Goal: Task Accomplishment & Management: Complete application form

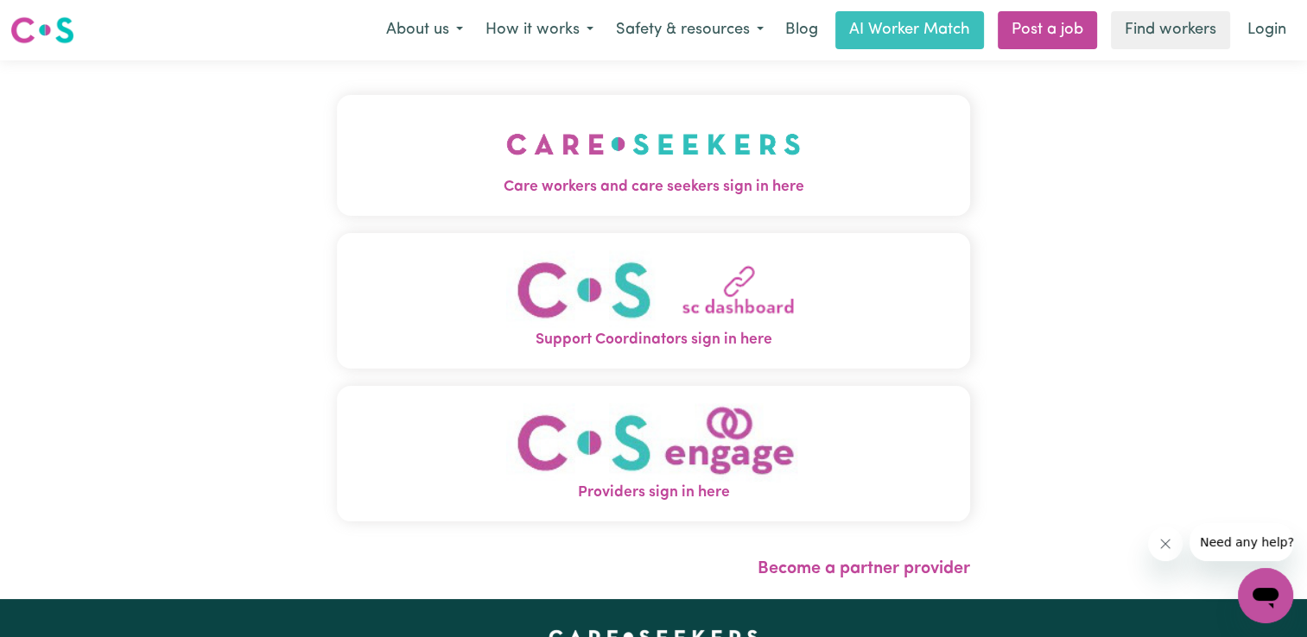
click at [654, 181] on span "Care workers and care seekers sign in here" at bounding box center [653, 187] width 633 height 22
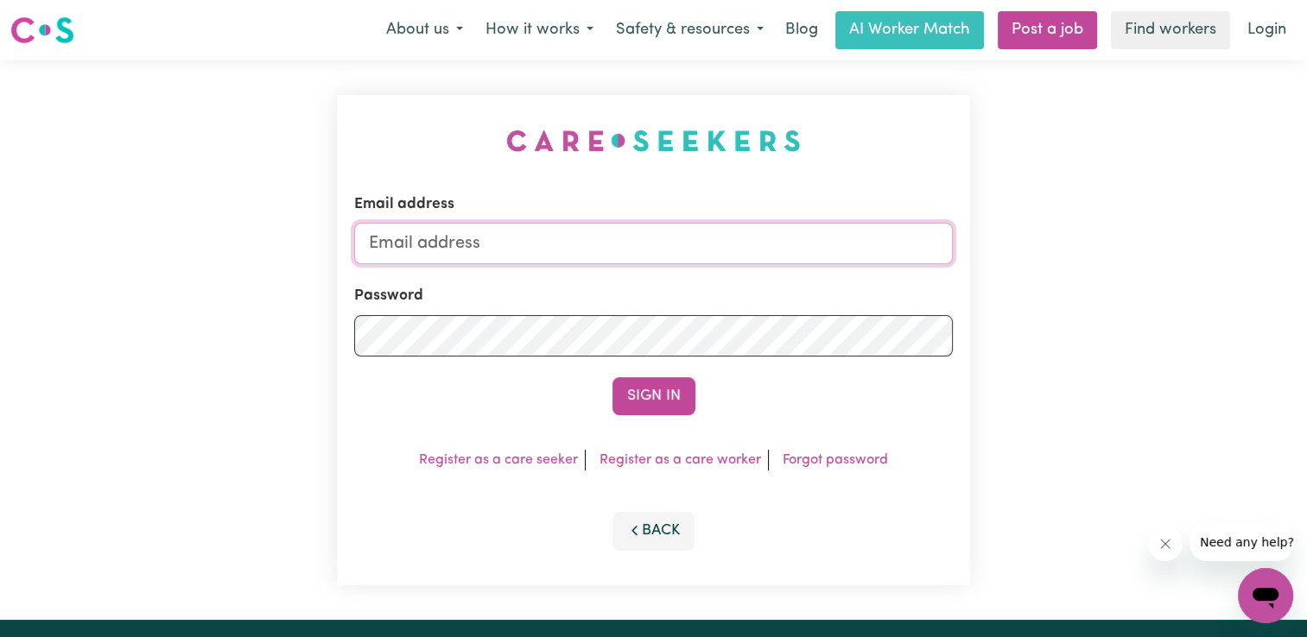
click at [507, 240] on input "Email address" at bounding box center [653, 243] width 598 height 41
type input "[EMAIL_ADDRESS][DOMAIN_NAME]"
click at [725, 459] on link "Register as a care worker" at bounding box center [679, 460] width 161 height 14
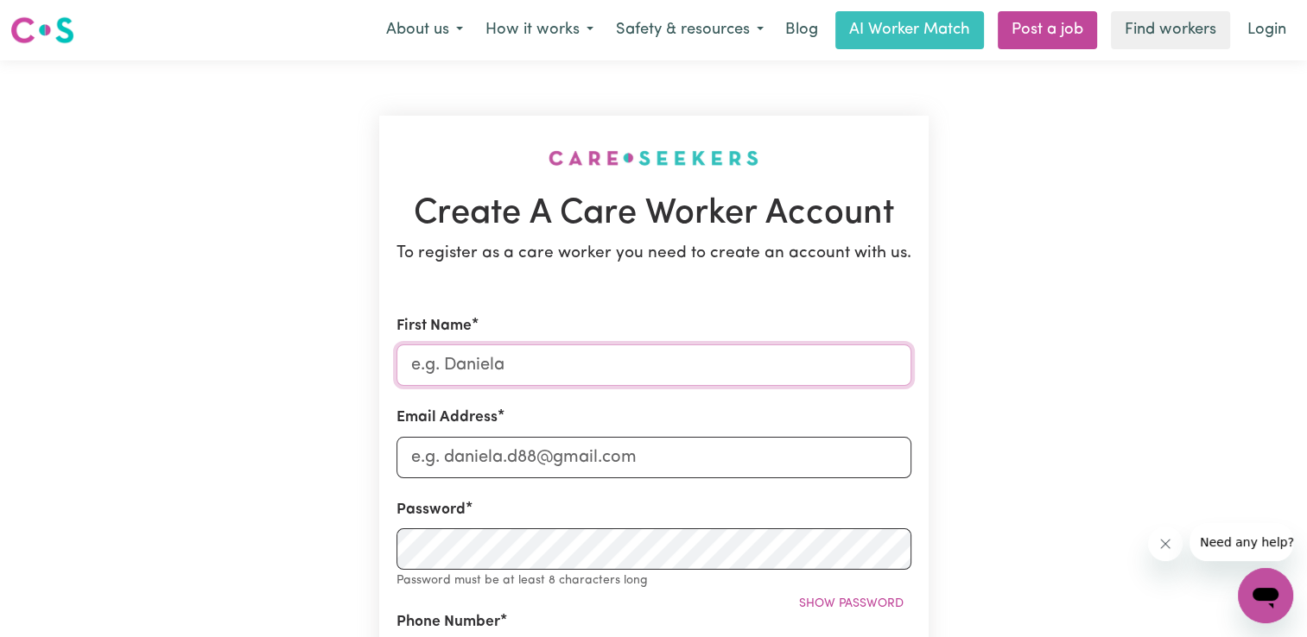
click at [560, 367] on input "First Name" at bounding box center [653, 365] width 515 height 41
type input "Chukwuma"
type input "[EMAIL_ADDRESS][DOMAIN_NAME]"
type input "0401483855"
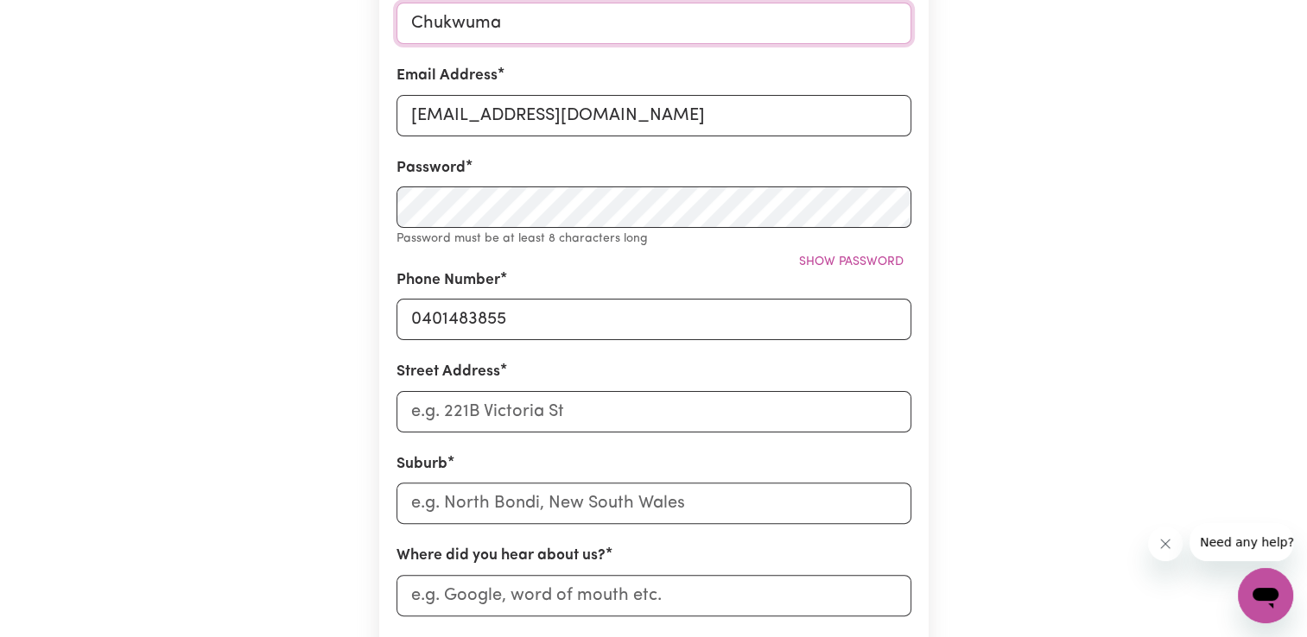
scroll to position [345, 0]
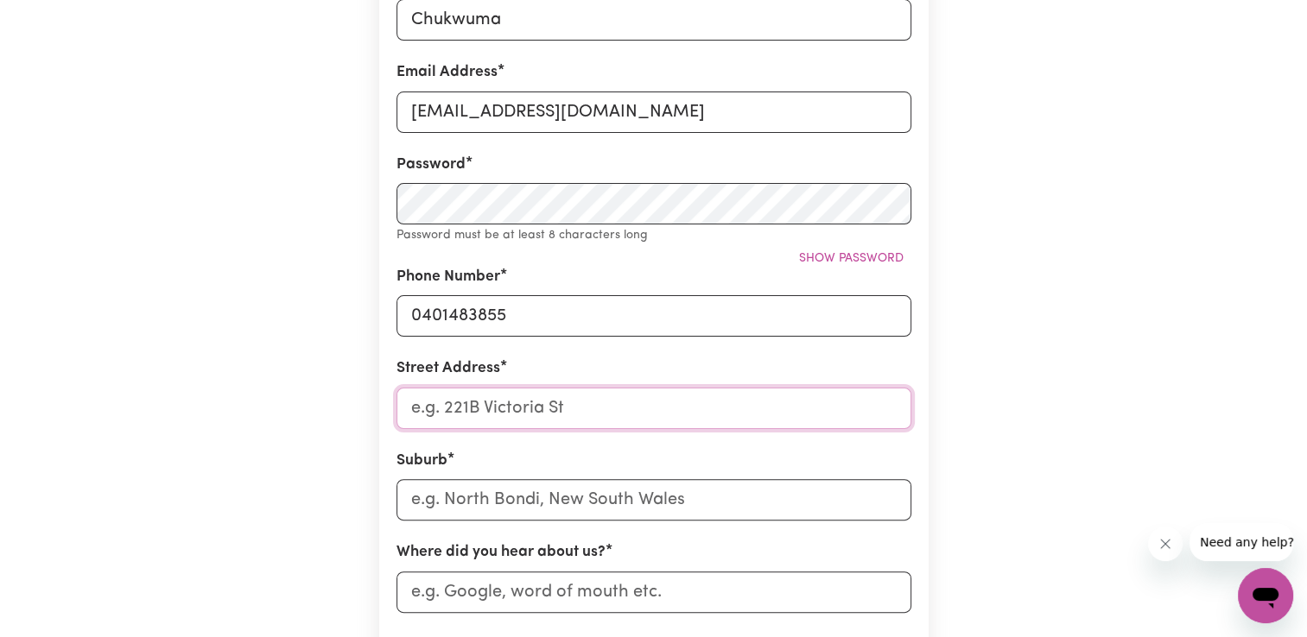
click at [581, 415] on input "Street Address" at bounding box center [653, 408] width 515 height 41
type input "13 Alvin Ct, BURDELL QLD 4818"
drag, startPoint x: 490, startPoint y: 412, endPoint x: 665, endPoint y: 416, distance: 175.4
click at [665, 416] on input "13 Alvin Ct, BURDELL QLD 4818" at bounding box center [653, 408] width 515 height 41
click at [484, 503] on input "text" at bounding box center [653, 499] width 515 height 41
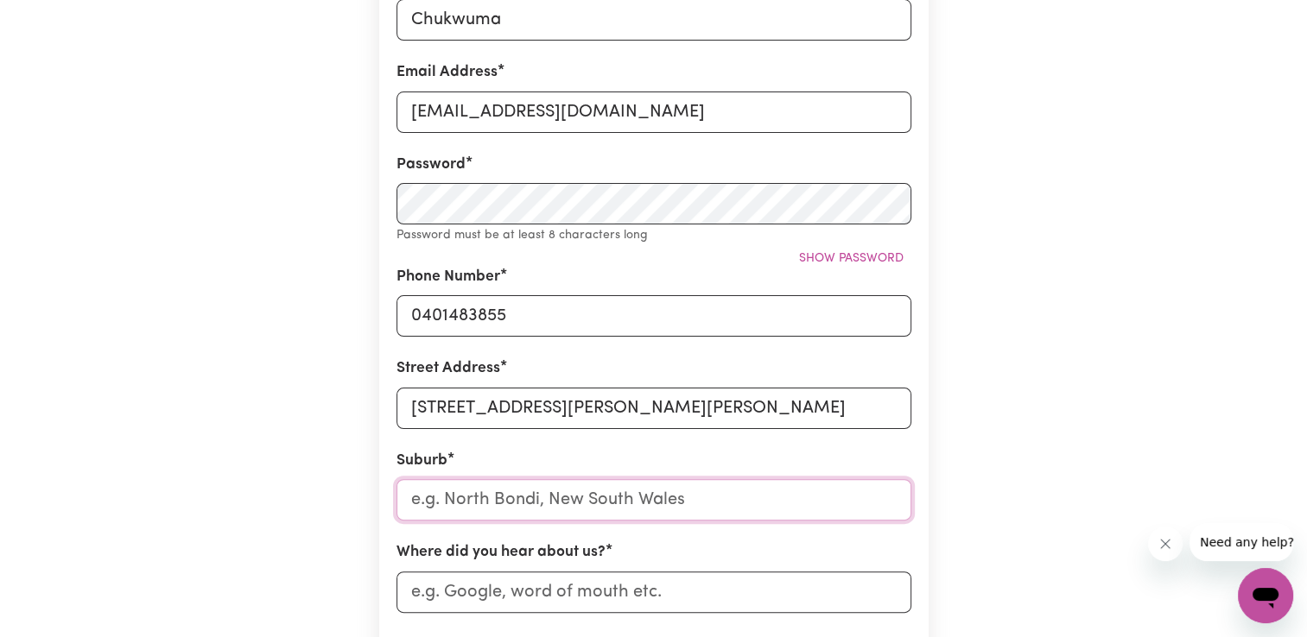
paste input ", BURDELL QLD 4818"
click at [424, 501] on input ", BURDELL QLD 4818" at bounding box center [653, 499] width 515 height 41
type input "BURDELL QLD 4818"
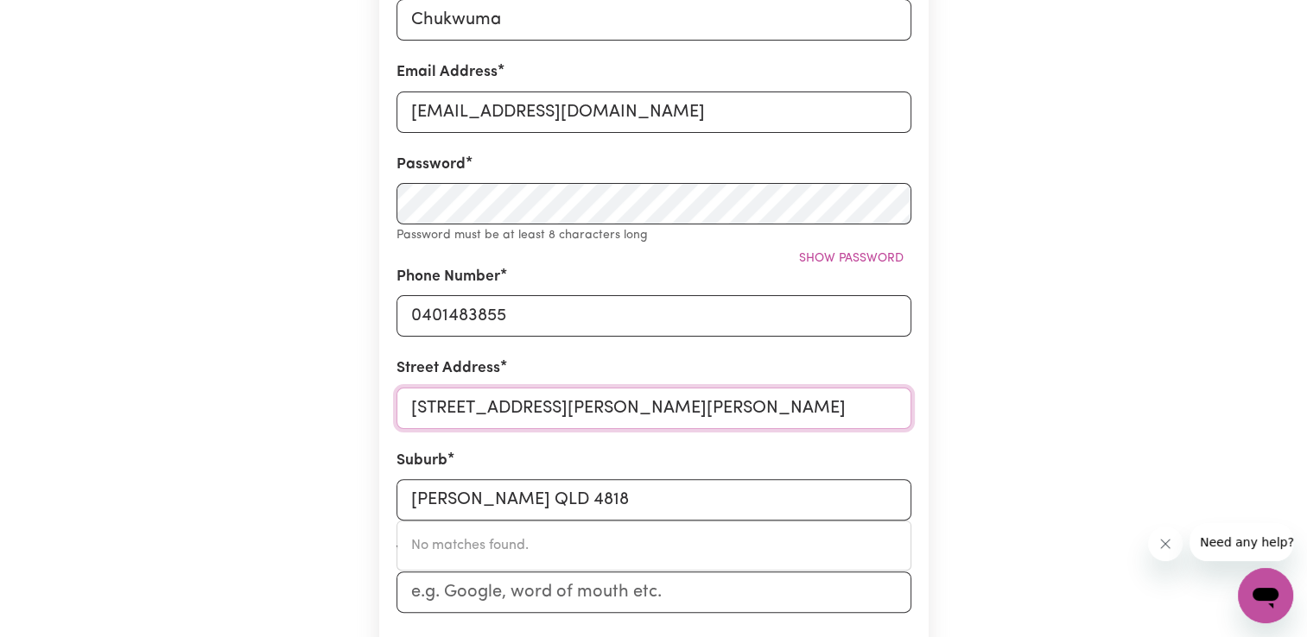
click at [655, 396] on input "13 Alvin Ct, BURDELL QLD 4818" at bounding box center [653, 408] width 515 height 41
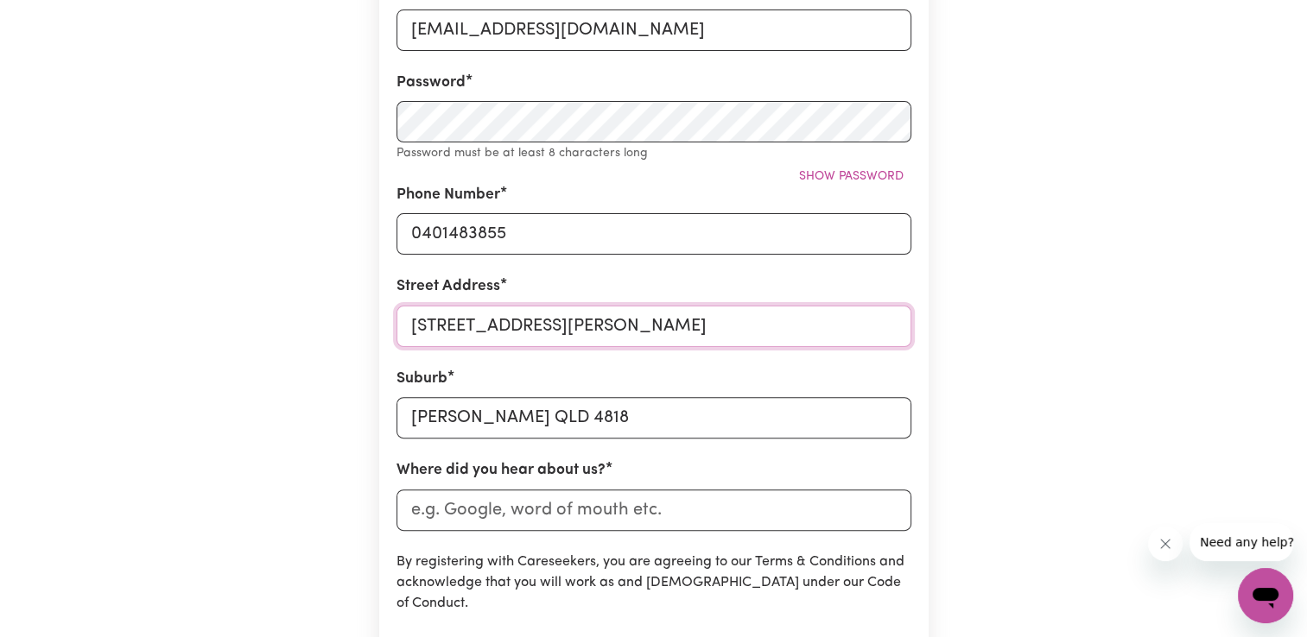
scroll to position [518, 0]
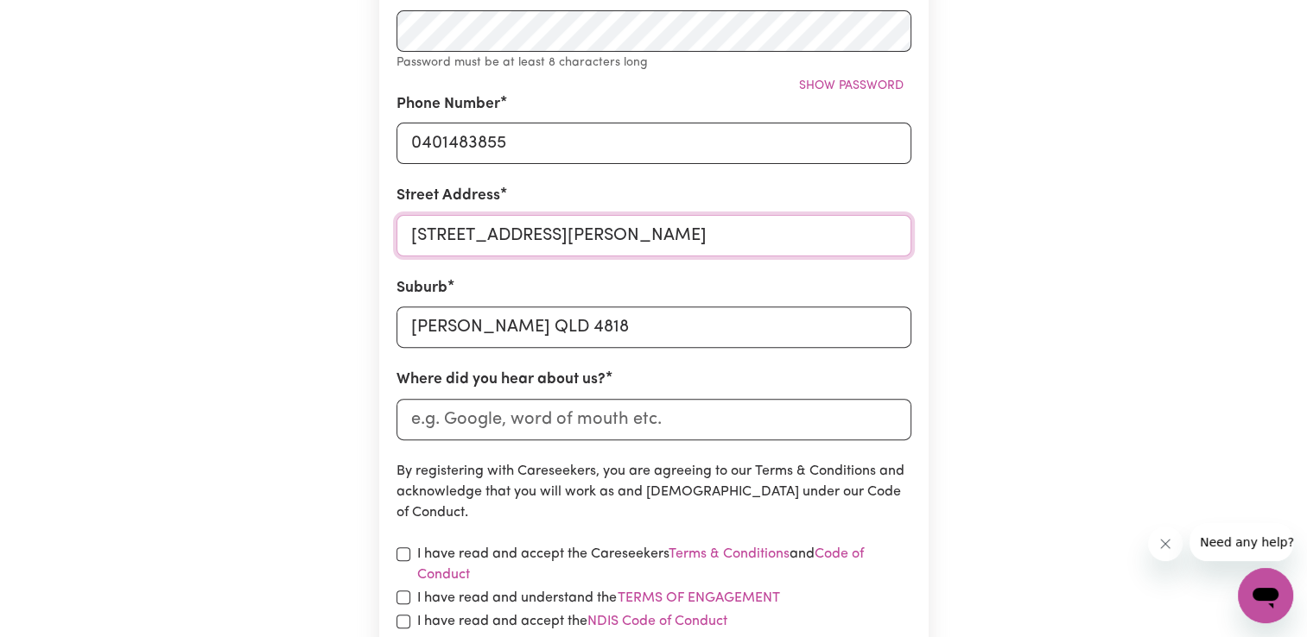
type input "13 Alvin Court"
click at [681, 416] on input "Where did you hear about us?" at bounding box center [653, 419] width 515 height 41
type input "a"
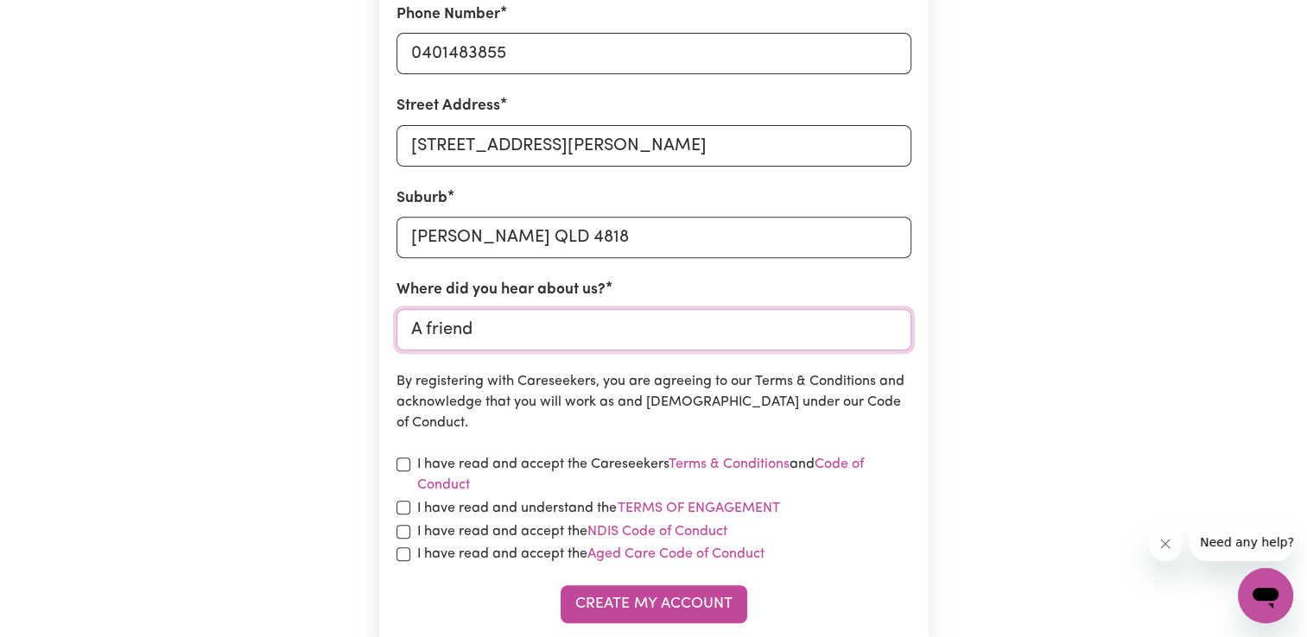
scroll to position [777, 0]
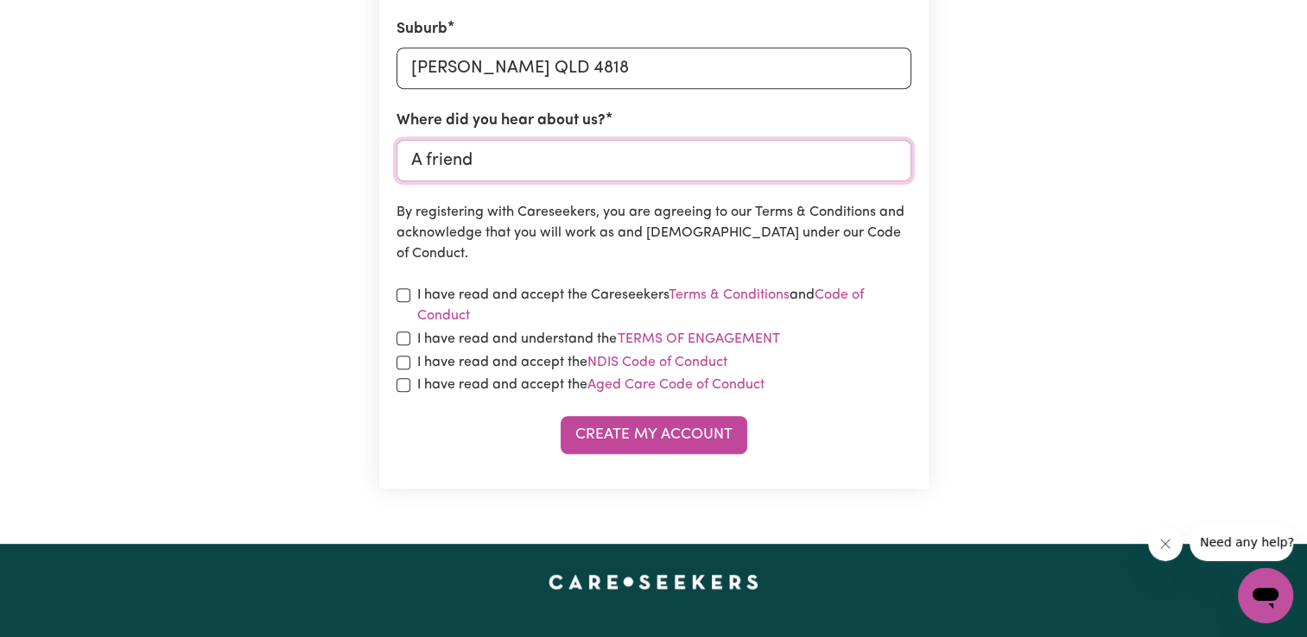
type input "A friend"
click at [399, 298] on input "checkbox" at bounding box center [403, 295] width 14 height 14
checkbox input "true"
click at [404, 346] on div "I have read and understand the Terms of Engagement" at bounding box center [653, 339] width 515 height 22
click at [406, 340] on input "checkbox" at bounding box center [403, 339] width 14 height 14
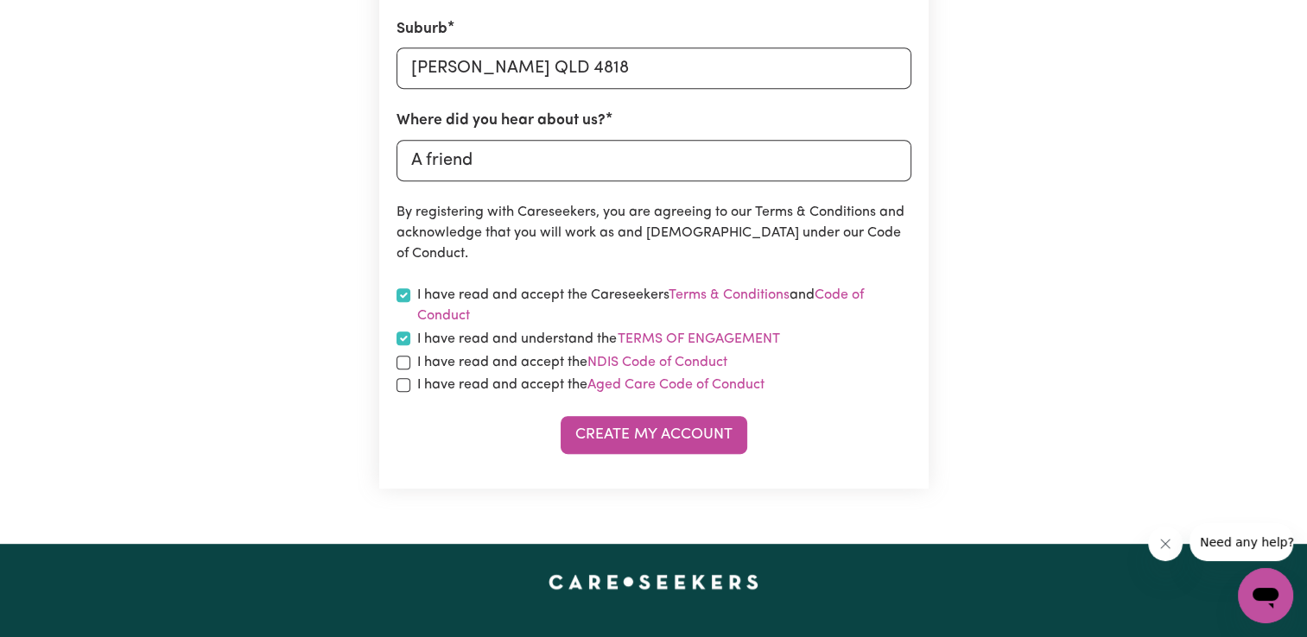
checkbox input "true"
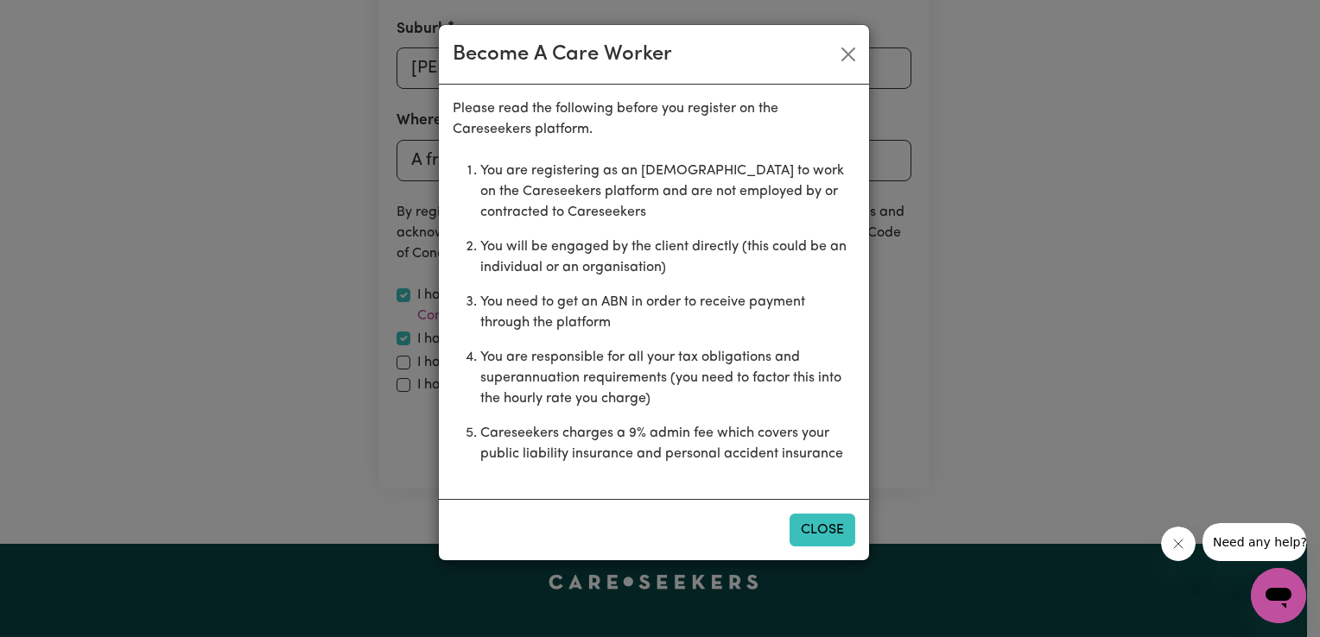
click at [801, 519] on button "Close" at bounding box center [822, 530] width 66 height 33
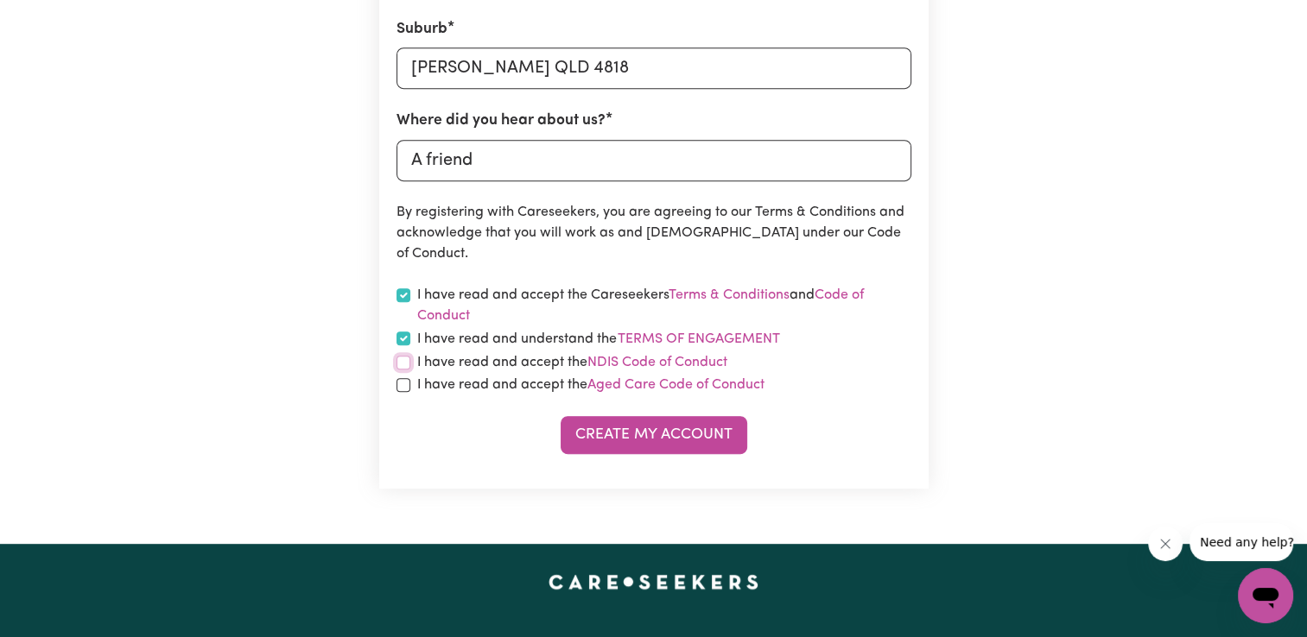
click at [401, 366] on input "checkbox" at bounding box center [403, 363] width 14 height 14
checkbox input "true"
click at [400, 384] on input "checkbox" at bounding box center [403, 385] width 14 height 14
checkbox input "true"
click at [628, 441] on button "Create My Account" at bounding box center [653, 435] width 187 height 38
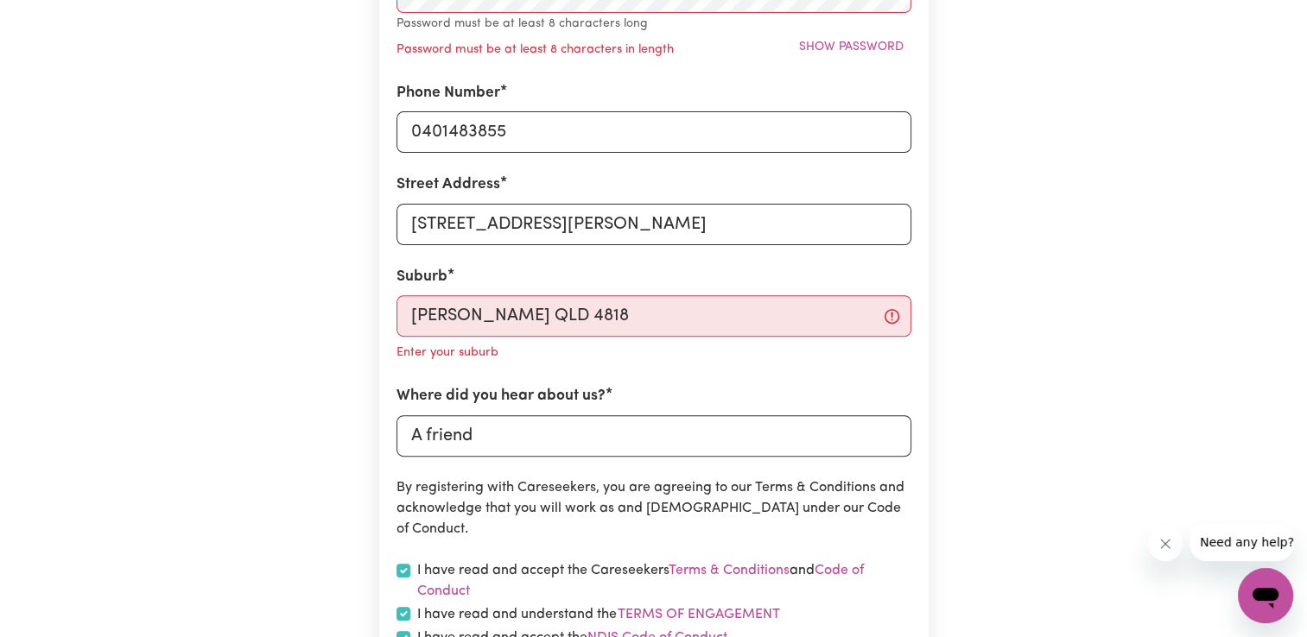
scroll to position [546, 0]
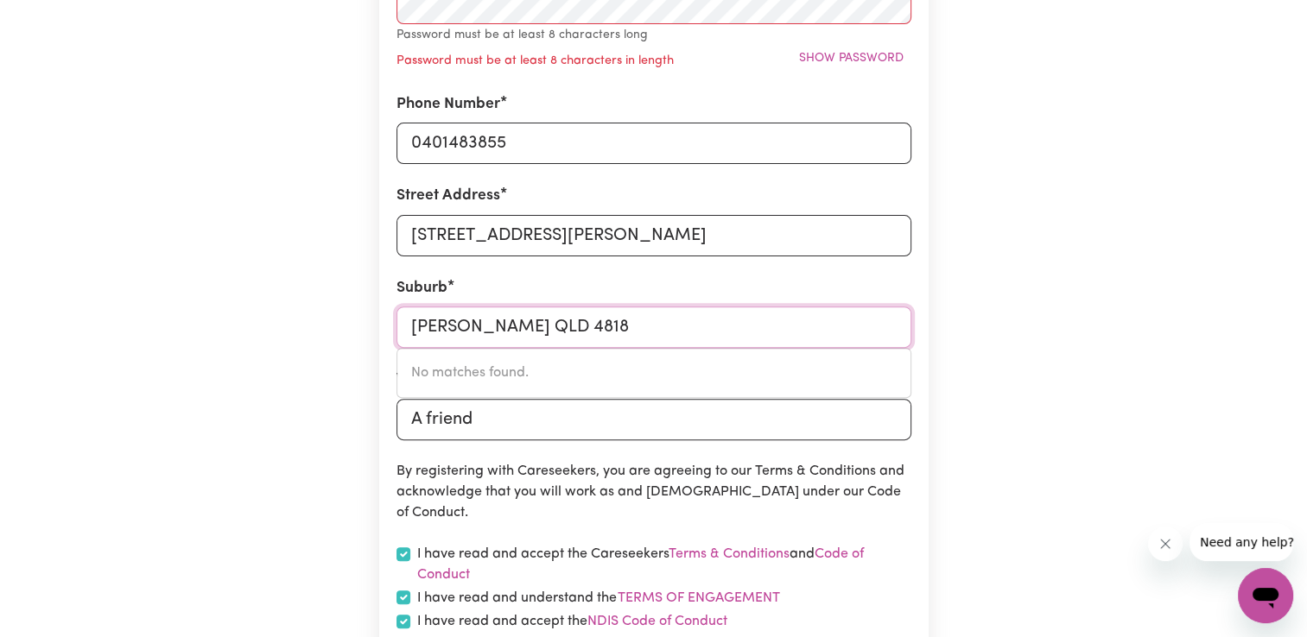
click at [891, 329] on input "BURDELL QLD 4818" at bounding box center [653, 327] width 515 height 41
type input "BURDELL"
type input "BURDELL, Queensland, 4818"
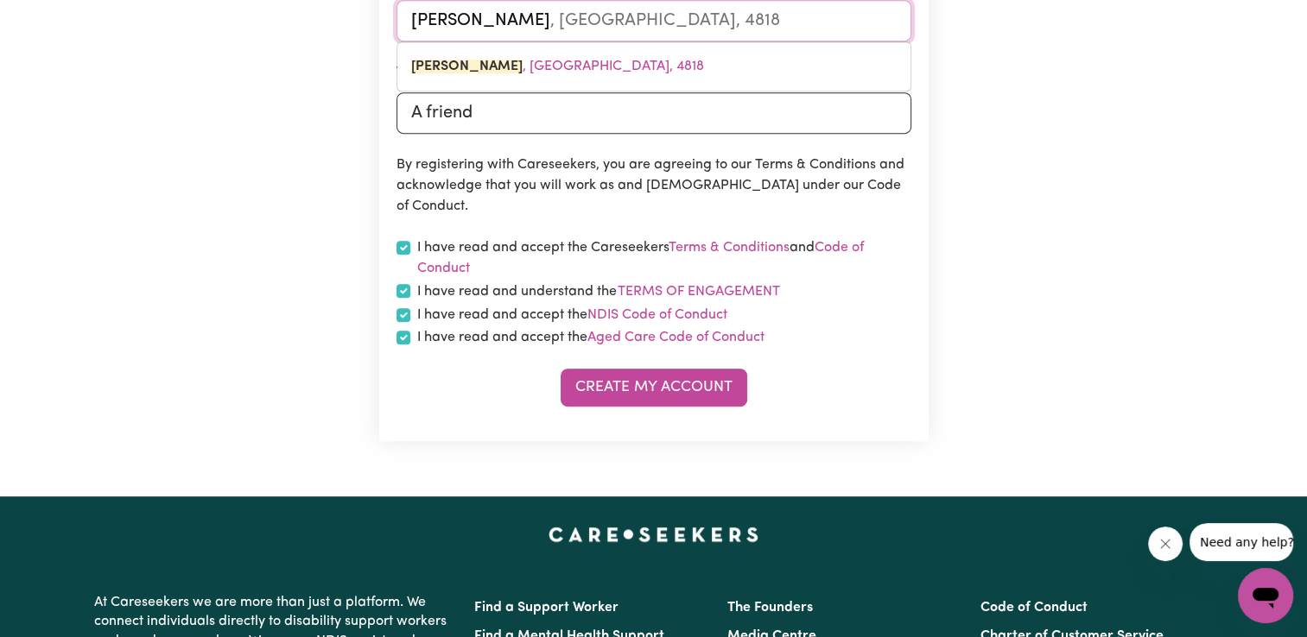
scroll to position [891, 0]
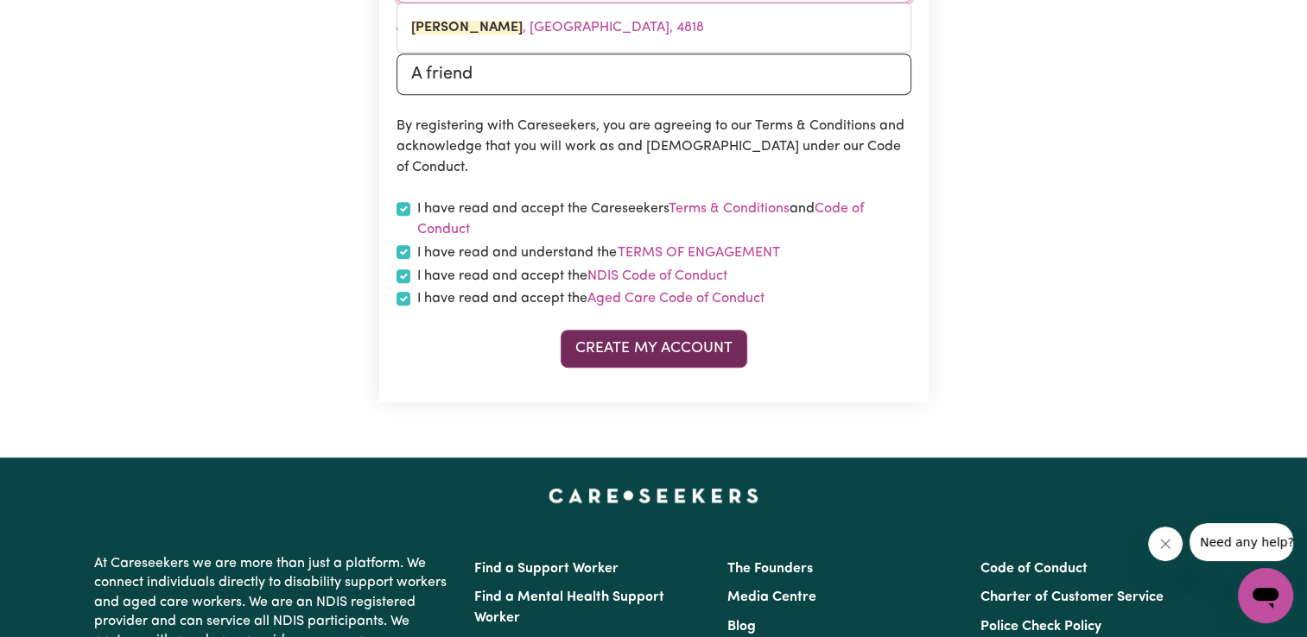
type input "BURDELL"
click at [639, 352] on button "Create My Account" at bounding box center [653, 349] width 187 height 38
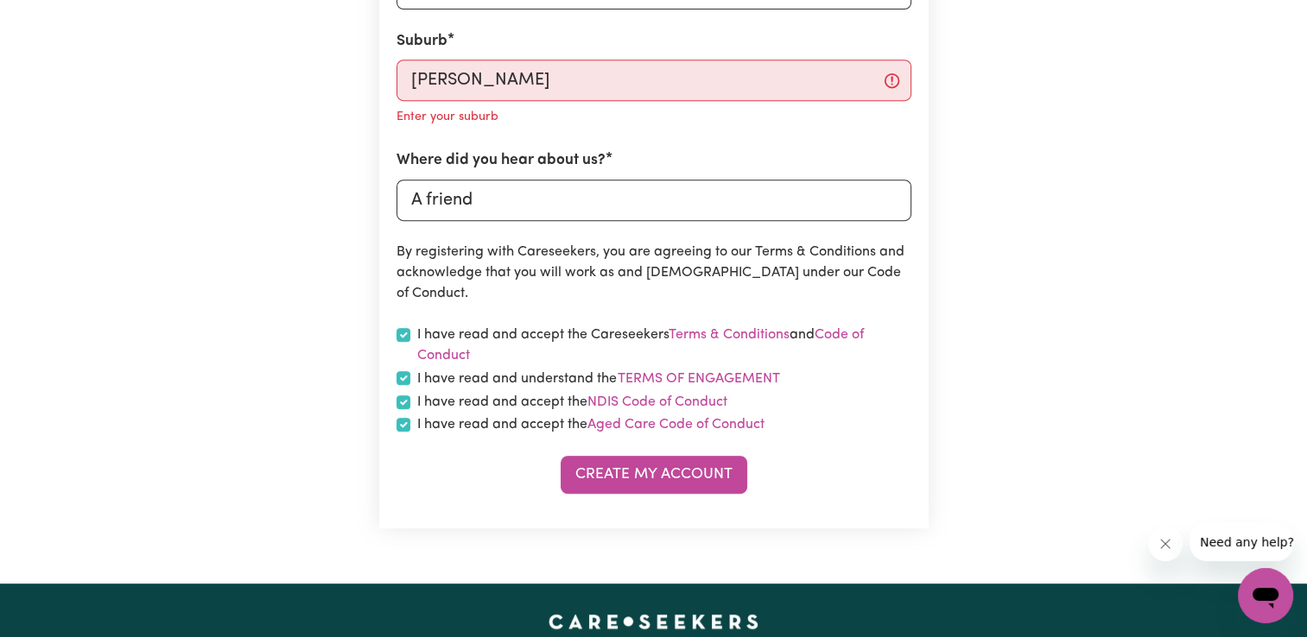
scroll to position [719, 0]
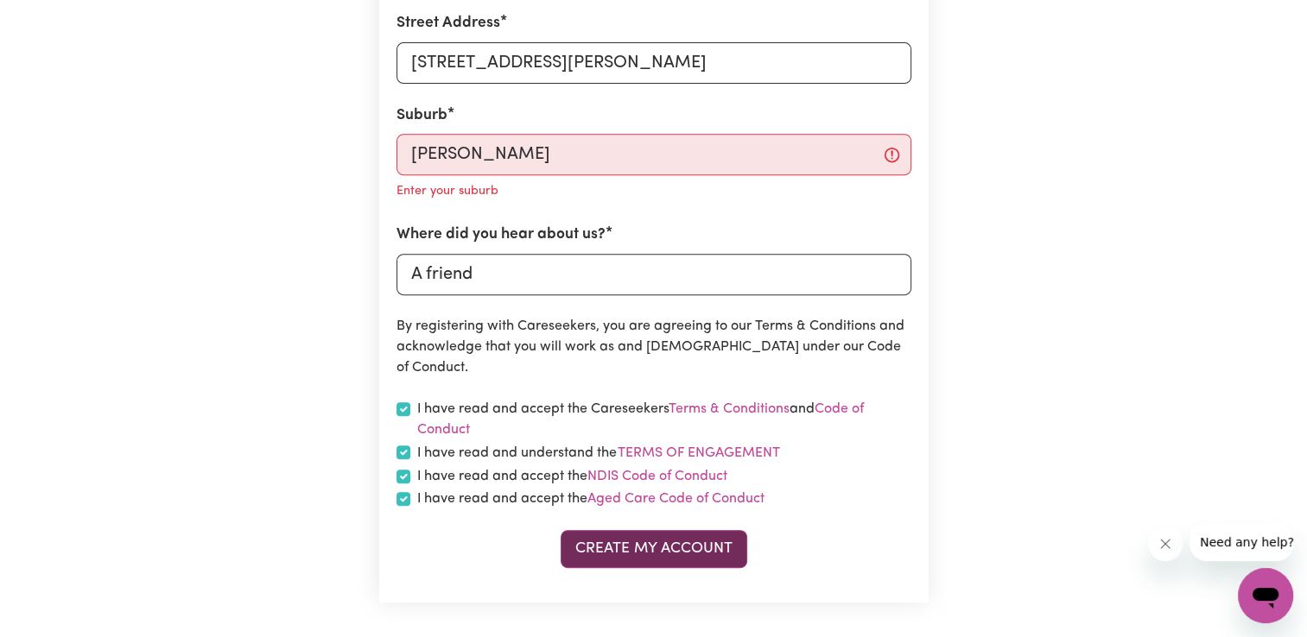
click at [655, 544] on button "Create My Account" at bounding box center [653, 549] width 187 height 38
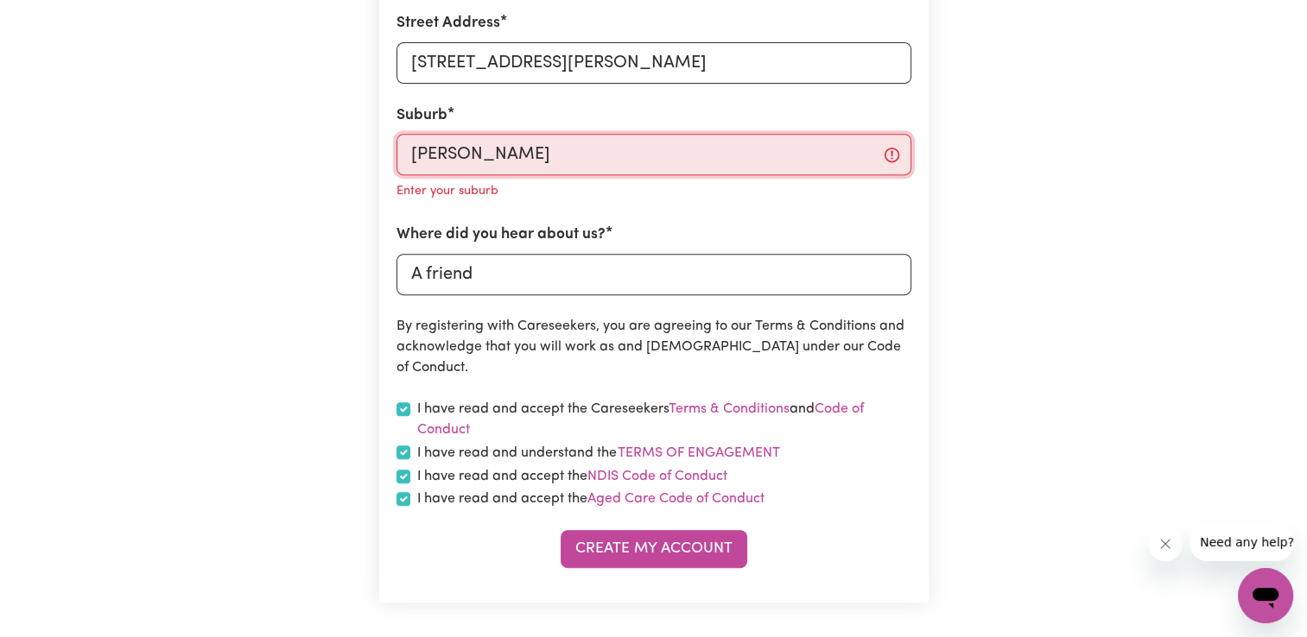
type input "BURDELL, Queensland, 4818"
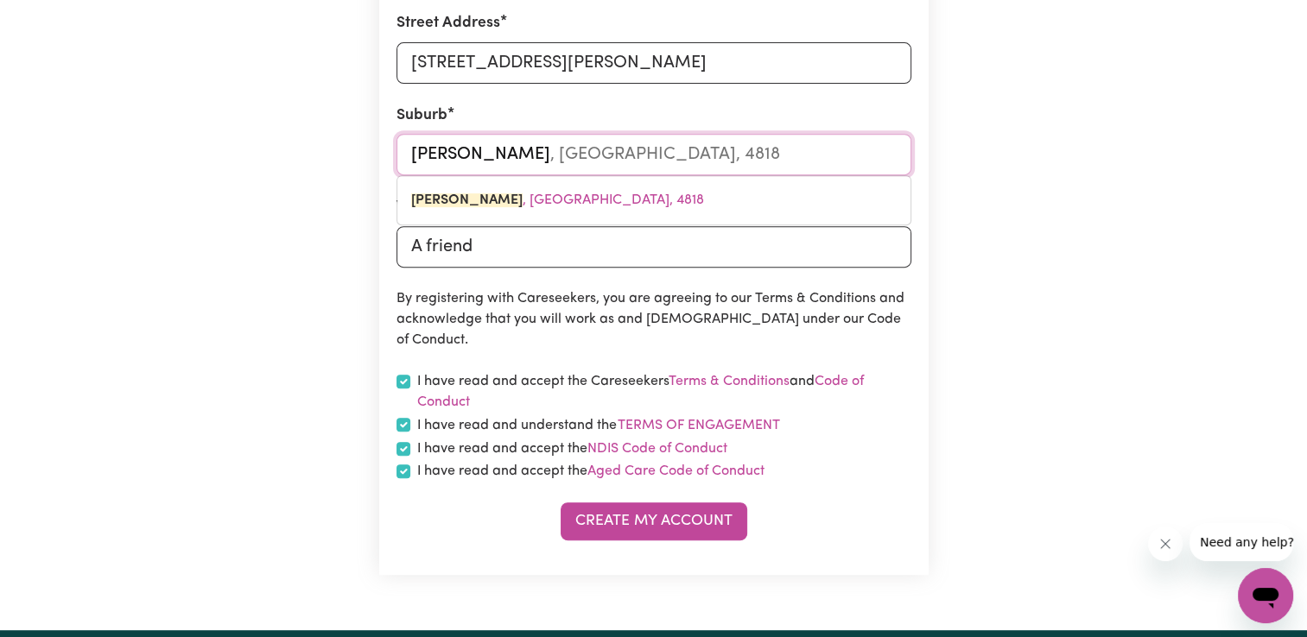
click at [499, 153] on input "BURDELL" at bounding box center [653, 154] width 515 height 41
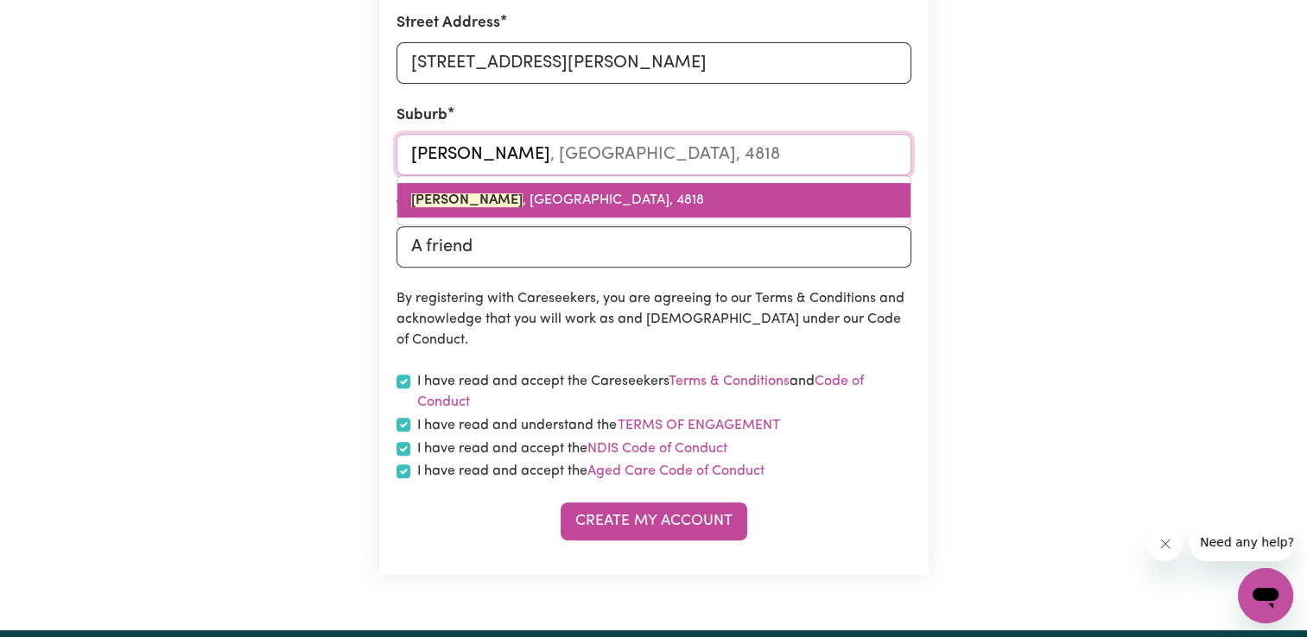
click at [510, 205] on span "BURDELL , Queensland, 4818" at bounding box center [557, 200] width 293 height 14
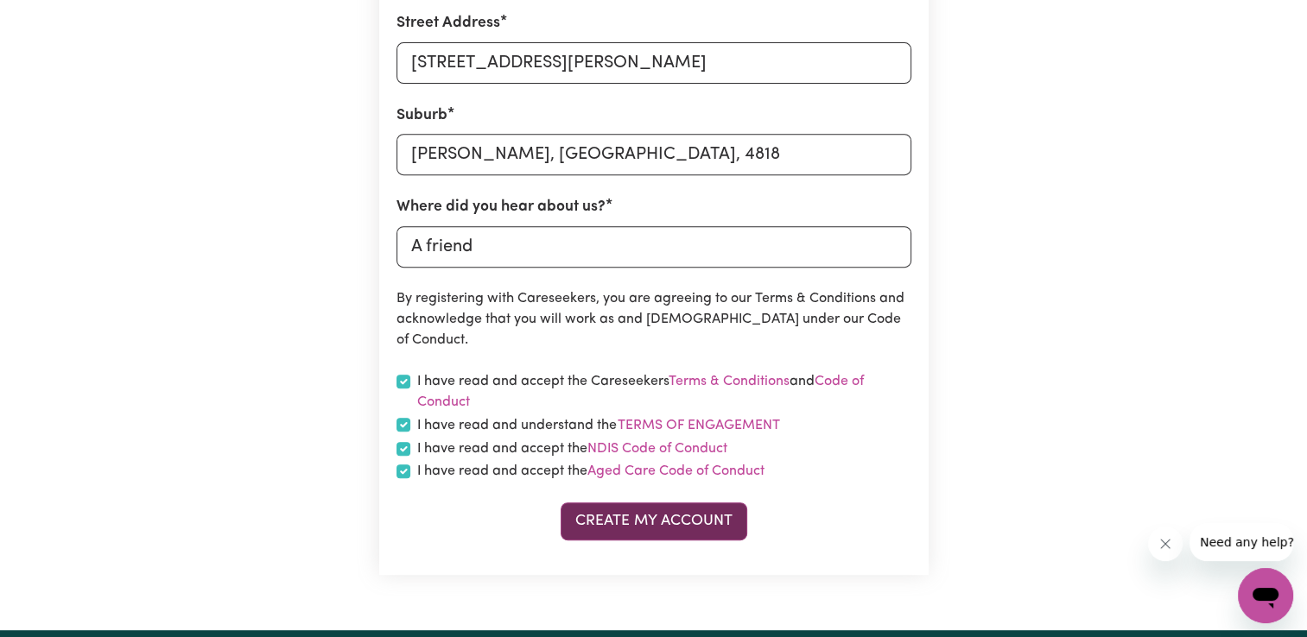
click at [675, 521] on button "Create My Account" at bounding box center [653, 522] width 187 height 38
click at [648, 529] on button "Create My Account" at bounding box center [653, 522] width 187 height 38
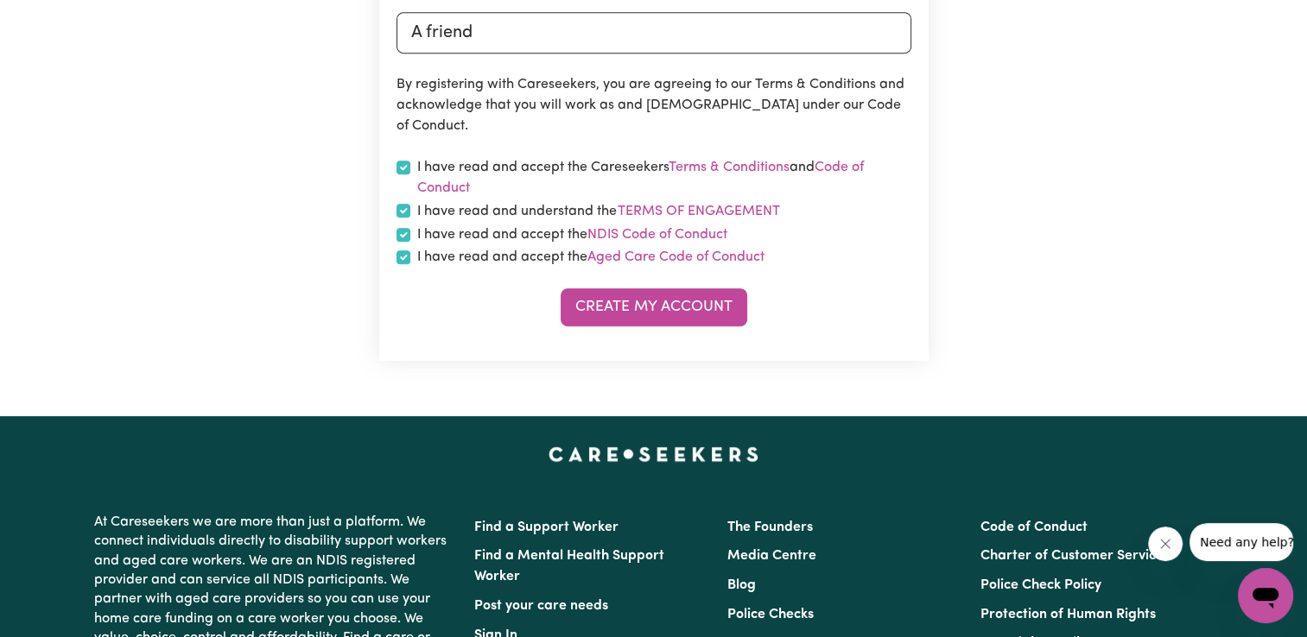
scroll to position [978, 0]
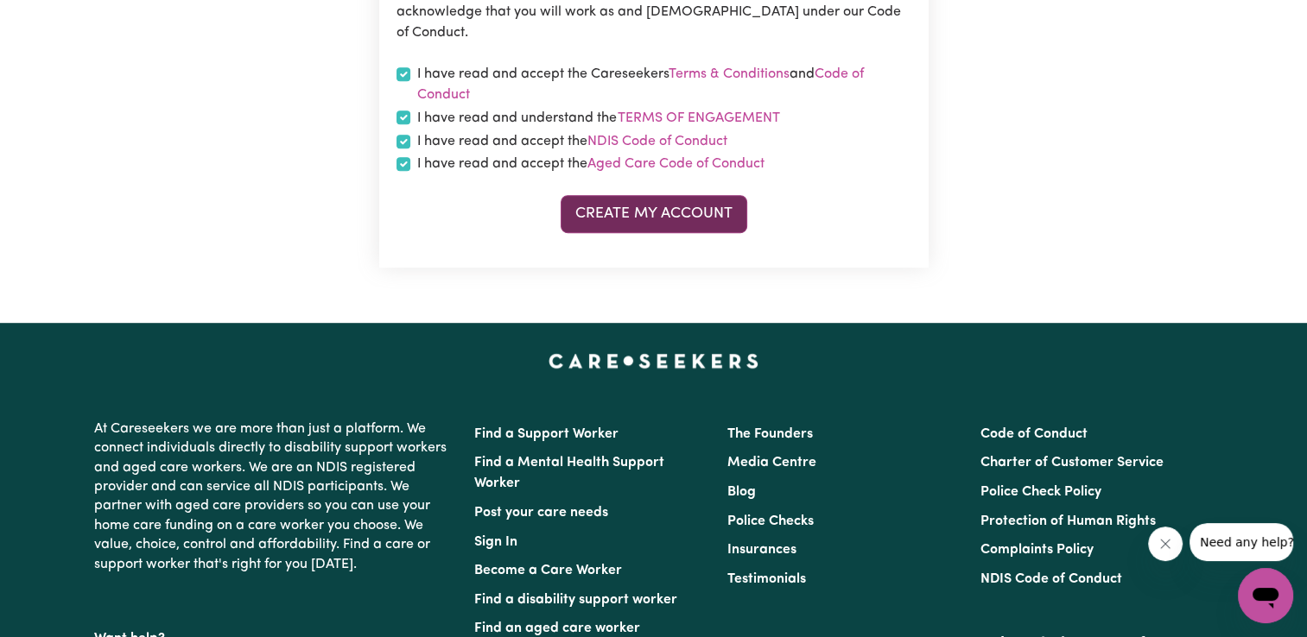
click at [666, 208] on button "Create My Account" at bounding box center [653, 214] width 187 height 38
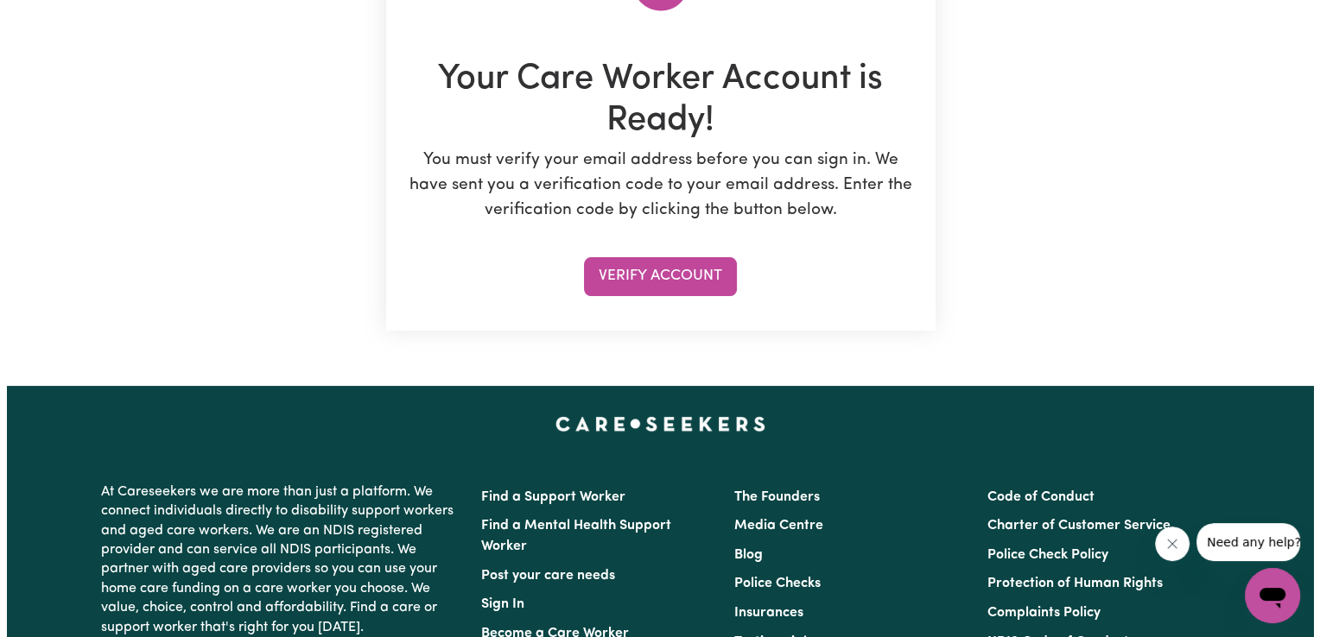
scroll to position [259, 0]
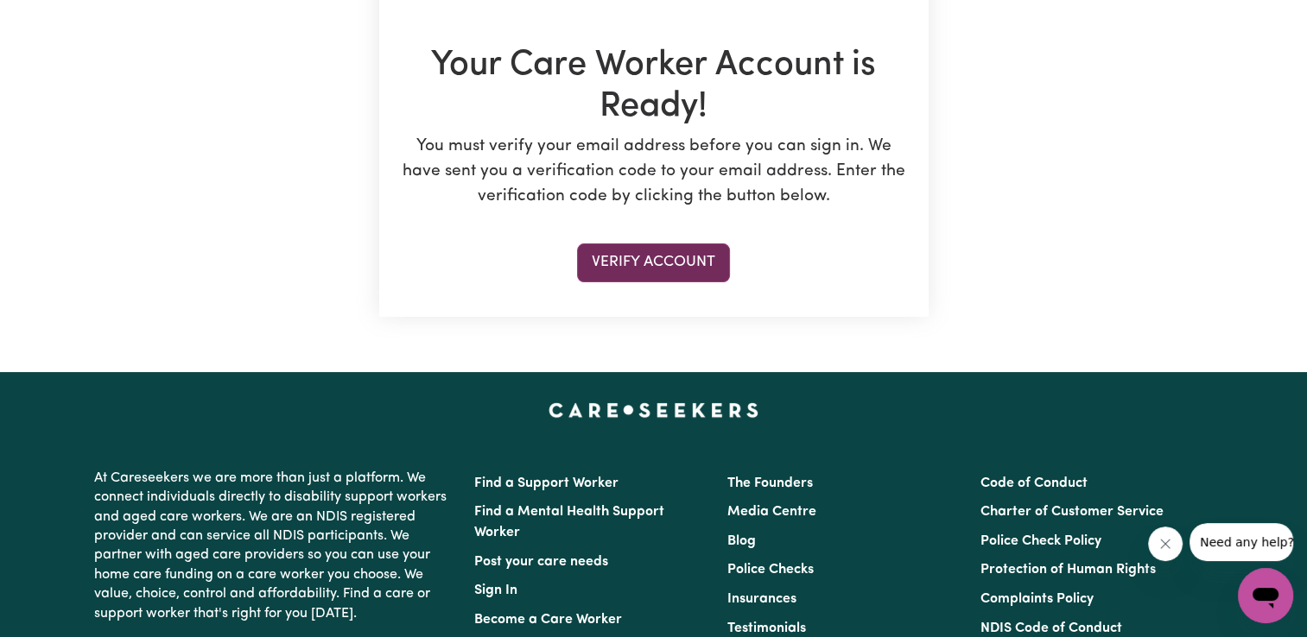
click at [667, 259] on button "Verify Account" at bounding box center [653, 263] width 153 height 38
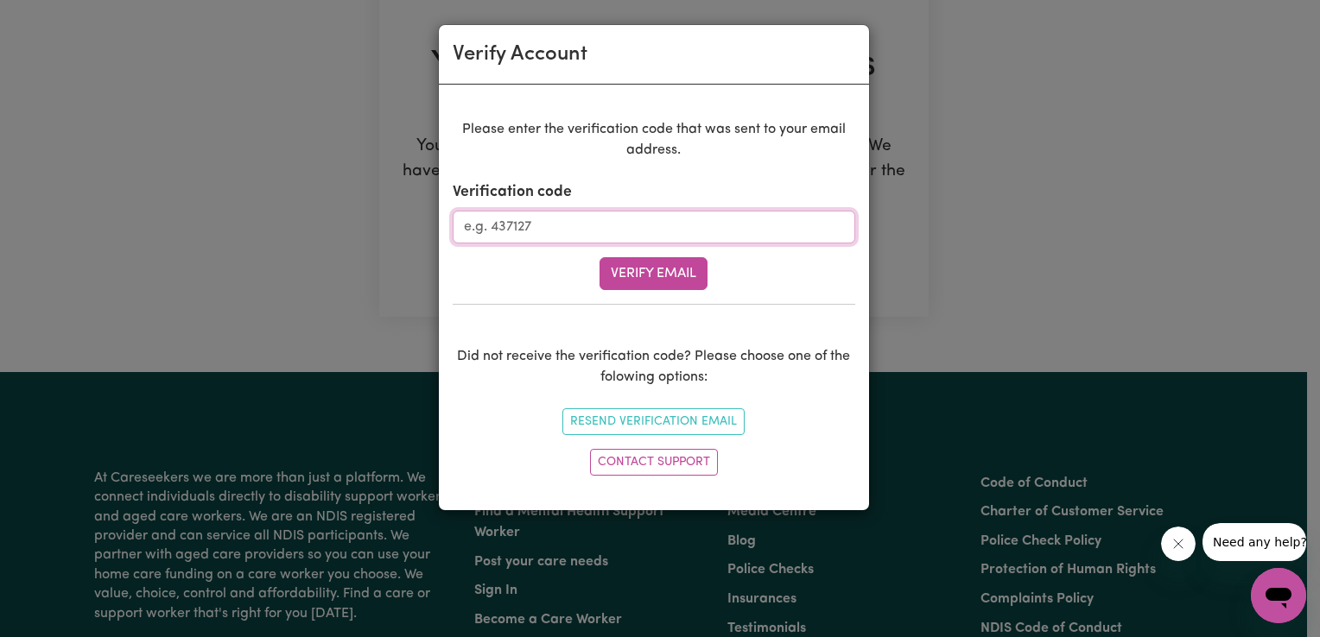
click at [653, 233] on input "Verification code" at bounding box center [654, 227] width 402 height 33
click at [630, 422] on button "Resend Verification Email" at bounding box center [653, 421] width 182 height 27
click at [397, 318] on div "Verify Account Please enter the verification code that was sent to your email a…" at bounding box center [660, 318] width 1320 height 637
click at [1008, 202] on div "Verify Account Please enter the verification code that was sent to your email a…" at bounding box center [660, 318] width 1320 height 637
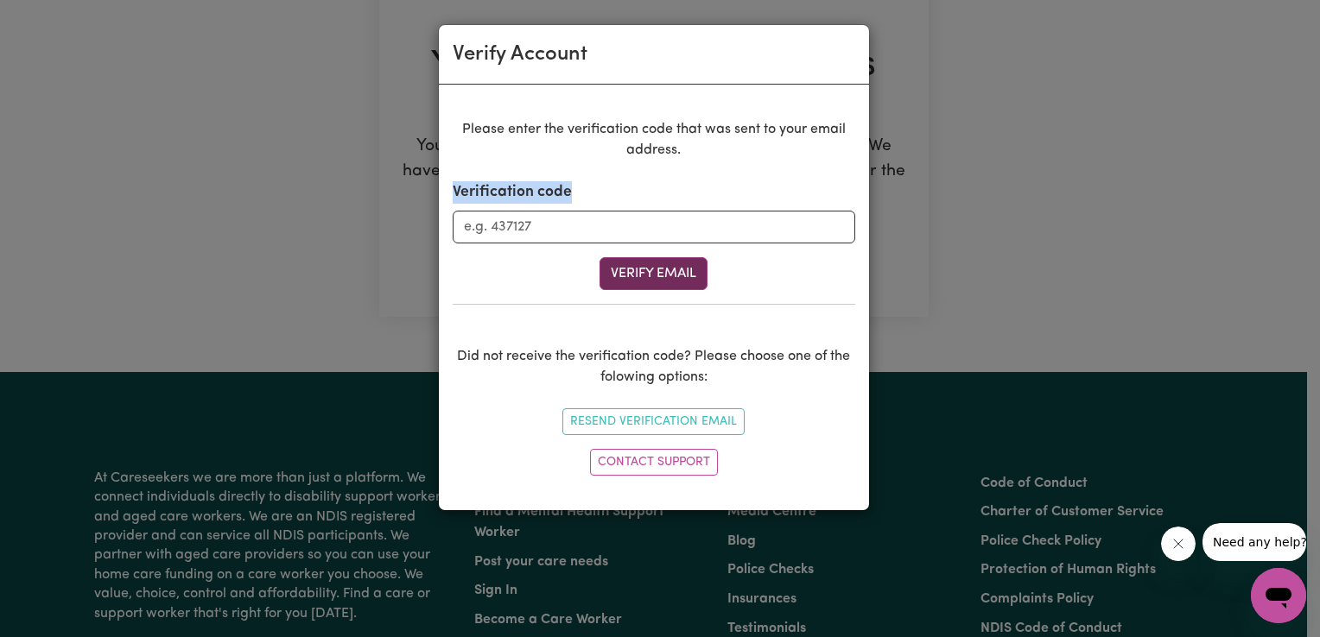
click at [655, 275] on button "Verify Email" at bounding box center [653, 273] width 108 height 33
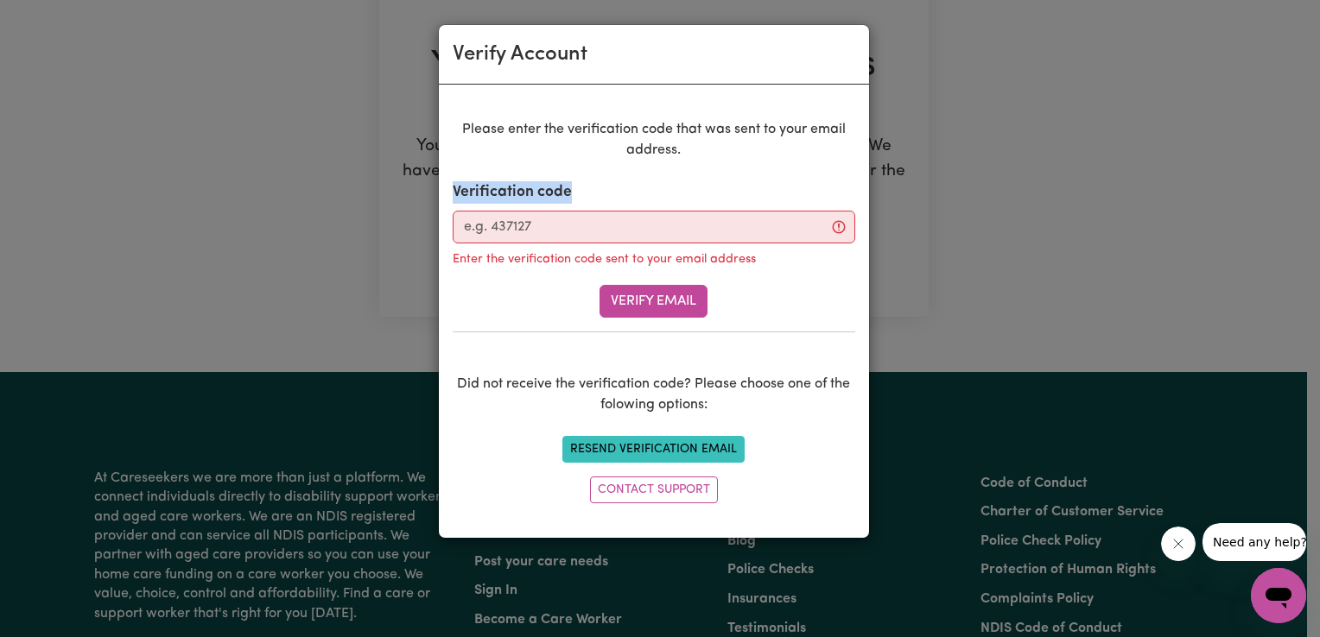
click at [631, 450] on button "Resend Verification Email" at bounding box center [653, 449] width 182 height 27
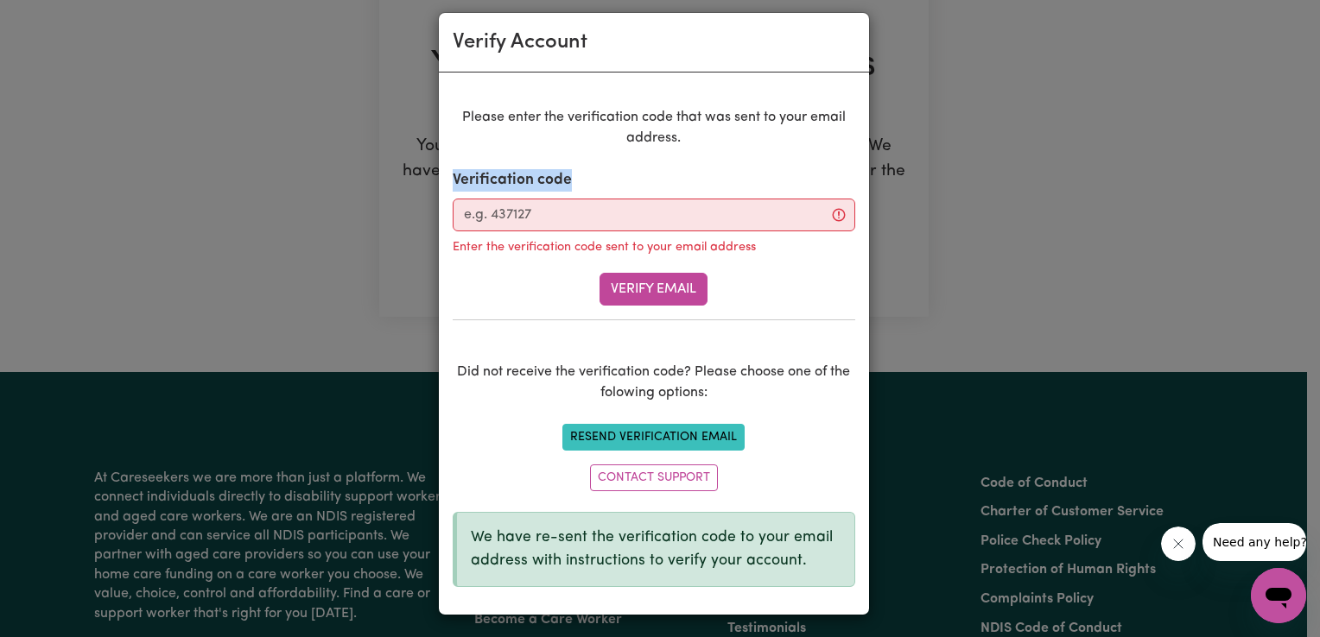
scroll to position [0, 0]
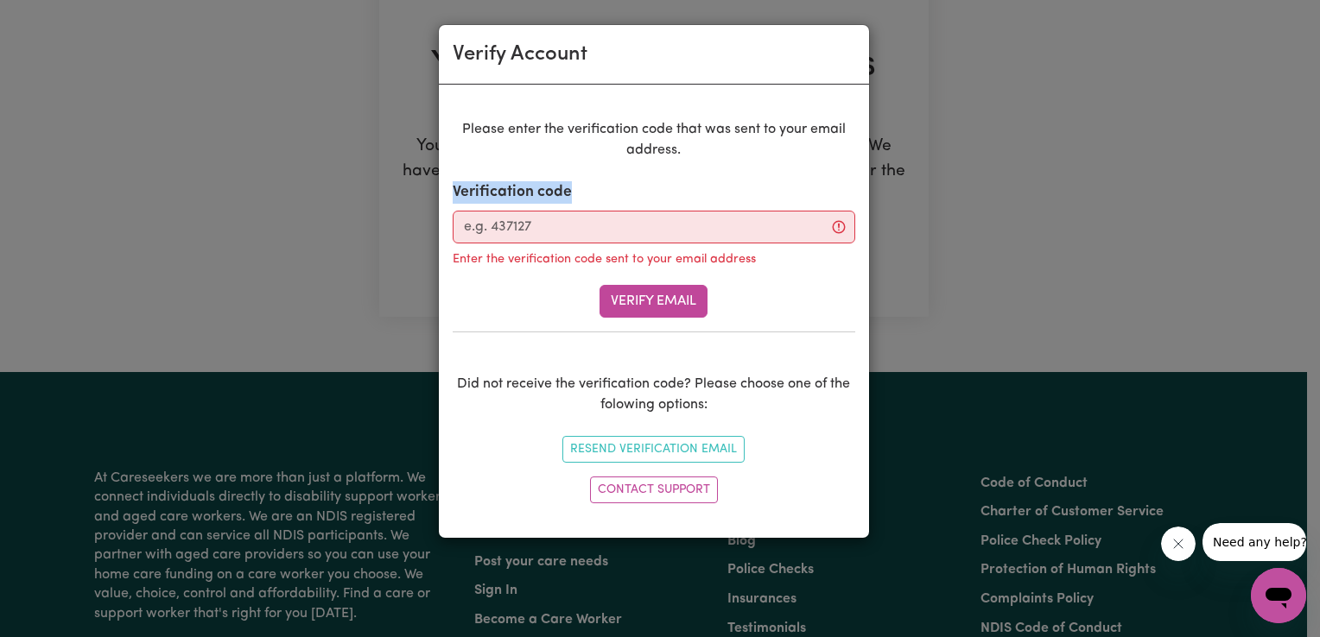
click at [929, 206] on div "Verify Account Please enter the verification code that was sent to your email a…" at bounding box center [660, 318] width 1320 height 637
click at [617, 481] on link "Contact Support" at bounding box center [654, 490] width 128 height 27
click at [1182, 540] on icon "Close message from company" at bounding box center [1178, 544] width 14 height 14
click at [1181, 541] on div "Verify Account Please enter the verification code that was sent to your email a…" at bounding box center [660, 318] width 1320 height 637
click at [909, 92] on div "Verify Account Please enter the verification code that was sent to your email a…" at bounding box center [660, 318] width 1320 height 637
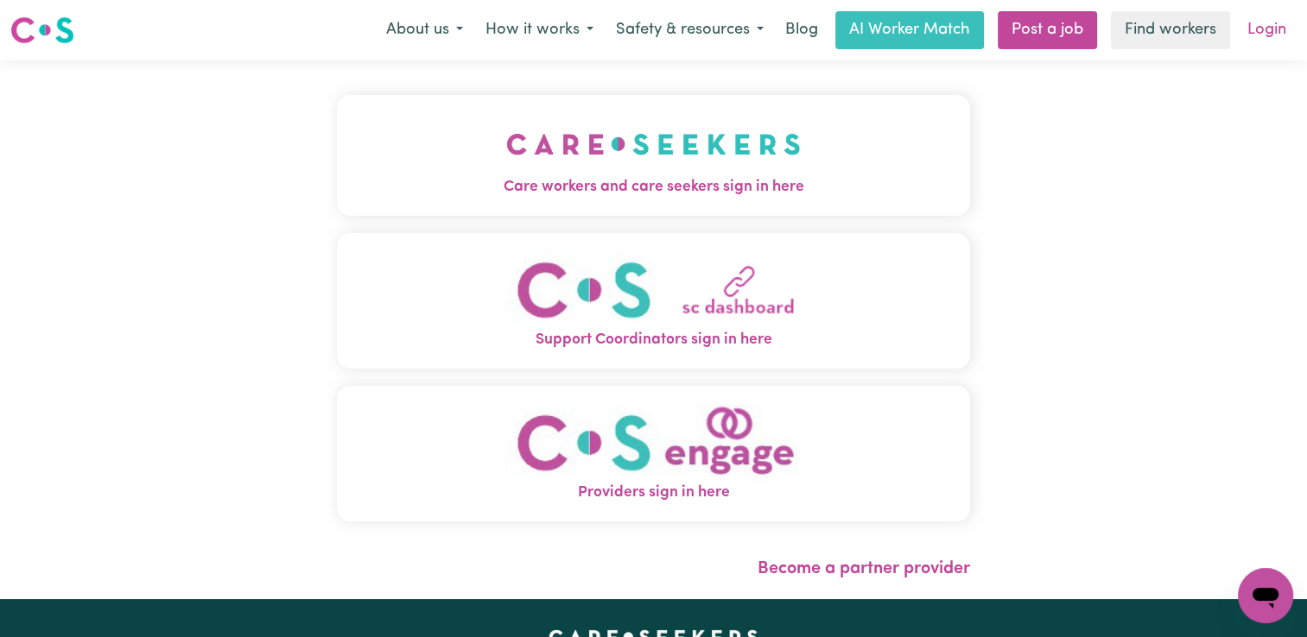
click at [1266, 21] on link "Login" at bounding box center [1267, 30] width 60 height 38
click at [1270, 33] on link "Login" at bounding box center [1267, 30] width 60 height 38
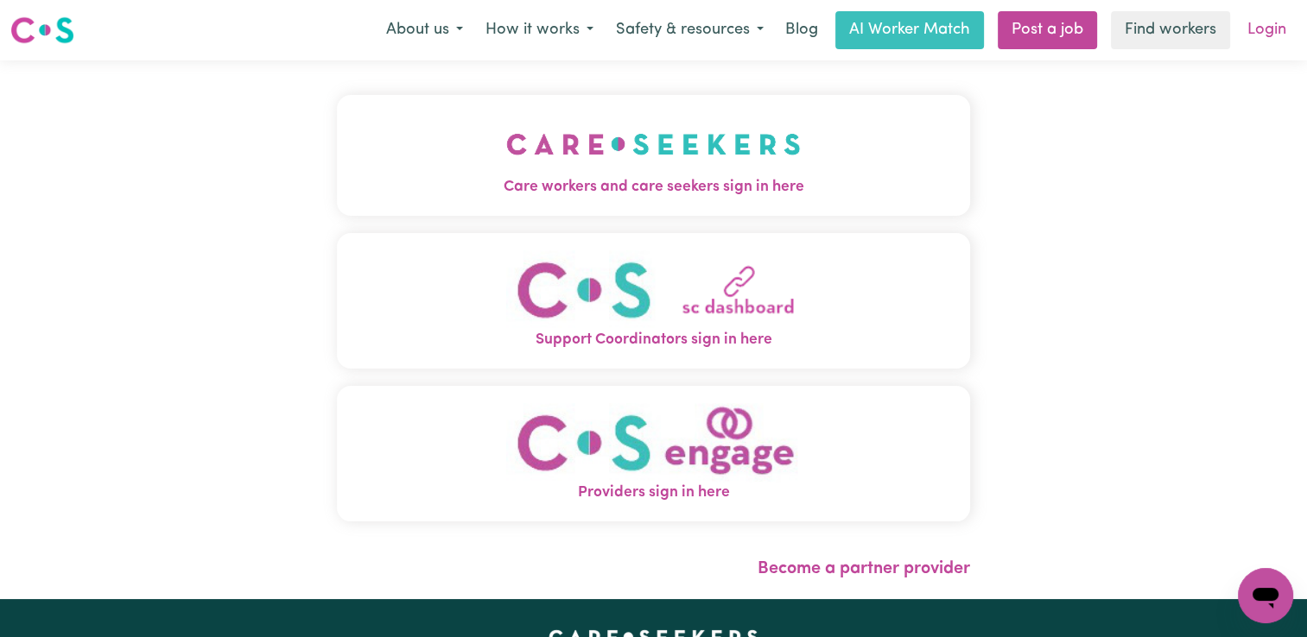
click at [1270, 33] on link "Login" at bounding box center [1267, 30] width 60 height 38
click at [1260, 33] on link "Login" at bounding box center [1267, 30] width 60 height 38
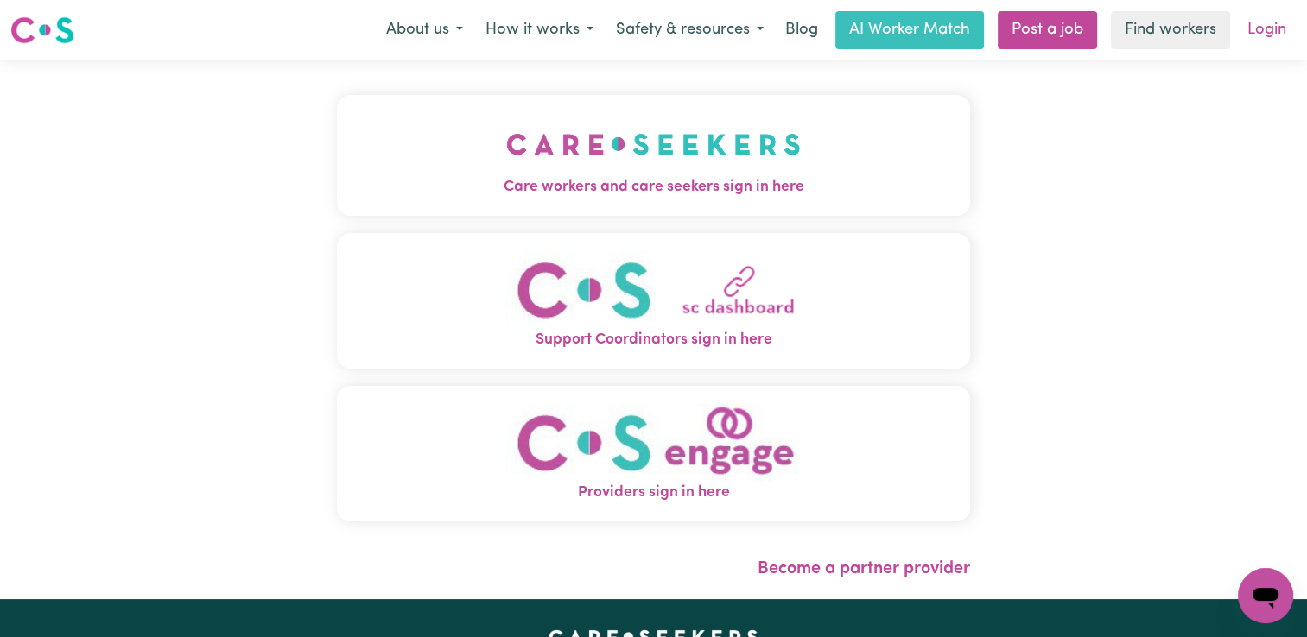
click at [1260, 33] on link "Login" at bounding box center [1267, 30] width 60 height 38
click at [625, 179] on span "Care workers and care seekers sign in here" at bounding box center [653, 187] width 633 height 22
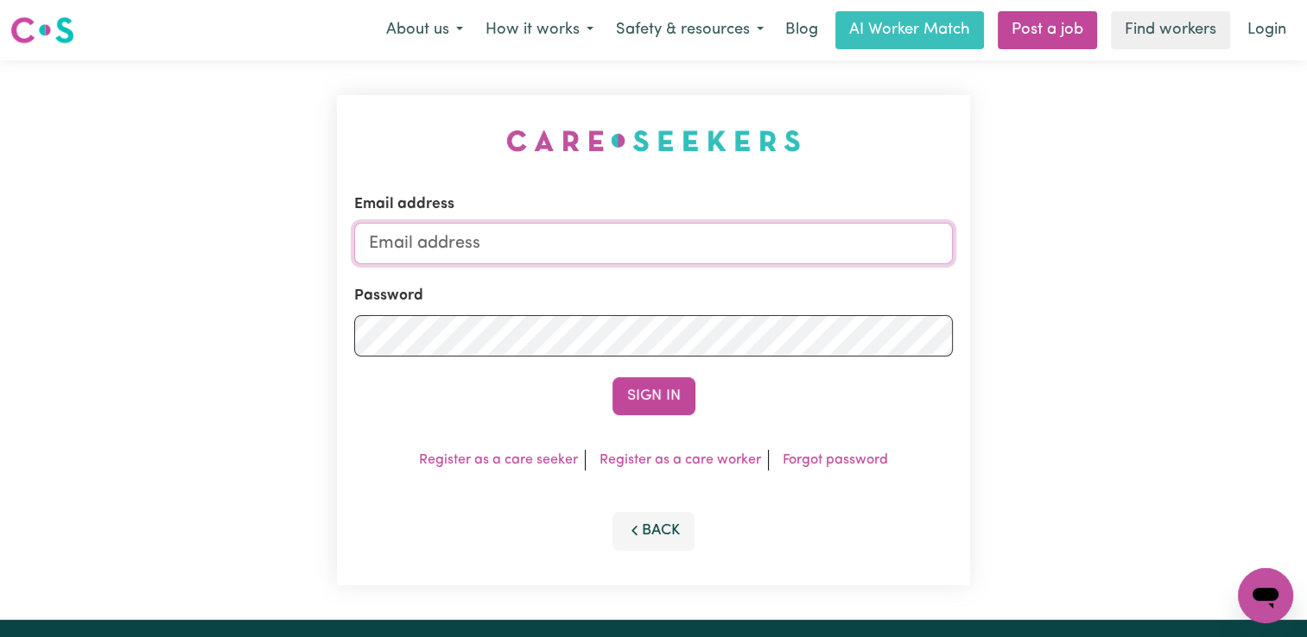
click at [573, 258] on input "Email address" at bounding box center [653, 243] width 598 height 41
click at [515, 244] on input "[EMAIL_ADDRESS][DOMAIN_NAME]" at bounding box center [653, 243] width 598 height 41
click at [520, 246] on input "[EMAIL_ADDRESS][DOMAIN_NAME]" at bounding box center [653, 243] width 598 height 41
type input "[EMAIL_ADDRESS][DOMAIN_NAME]"
click at [662, 454] on link "Register as a care worker" at bounding box center [679, 460] width 161 height 14
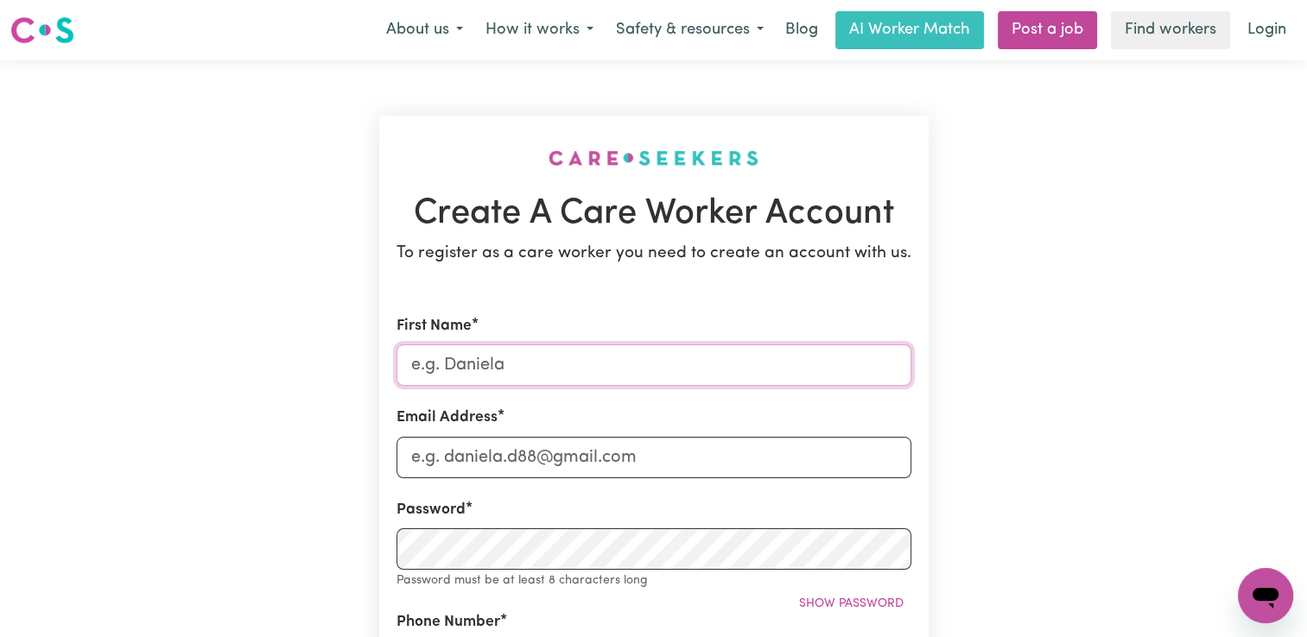
click at [575, 365] on input "First Name" at bounding box center [653, 365] width 515 height 41
type input "Chukwuma"
type input "[EMAIL_ADDRESS][DOMAIN_NAME]"
type input "0401483855"
type input "13 Alvin Court"
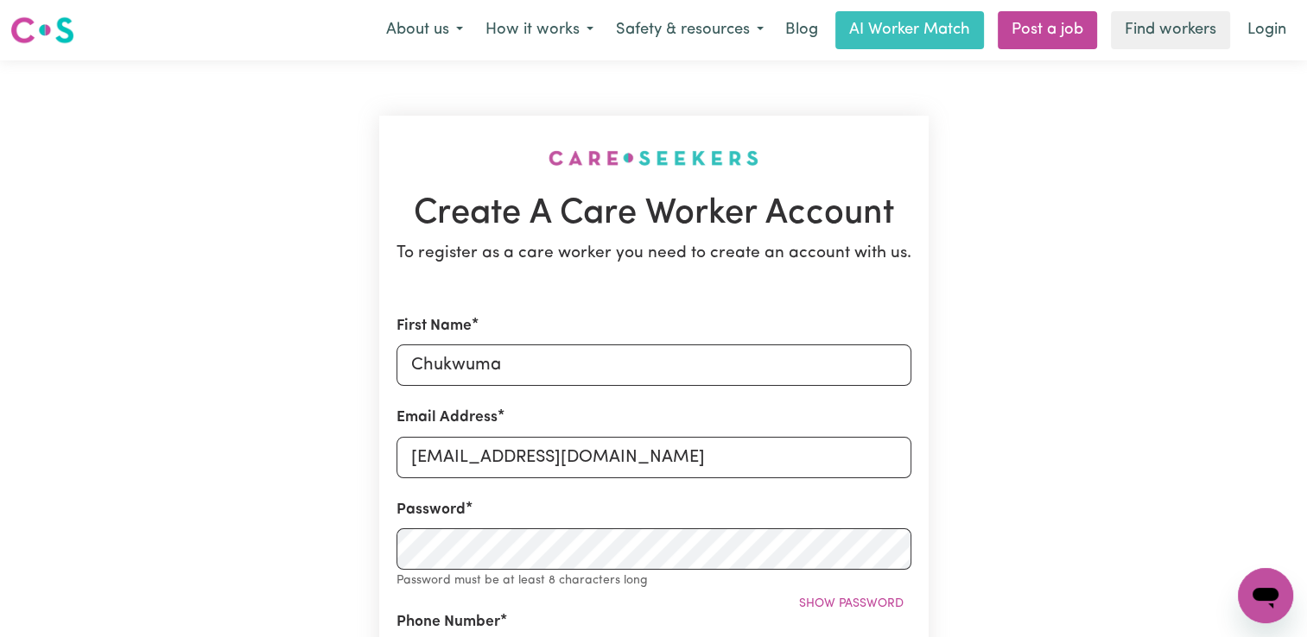
type input "A friend"
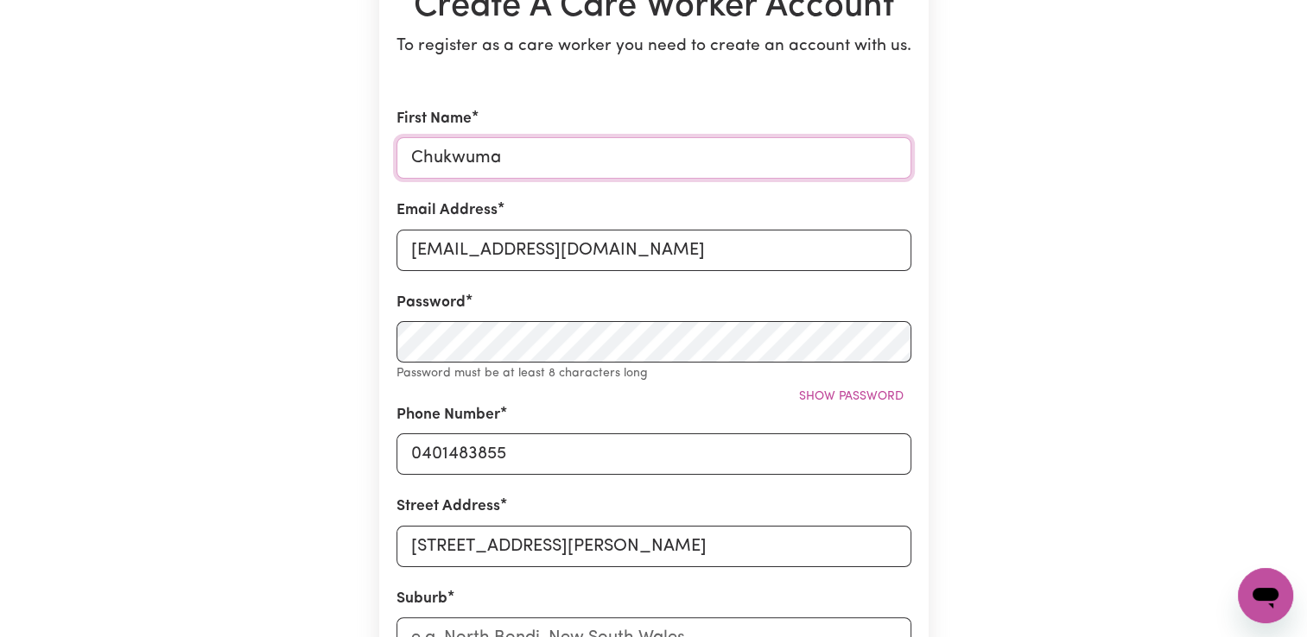
scroll to position [259, 0]
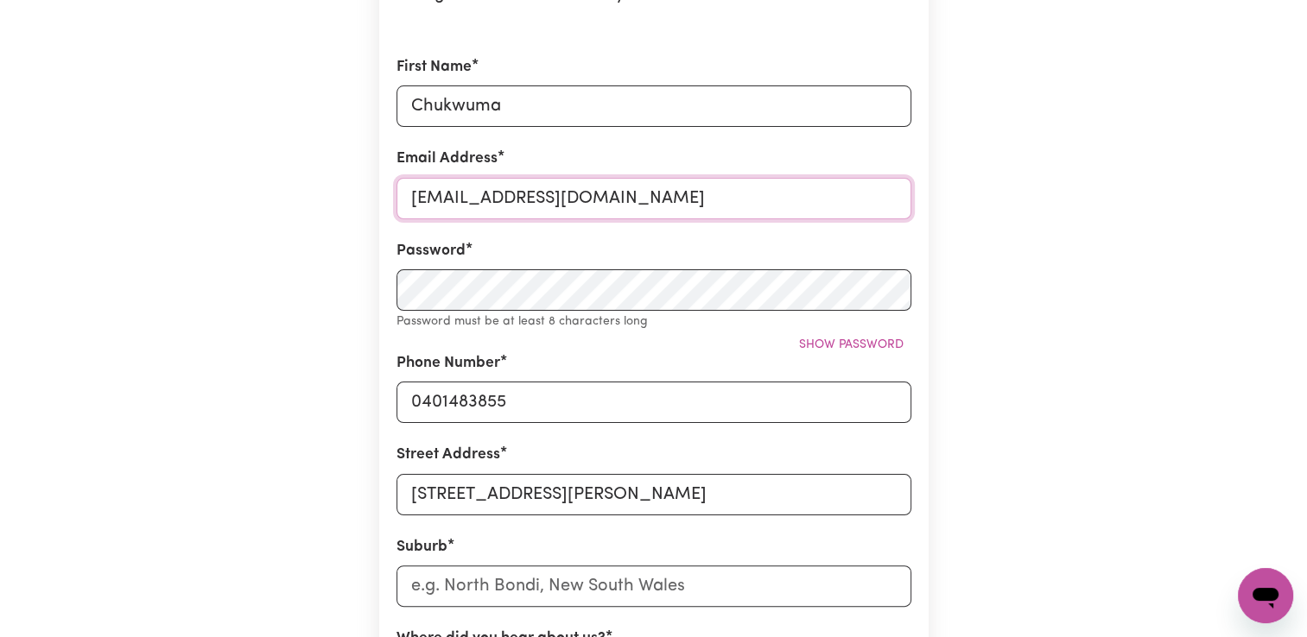
click at [560, 196] on input "dadolivia2016@gamil.com" at bounding box center [653, 198] width 515 height 41
click at [559, 198] on input "dadolivia2016@gmil.com" at bounding box center [653, 198] width 515 height 41
type input "dadolivia2016@gmail.com"
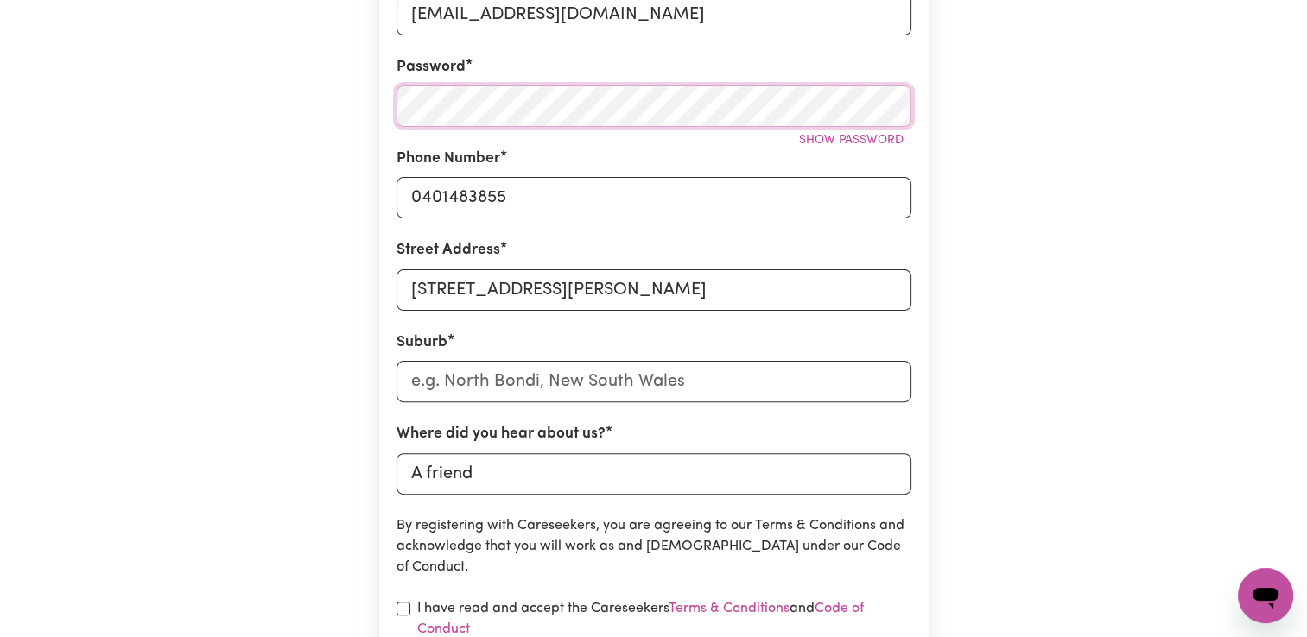
scroll to position [605, 0]
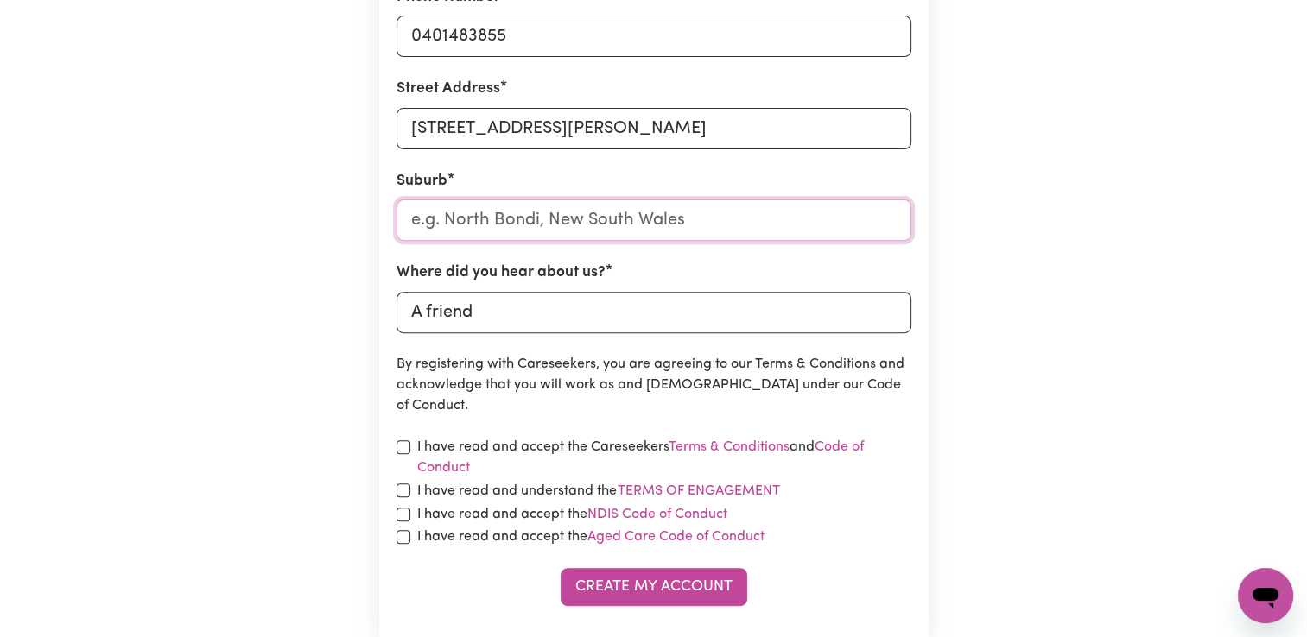
click at [709, 224] on input "text" at bounding box center [653, 219] width 515 height 41
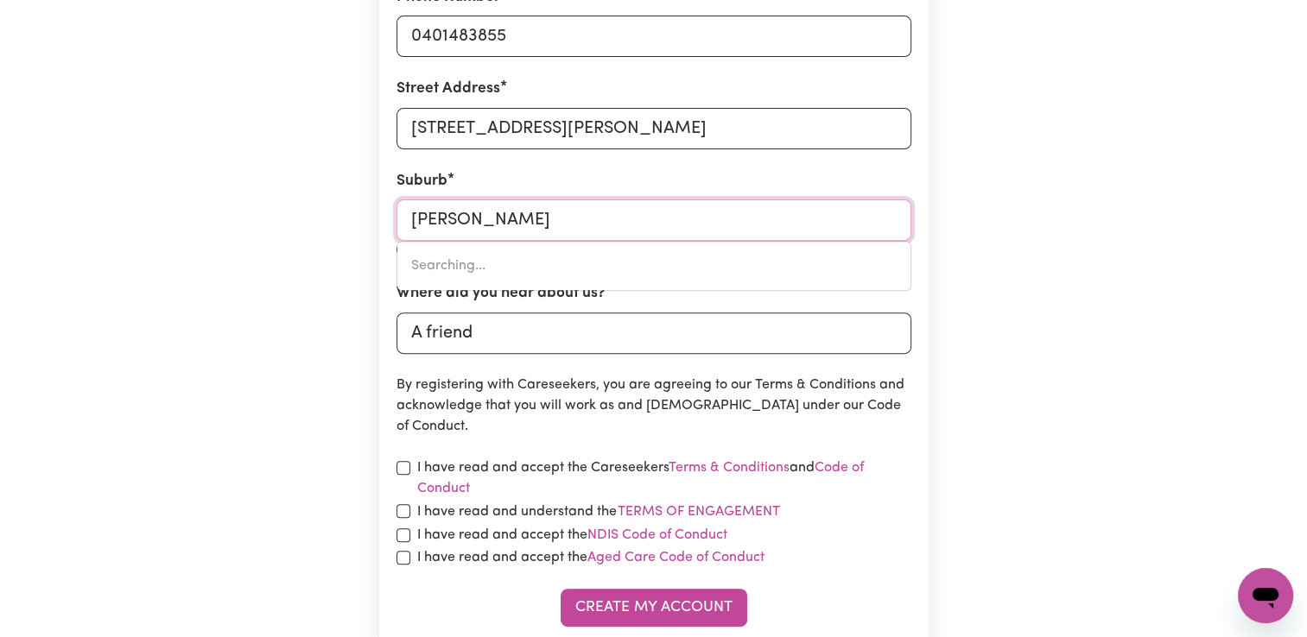
type input "burde"
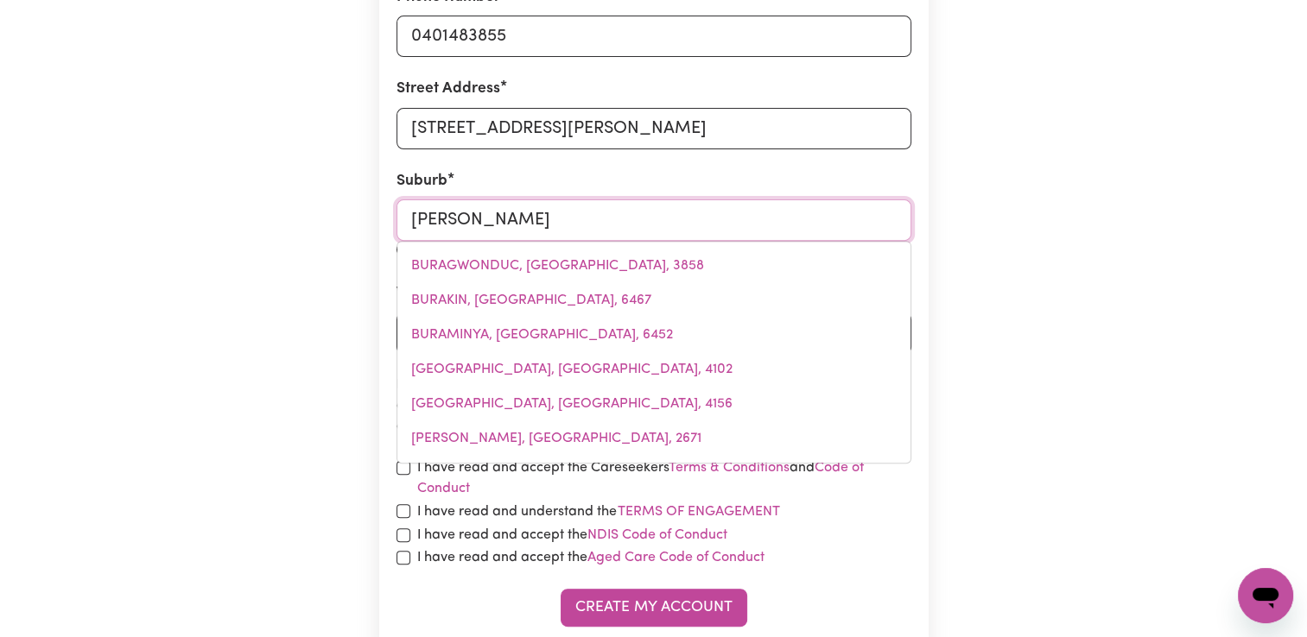
type input "burdeLL, Queensland, 4818"
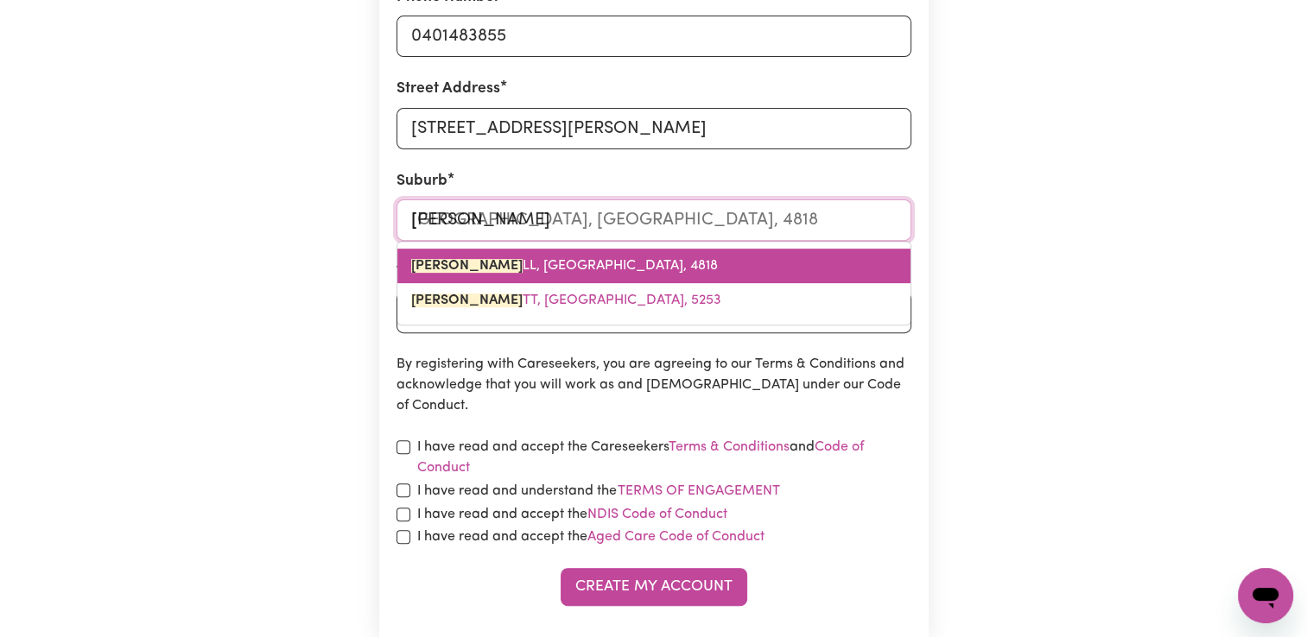
click at [694, 251] on link "BURDE LL, Queensland, 4818" at bounding box center [653, 266] width 513 height 35
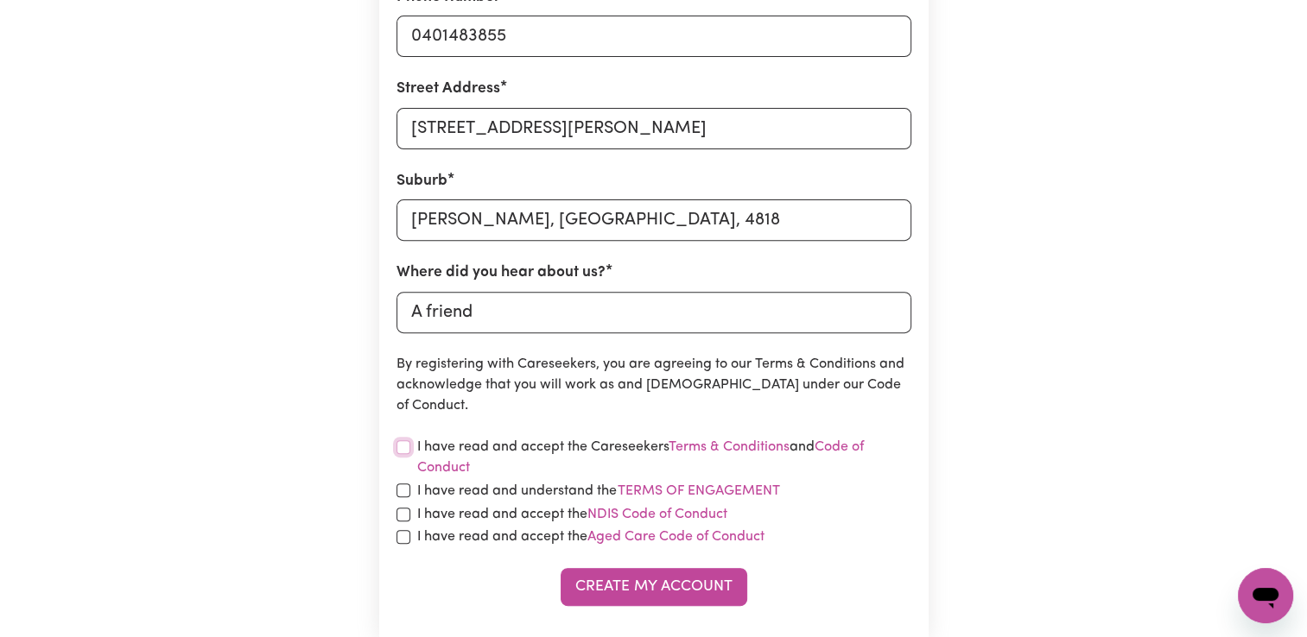
click at [408, 446] on input "checkbox" at bounding box center [403, 447] width 14 height 14
checkbox input "true"
click at [401, 494] on input "checkbox" at bounding box center [403, 491] width 14 height 14
checkbox input "true"
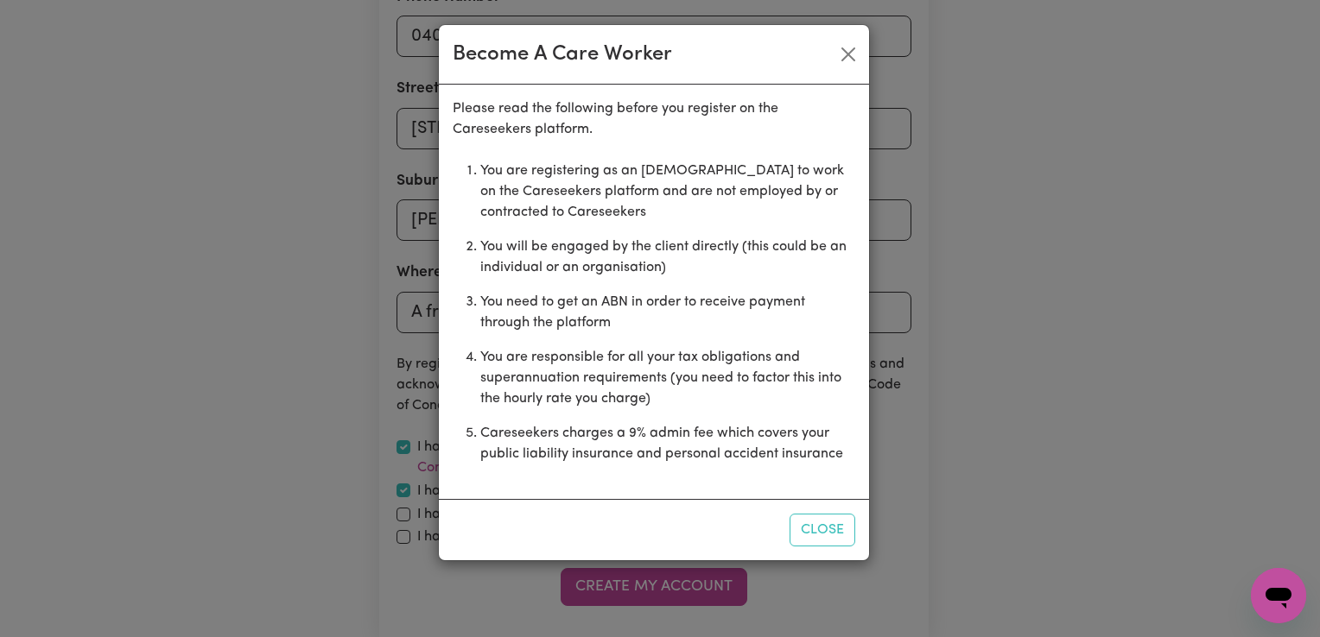
click at [402, 510] on div "Become A Care Worker Please read the following before you register on the Cares…" at bounding box center [660, 318] width 1320 height 637
click at [814, 529] on button "Close" at bounding box center [822, 530] width 66 height 33
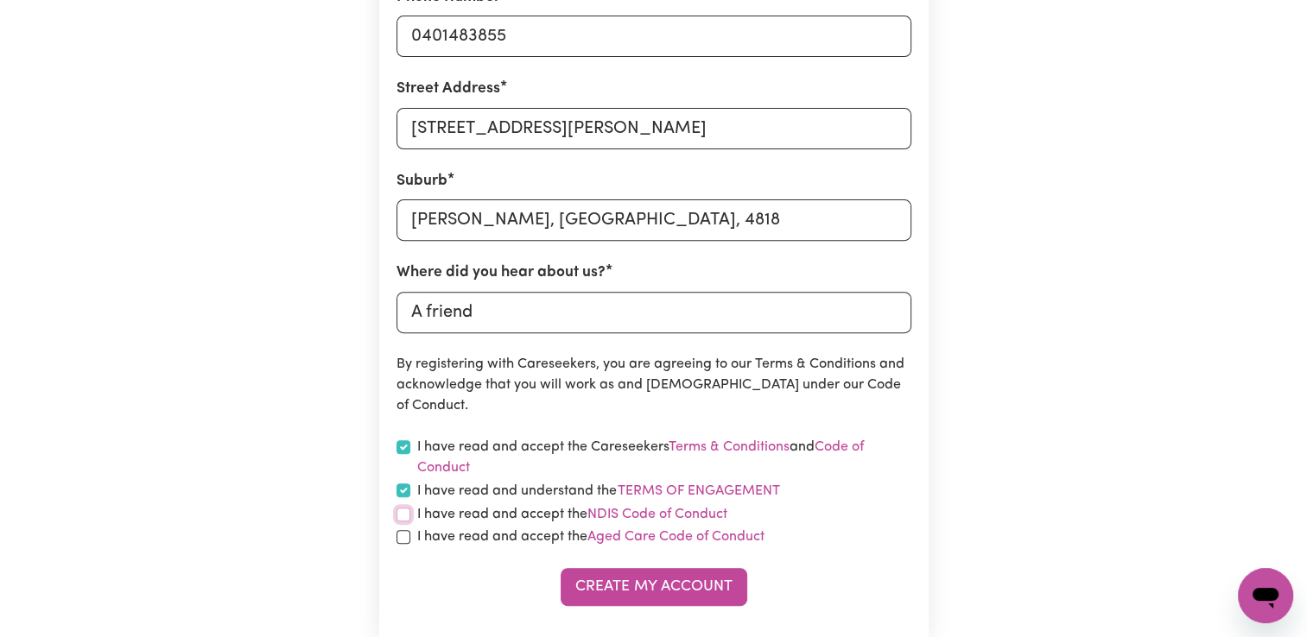
click at [399, 513] on input "checkbox" at bounding box center [403, 515] width 14 height 14
checkbox input "true"
click at [397, 537] on input "checkbox" at bounding box center [403, 537] width 14 height 14
checkbox input "true"
click at [617, 587] on button "Create My Account" at bounding box center [653, 587] width 187 height 38
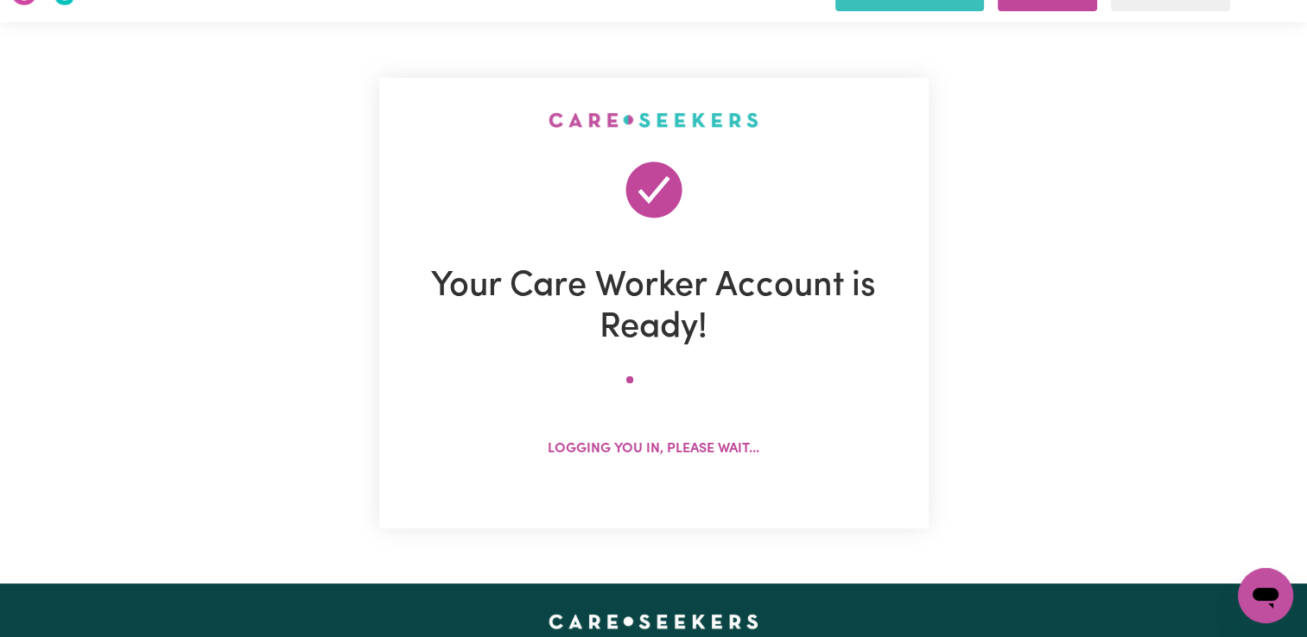
scroll to position [0, 0]
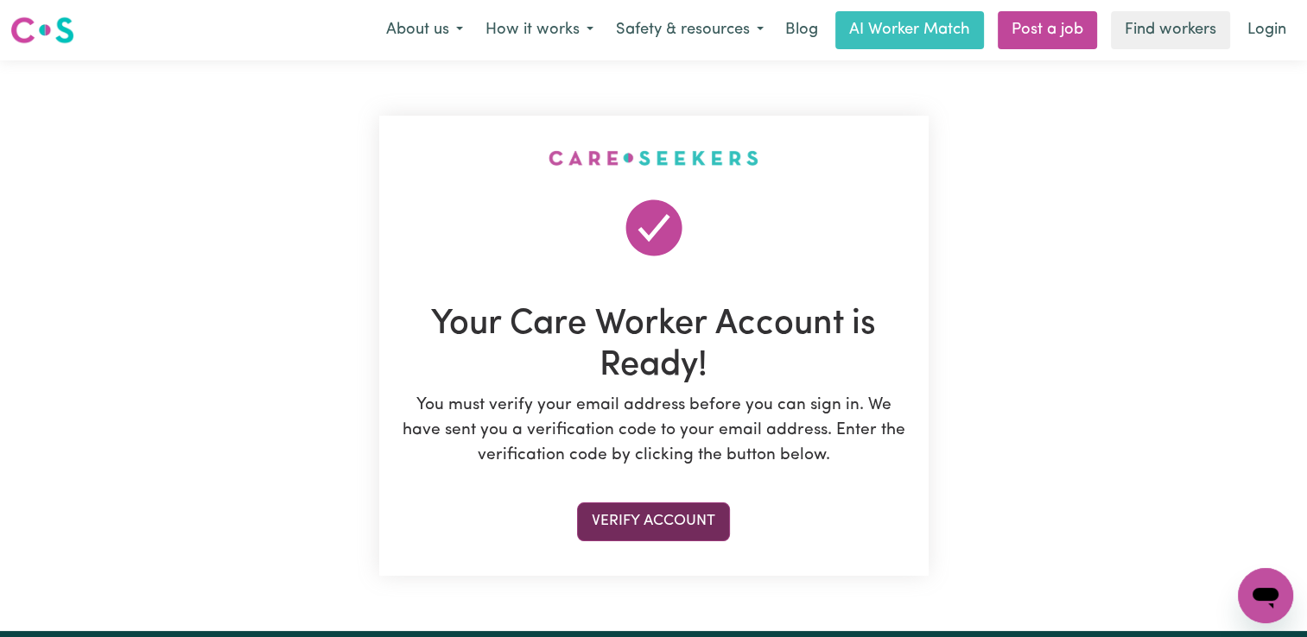
click at [653, 510] on button "Verify Account" at bounding box center [653, 522] width 153 height 38
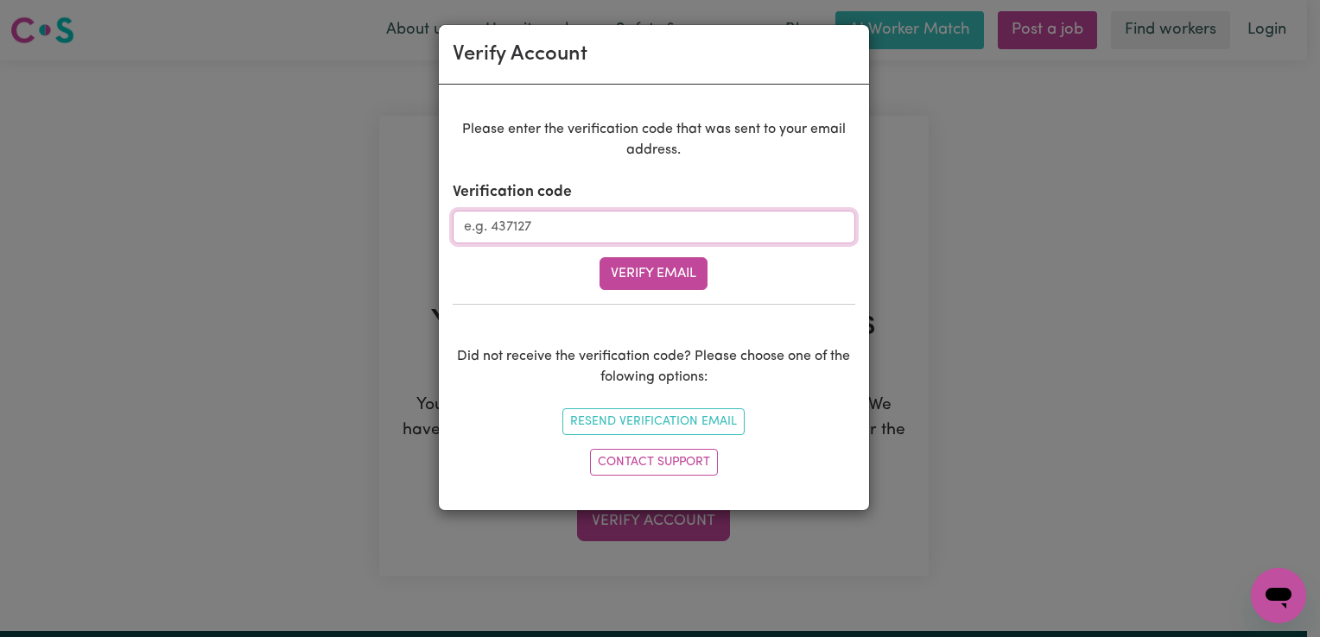
click at [624, 228] on input "Verification code" at bounding box center [654, 227] width 402 height 33
type input "846071"
click at [646, 273] on button "Verify Email" at bounding box center [653, 273] width 108 height 33
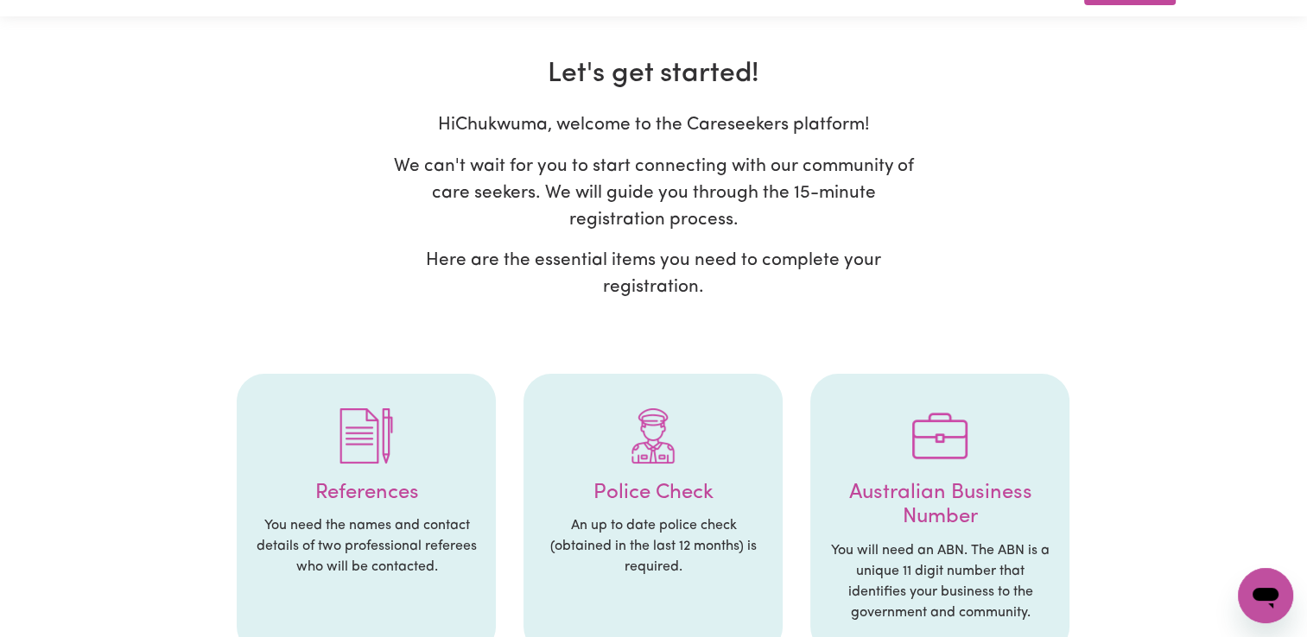
scroll to position [86, 0]
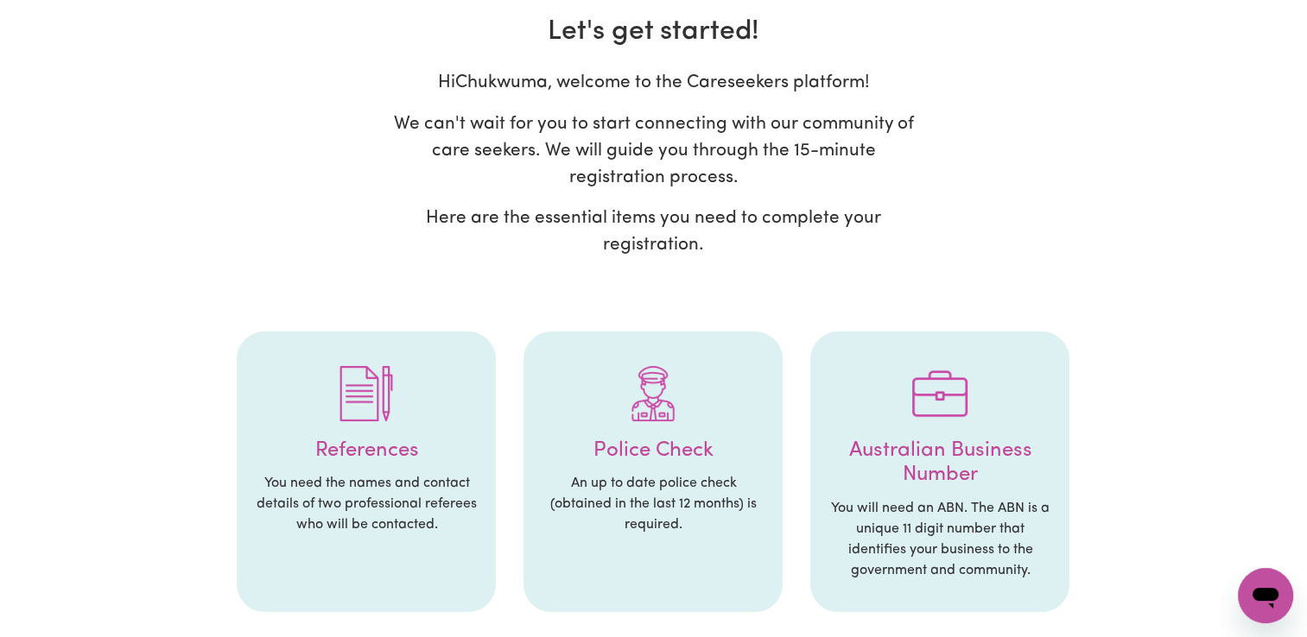
click at [403, 447] on h4 "References" at bounding box center [366, 451] width 225 height 25
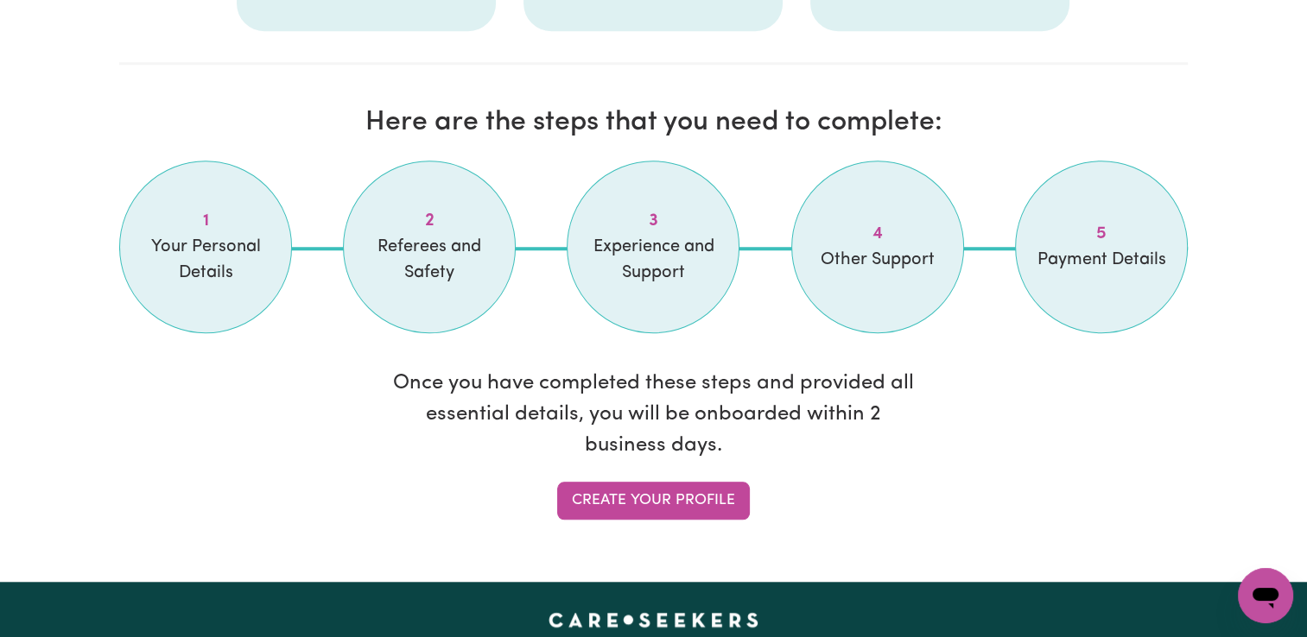
scroll to position [1555, 0]
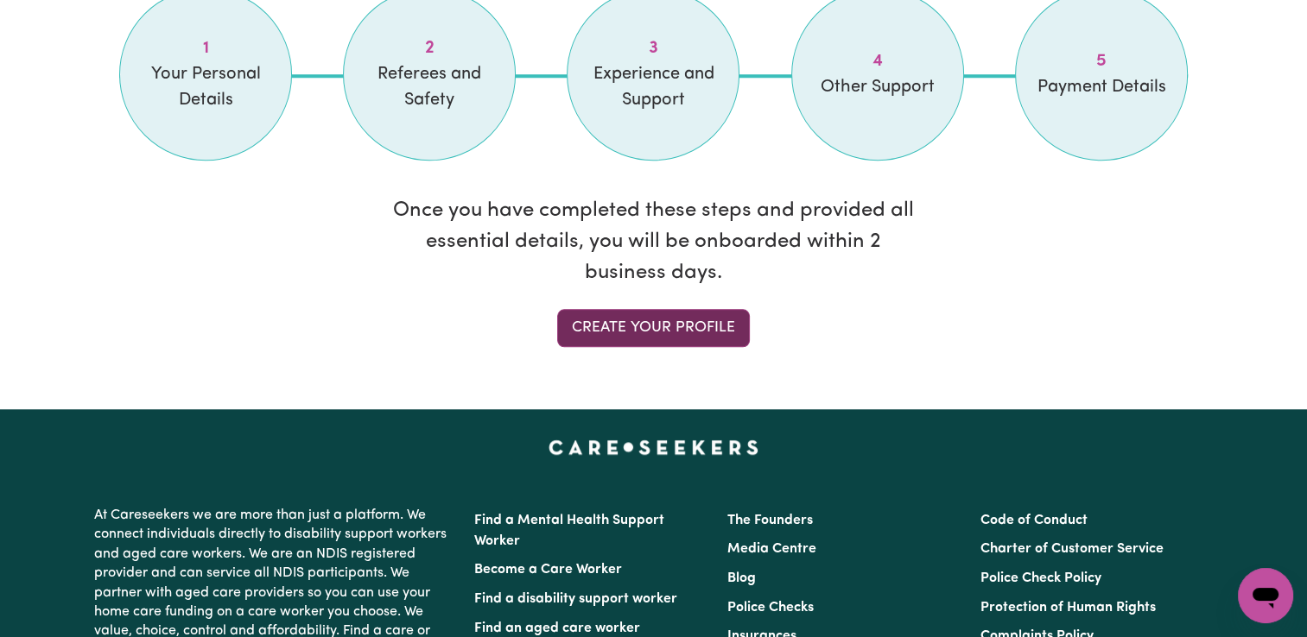
click at [687, 321] on link "Create your profile" at bounding box center [653, 328] width 193 height 38
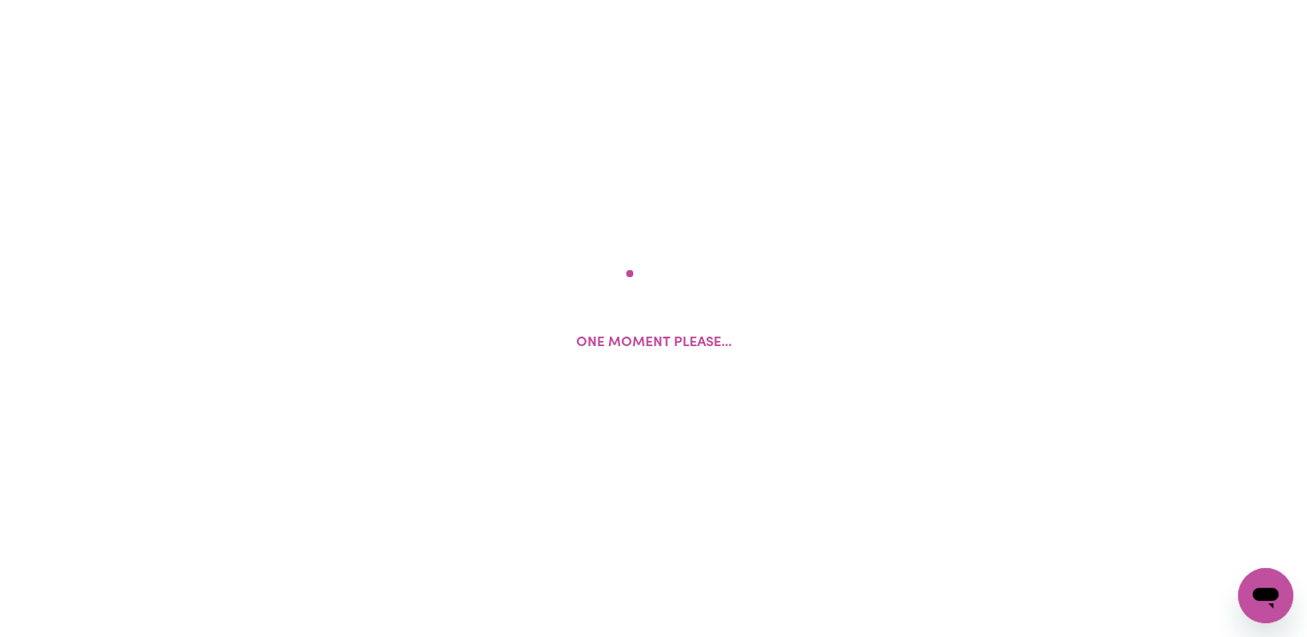
select select "Studying a healthcare related degree or qualification"
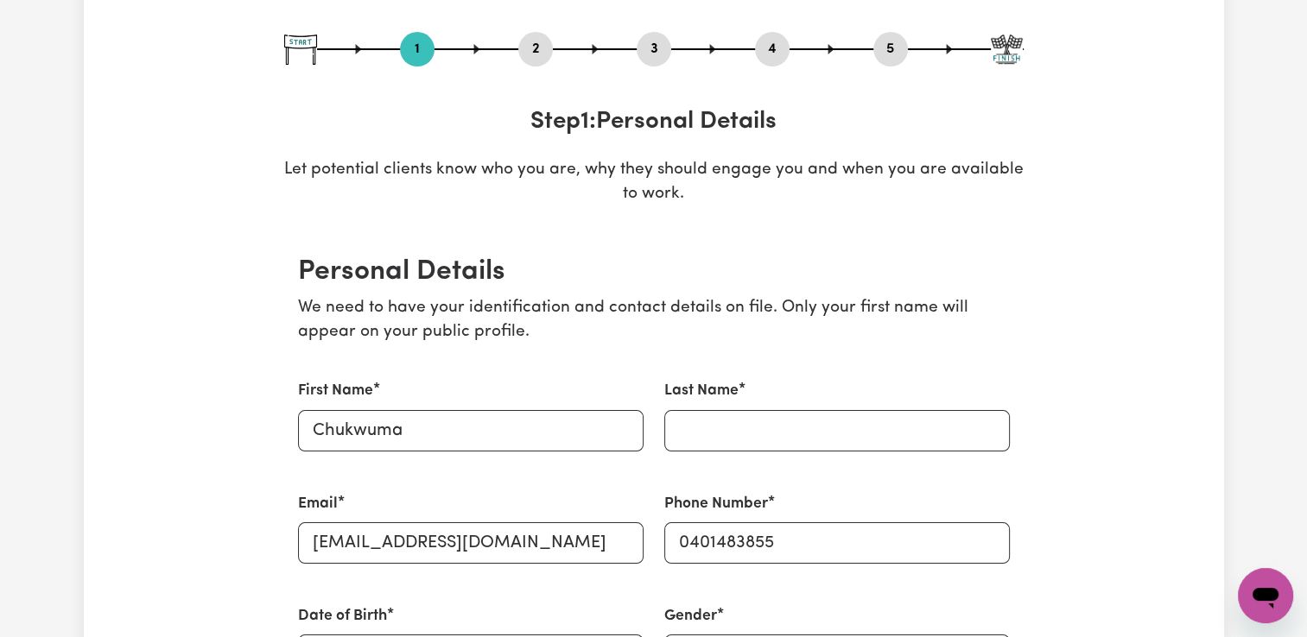
scroll to position [259, 0]
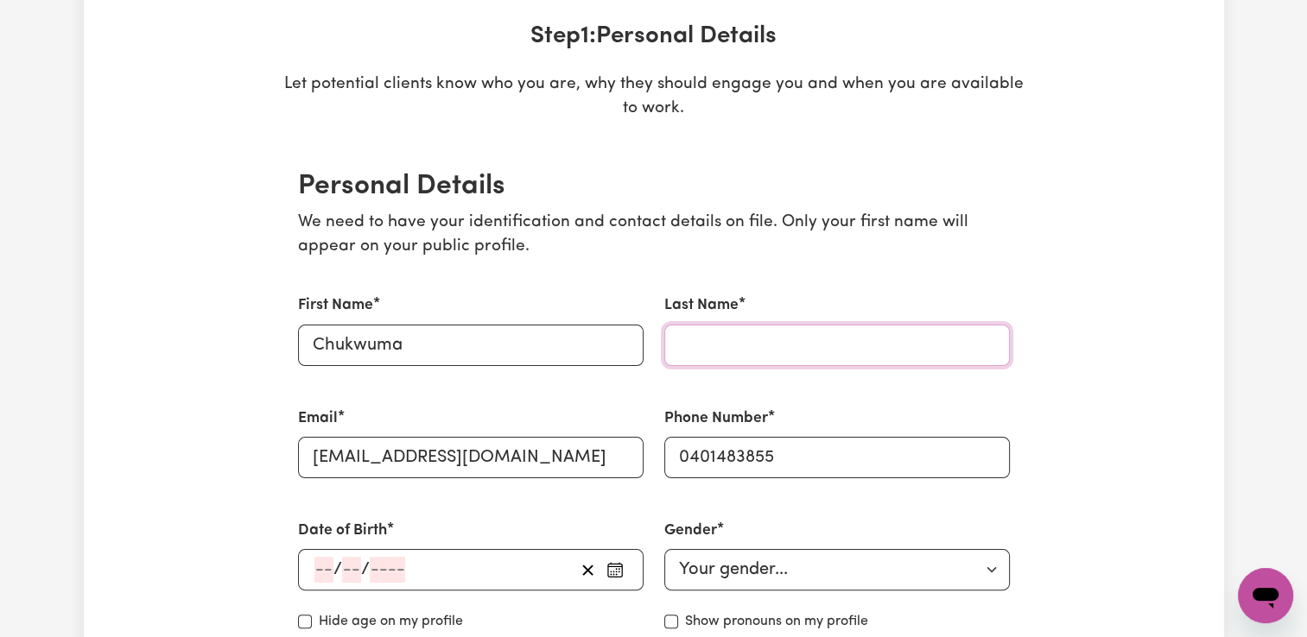
click at [700, 347] on input "Last Name" at bounding box center [836, 345] width 345 height 41
type input "Okorocha"
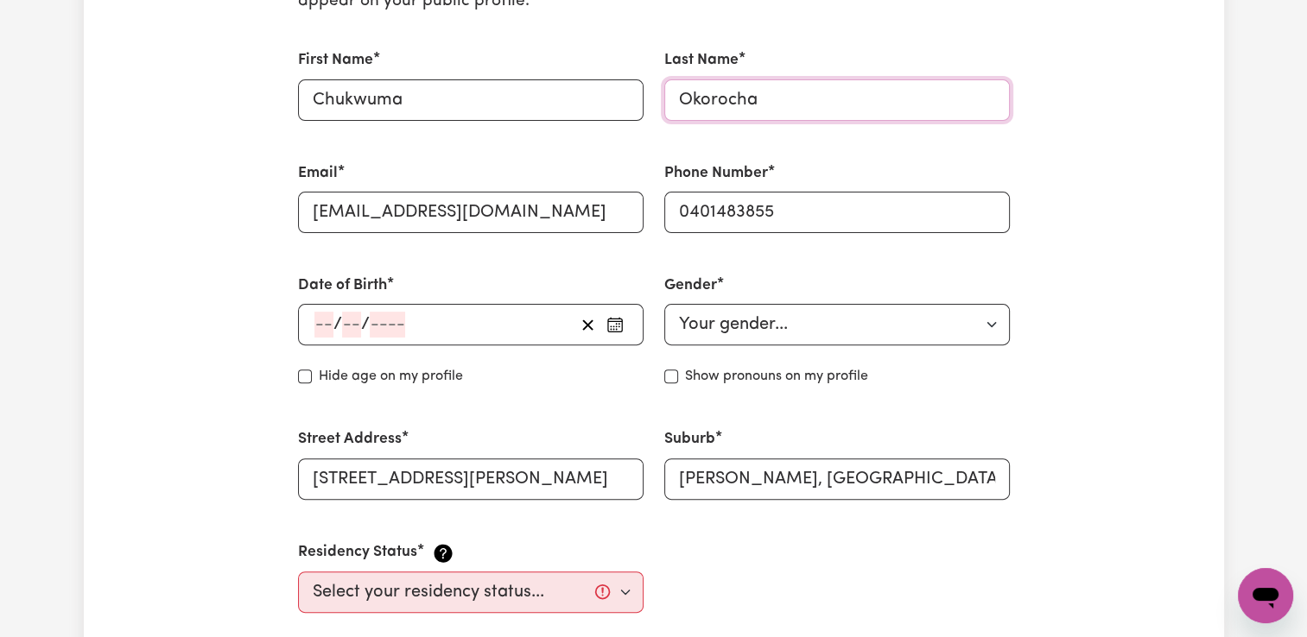
scroll to position [518, 0]
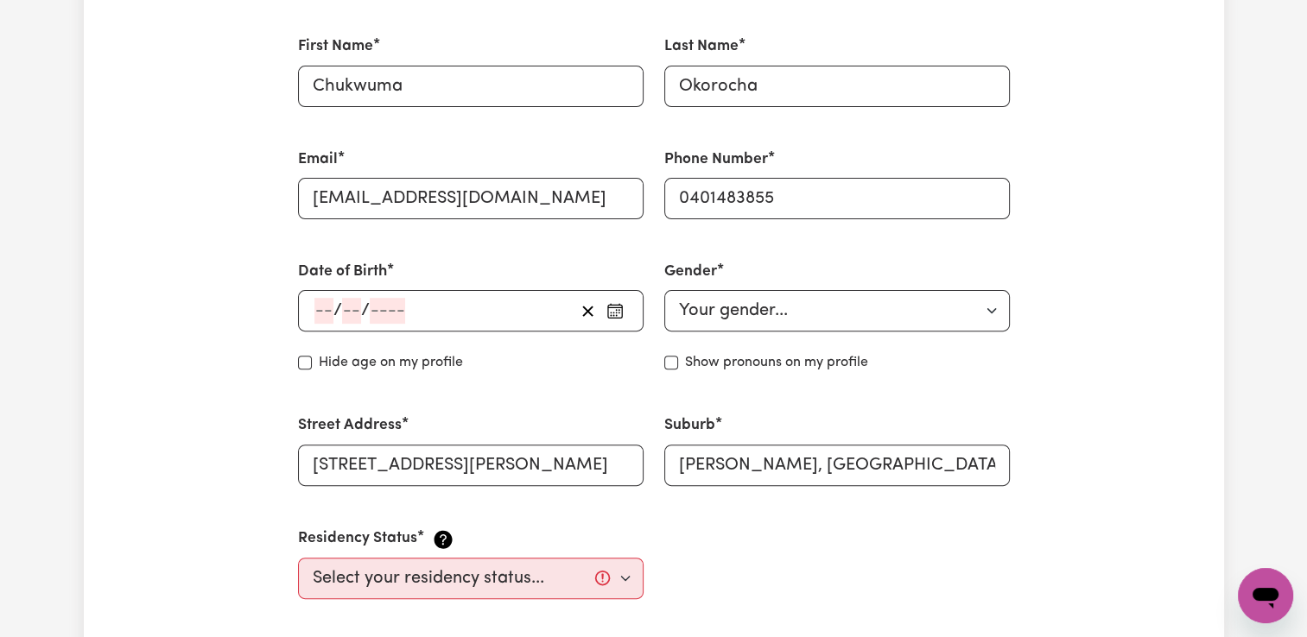
click at [323, 306] on input "number" at bounding box center [323, 311] width 19 height 26
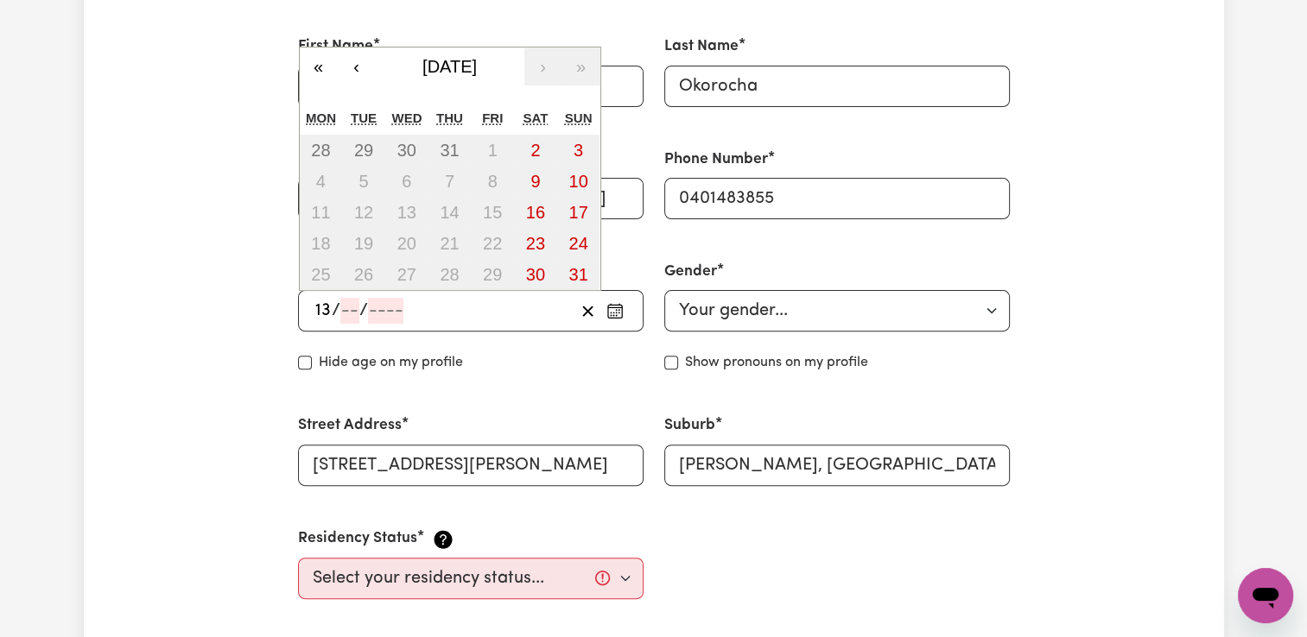
type input "13"
click at [347, 303] on input "number" at bounding box center [349, 311] width 19 height 26
type input "03"
click at [369, 311] on span "/" at bounding box center [366, 310] width 9 height 19
click at [380, 309] on input "number" at bounding box center [387, 311] width 35 height 26
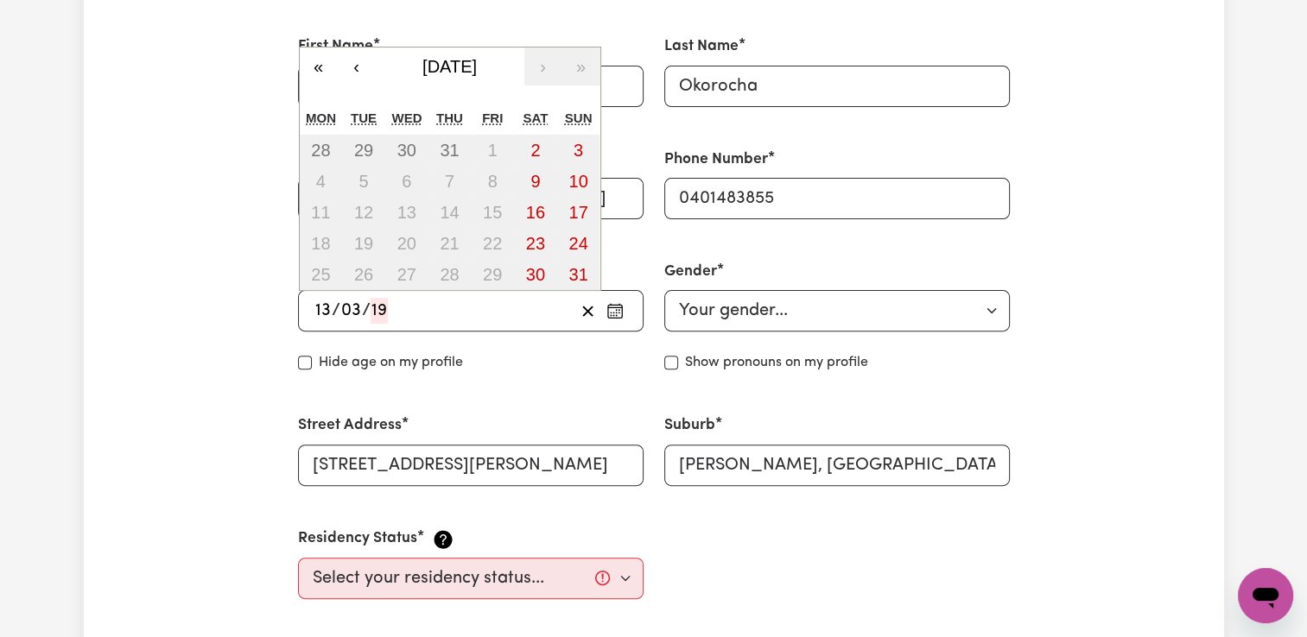
type input "197"
type input "1978-03-13"
type input "3"
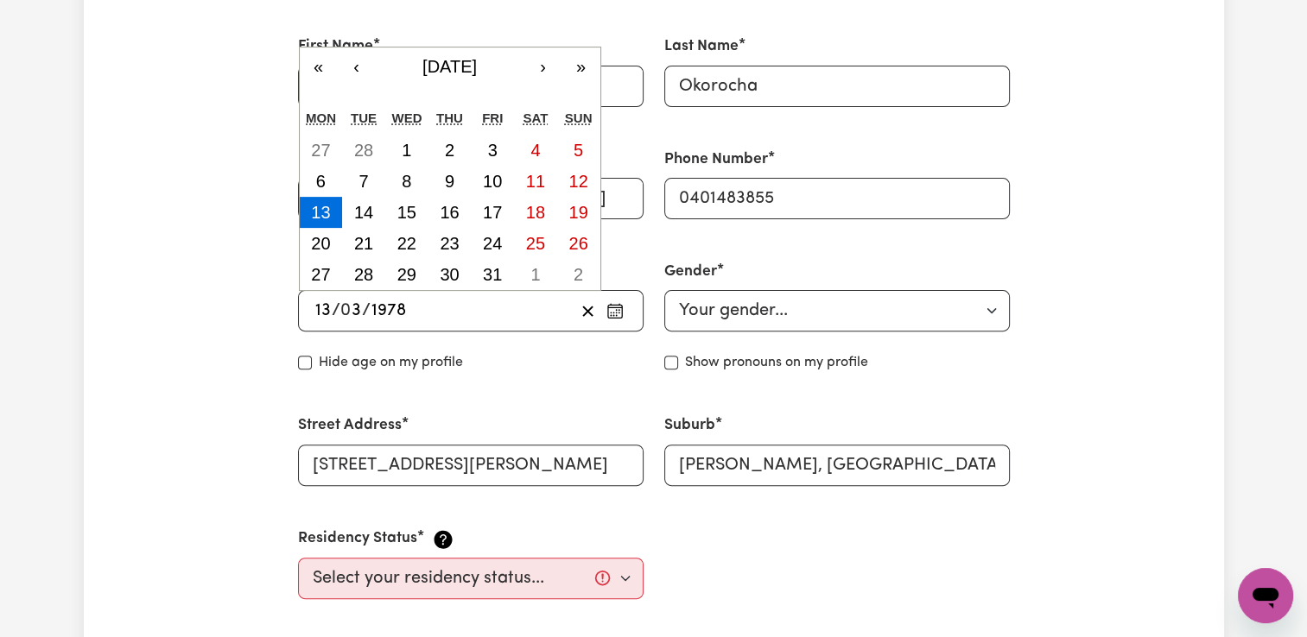
type input "1978"
click at [526, 399] on div "Street Address 13 Alvin Court" at bounding box center [471, 450] width 366 height 112
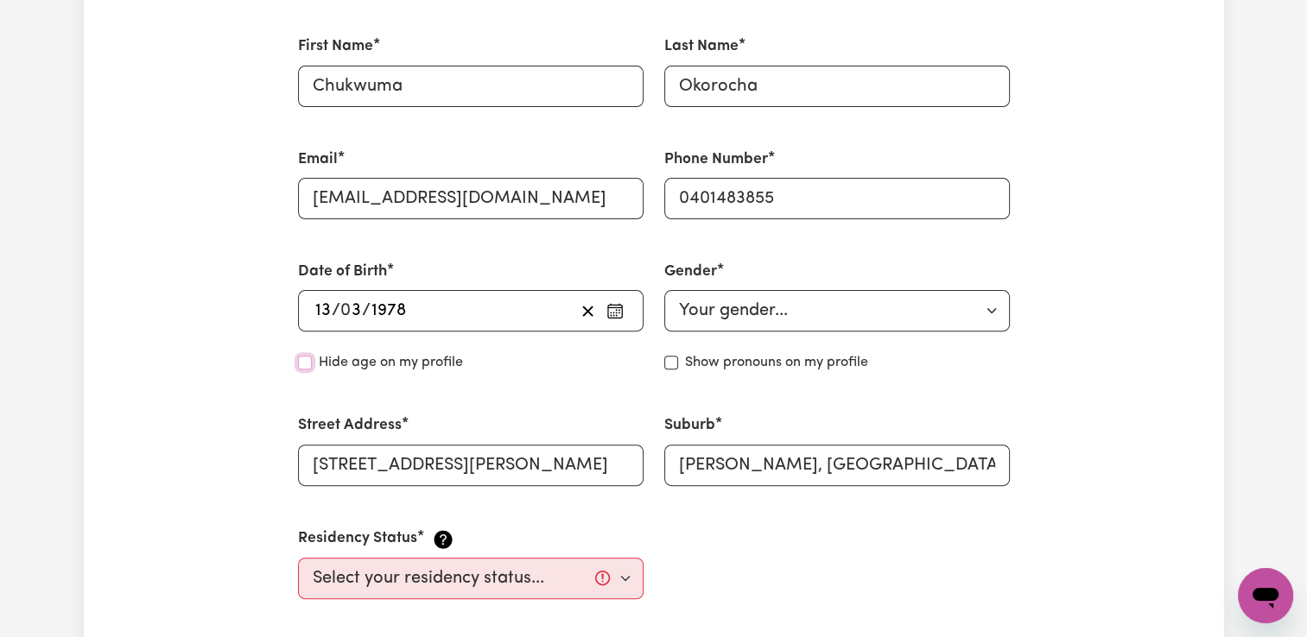
click at [307, 364] on input "Hide age" at bounding box center [305, 363] width 14 height 14
checkbox input "true"
click at [989, 306] on select "Your gender... Female Male Non-binary Other Prefer not to say" at bounding box center [836, 310] width 345 height 41
select select "male"
click at [664, 290] on select "Your gender... Female Male Non-binary Other Prefer not to say" at bounding box center [836, 310] width 345 height 41
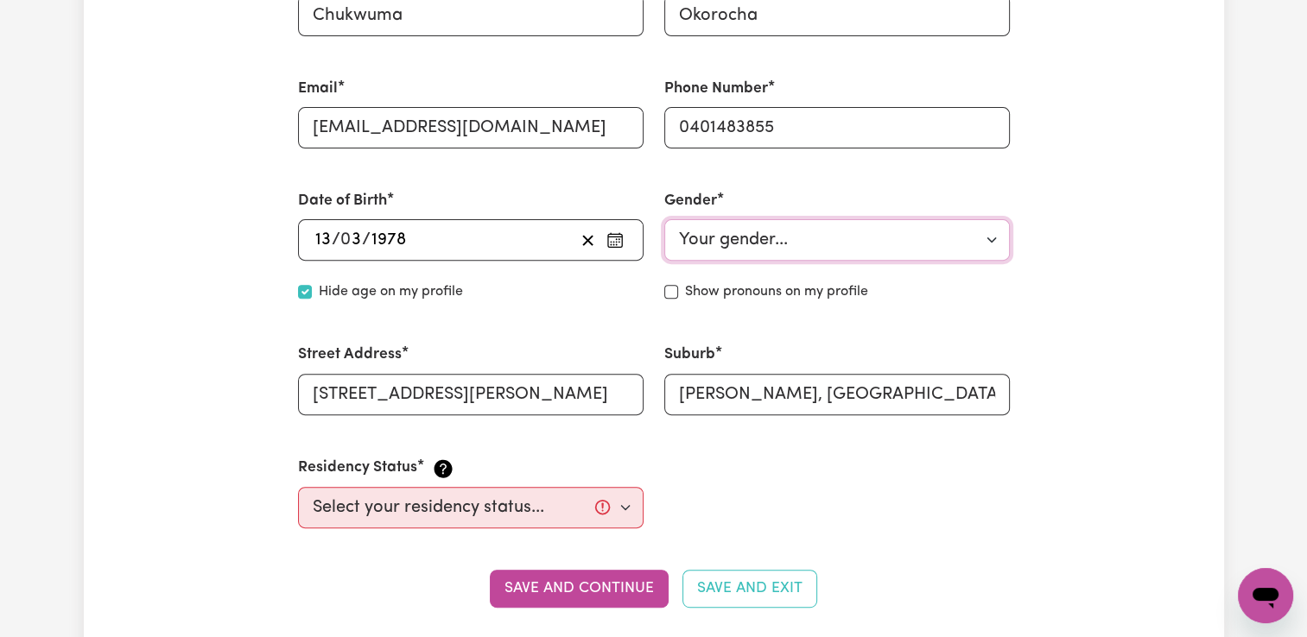
scroll to position [691, 0]
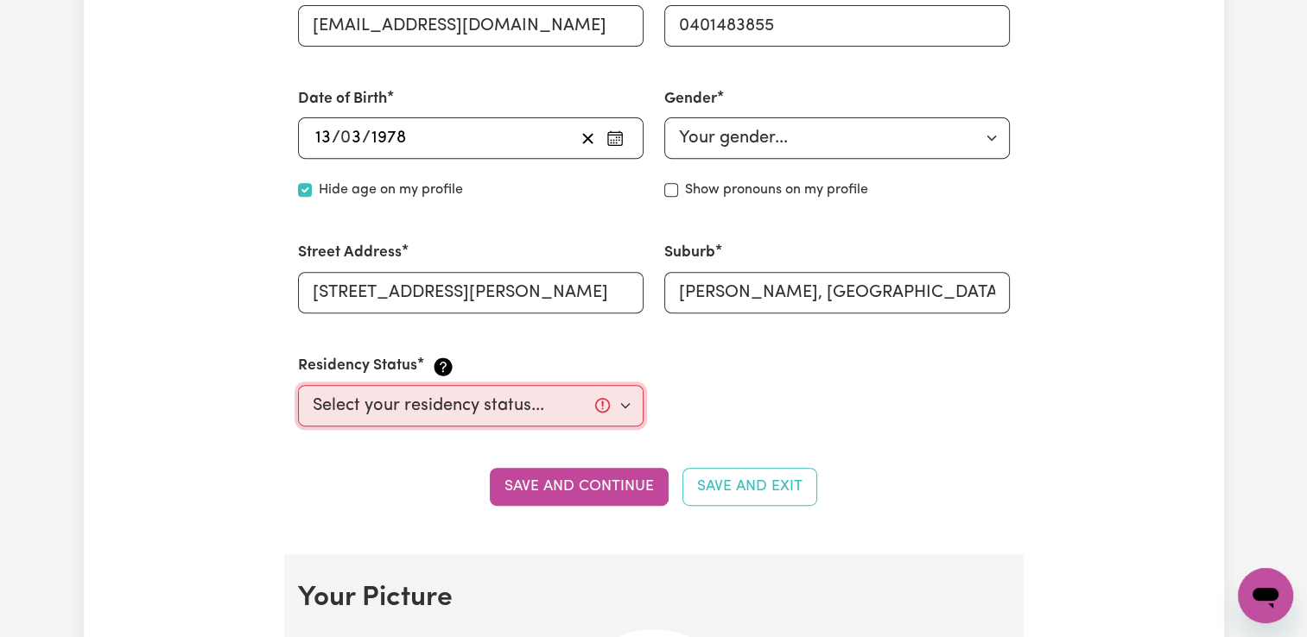
click at [620, 409] on select "Select your residency status... Australian citizen Australian PR Temporary Work…" at bounding box center [470, 405] width 345 height 41
select select "Australian Citizen"
click at [298, 385] on select "Select your residency status... Australian citizen Australian PR Temporary Work…" at bounding box center [470, 405] width 345 height 41
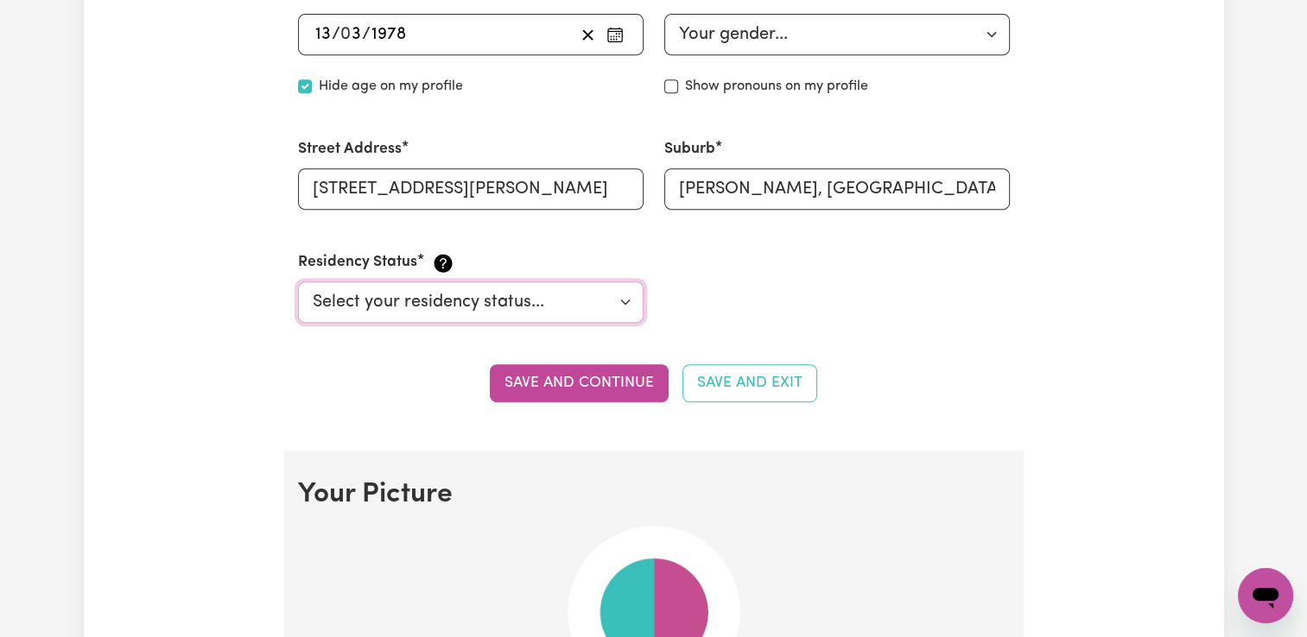
scroll to position [950, 0]
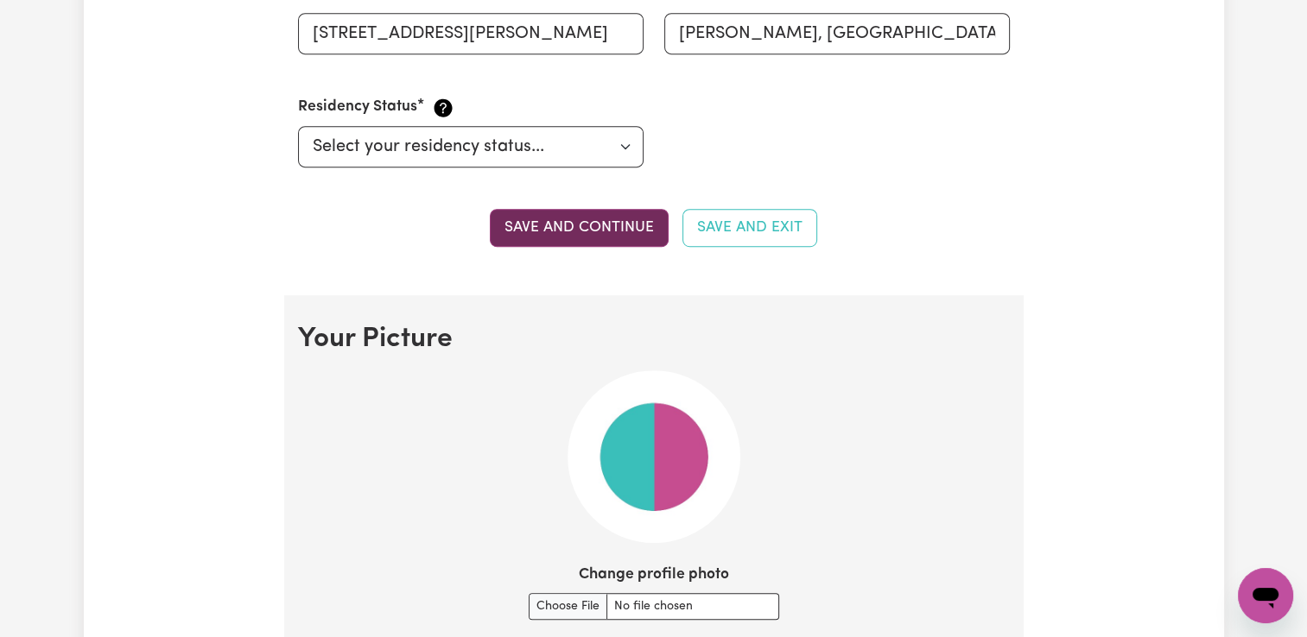
click at [585, 229] on button "Save and continue" at bounding box center [579, 228] width 179 height 38
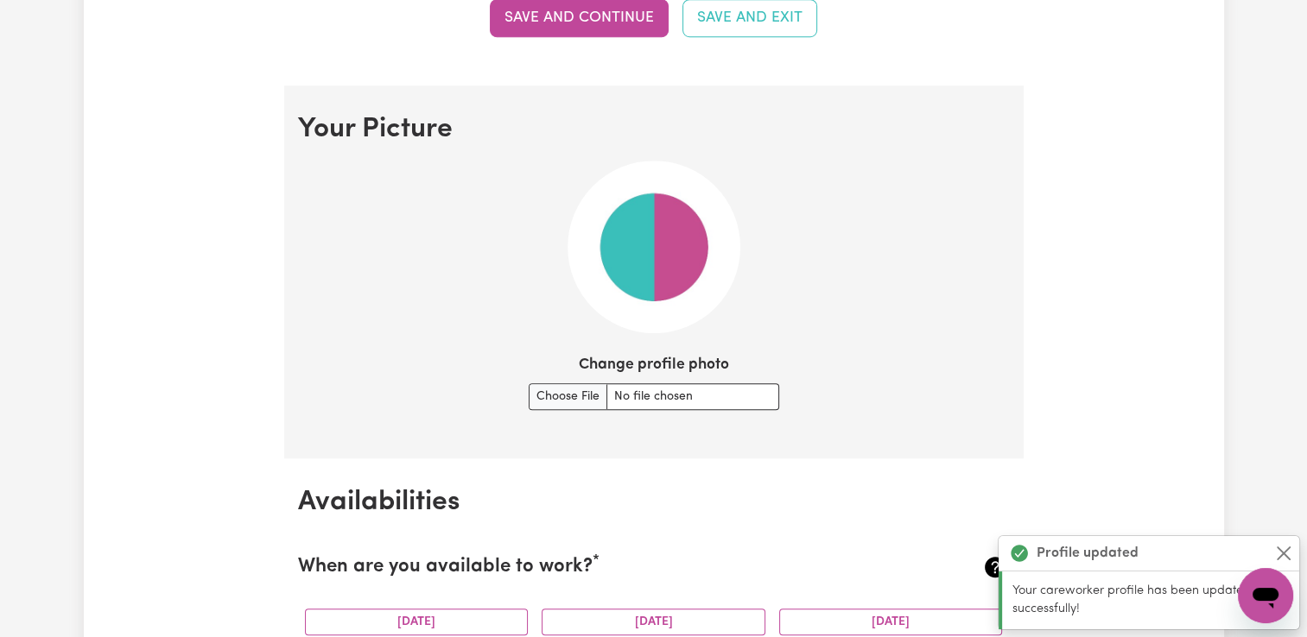
scroll to position [1244, 0]
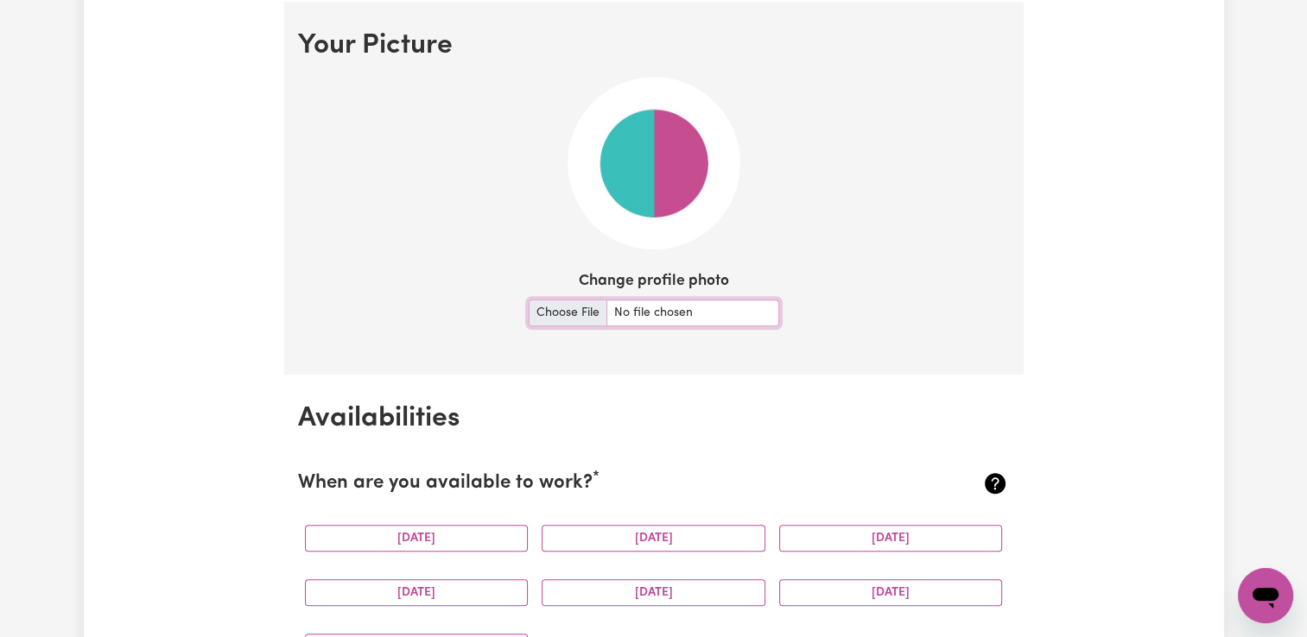
click at [560, 313] on input "Change profile photo" at bounding box center [654, 313] width 250 height 27
type input "C:\fakepath\20250821_104215 (1).jpg"
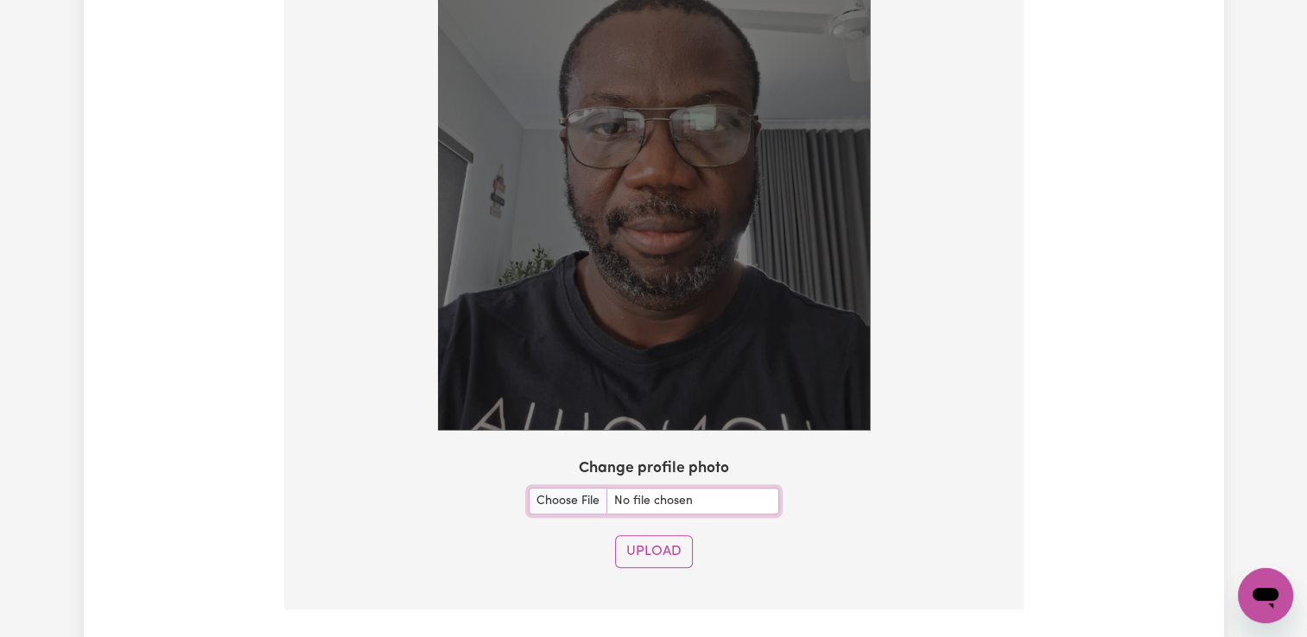
scroll to position [1503, 0]
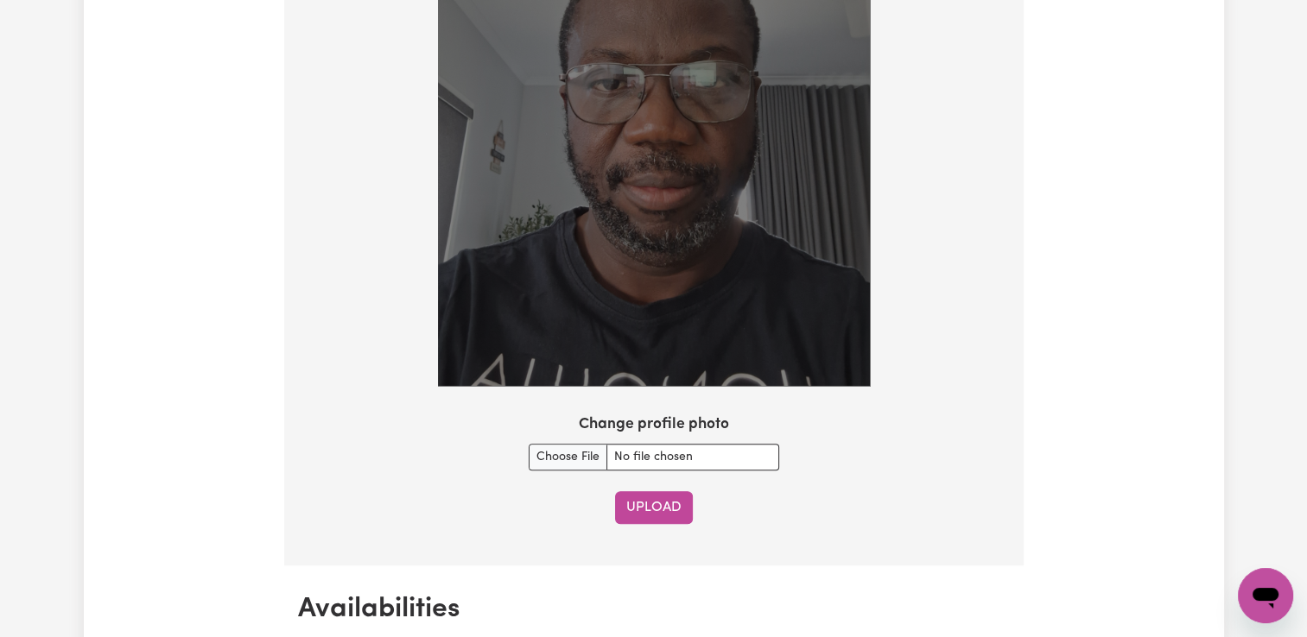
click at [623, 503] on button "Upload" at bounding box center [654, 507] width 78 height 33
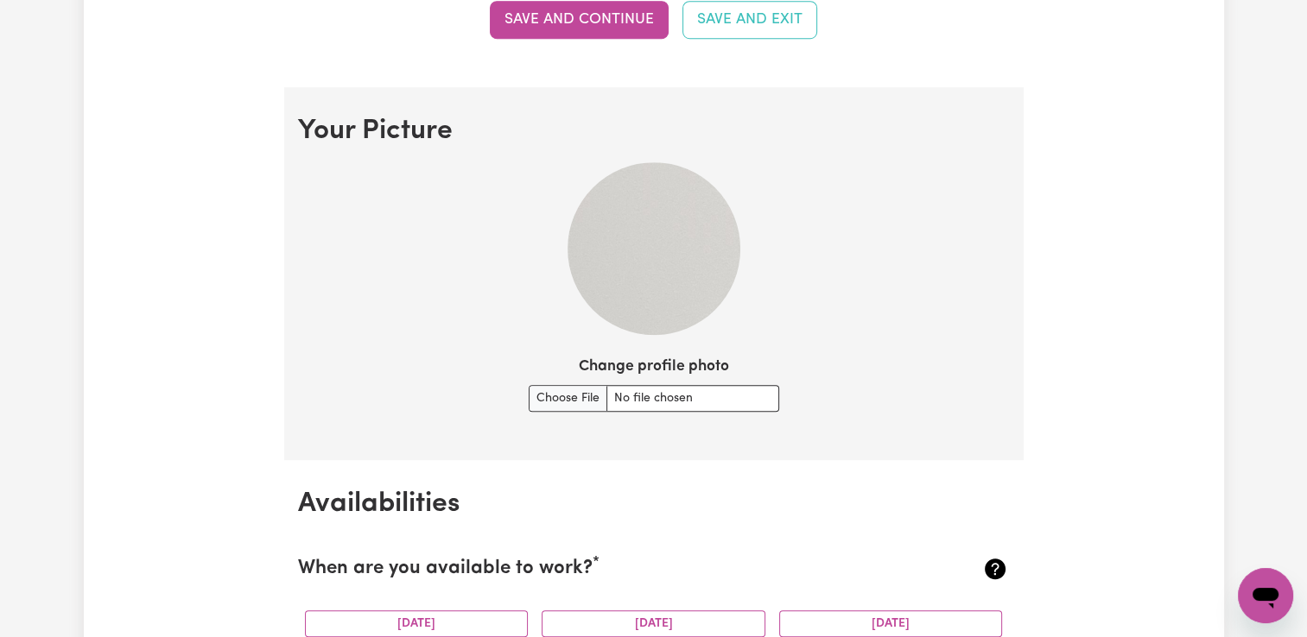
scroll to position [1271, 0]
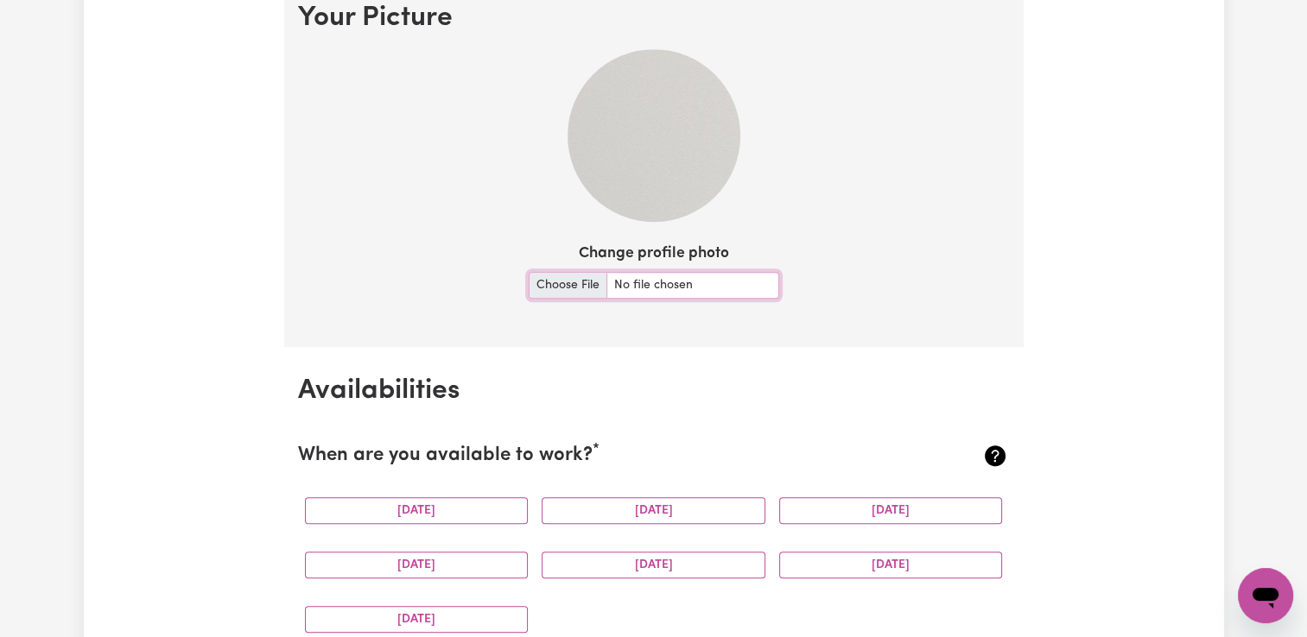
click at [646, 282] on input "Change profile photo" at bounding box center [654, 285] width 250 height 27
type input "C:\fakepath\20250821_104215 (1).jpg"
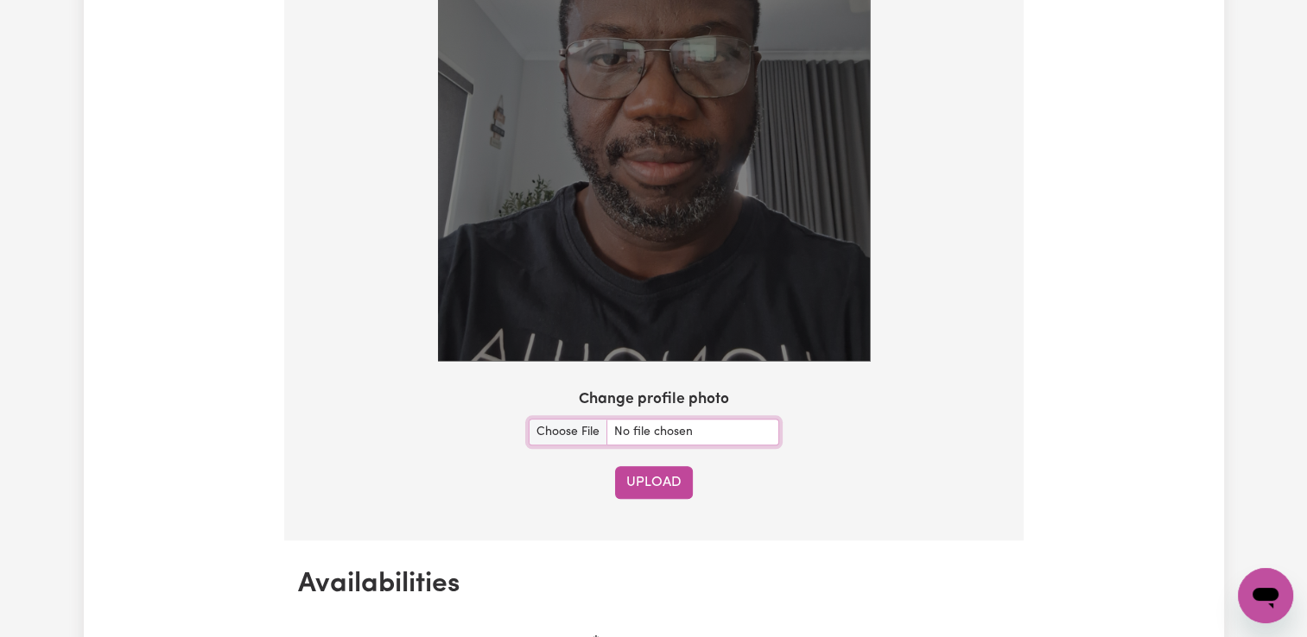
scroll to position [1617, 0]
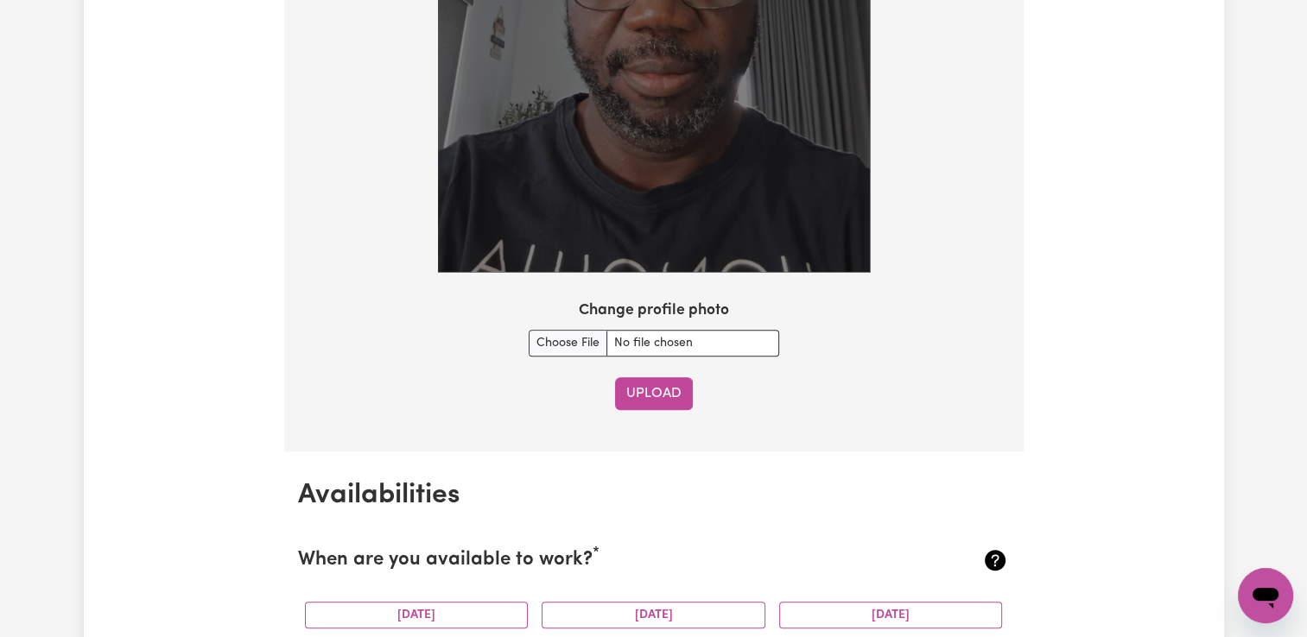
click at [632, 396] on button "Upload" at bounding box center [654, 393] width 78 height 33
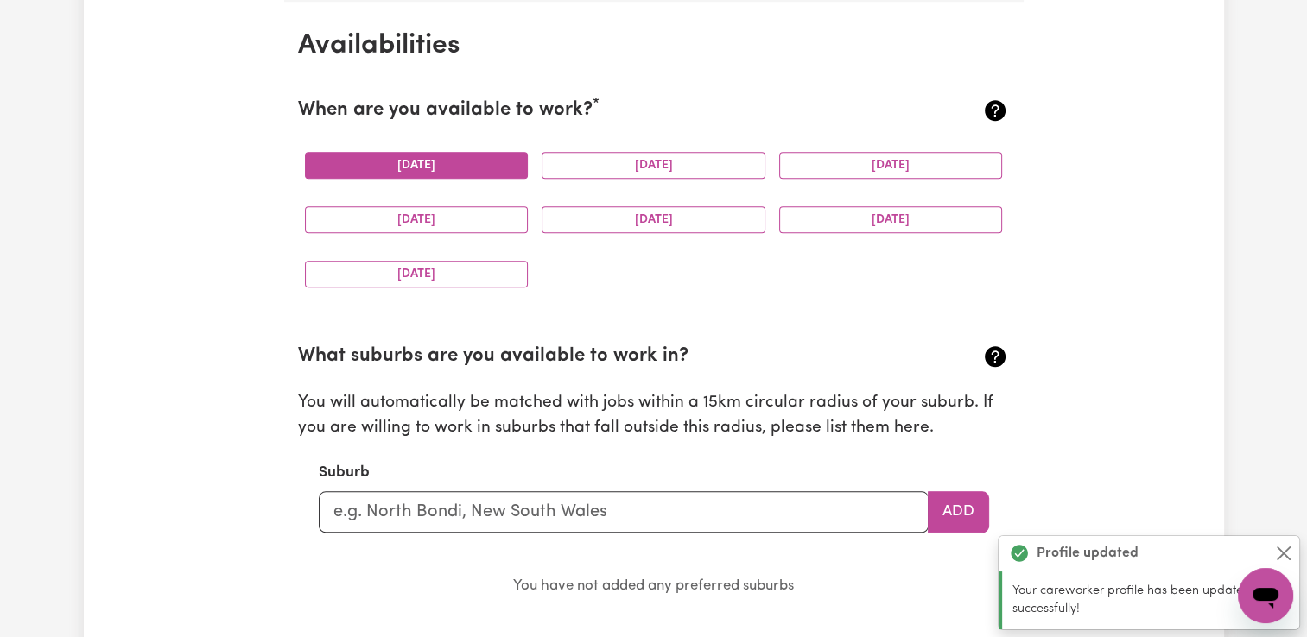
click at [450, 152] on button "Monday" at bounding box center [417, 165] width 224 height 27
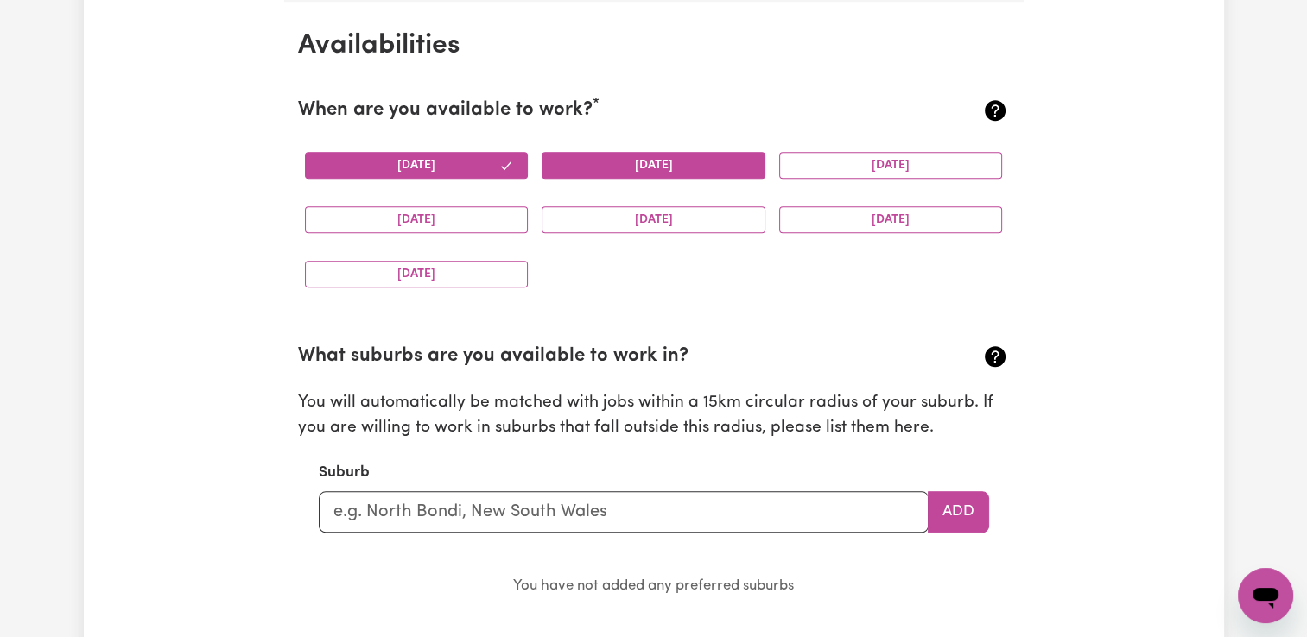
click at [566, 164] on button "Tuesday" at bounding box center [653, 165] width 224 height 27
click at [793, 161] on button "Wednesday" at bounding box center [891, 165] width 224 height 27
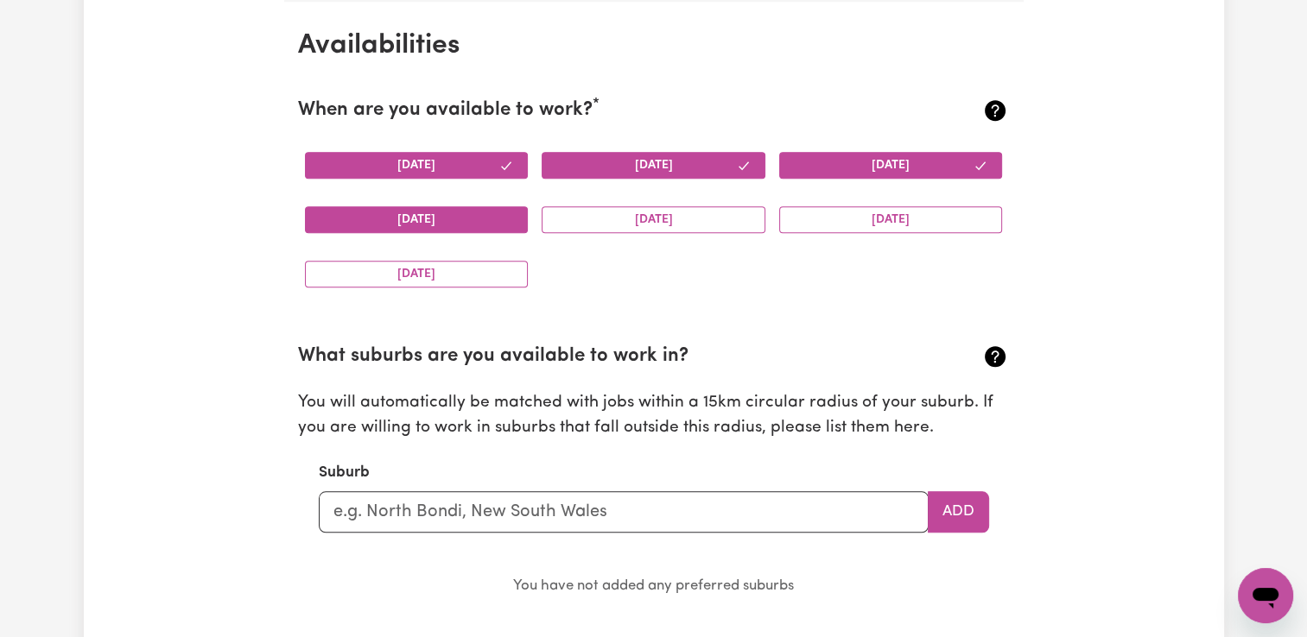
click at [475, 220] on button "Thursday" at bounding box center [417, 219] width 224 height 27
click at [643, 212] on button "Friday" at bounding box center [653, 219] width 224 height 27
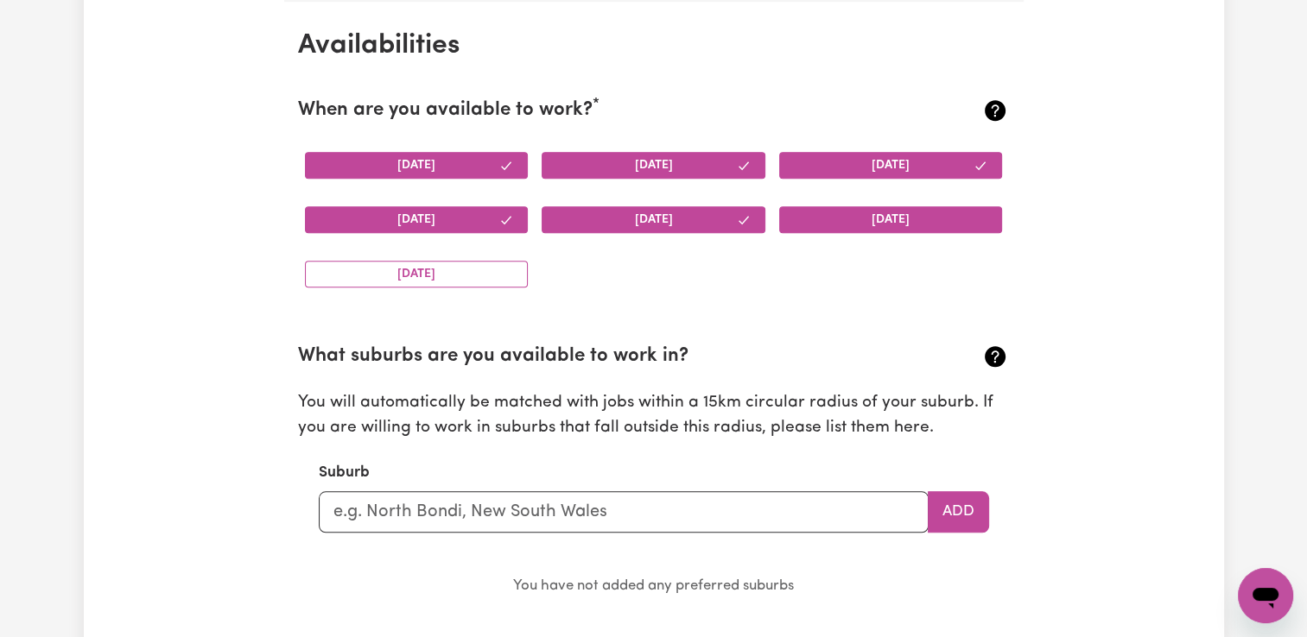
click at [860, 218] on button "Saturday" at bounding box center [891, 219] width 224 height 27
click at [435, 268] on button "Sunday" at bounding box center [417, 274] width 224 height 27
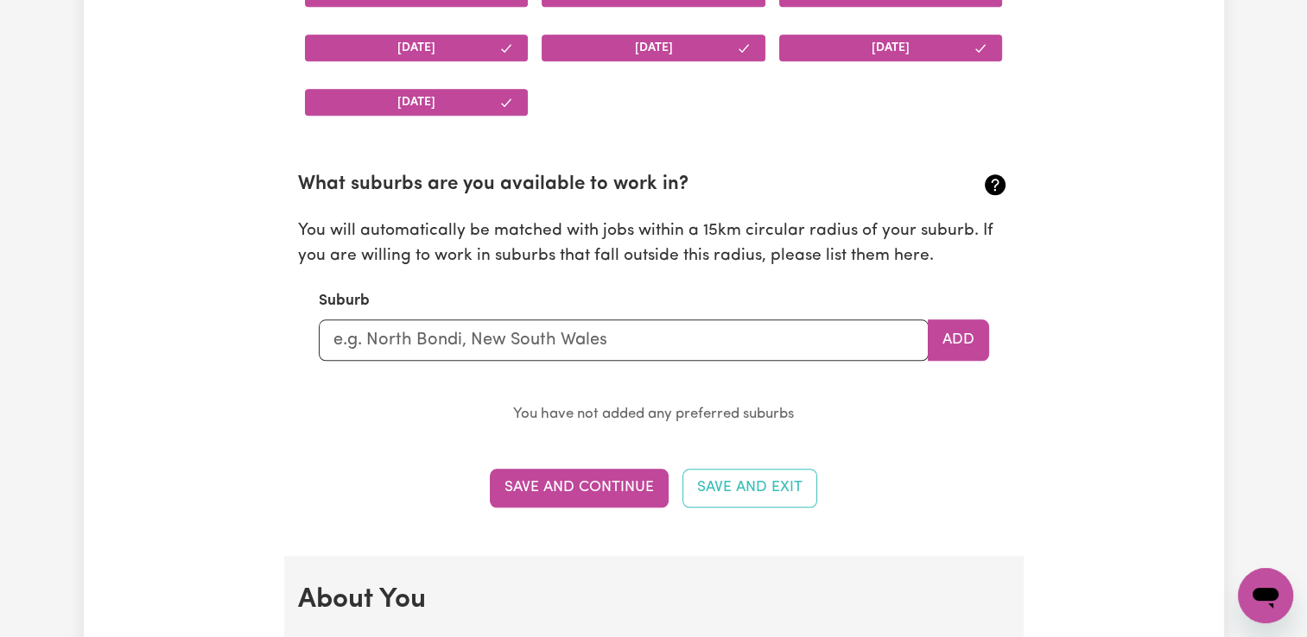
scroll to position [1789, 0]
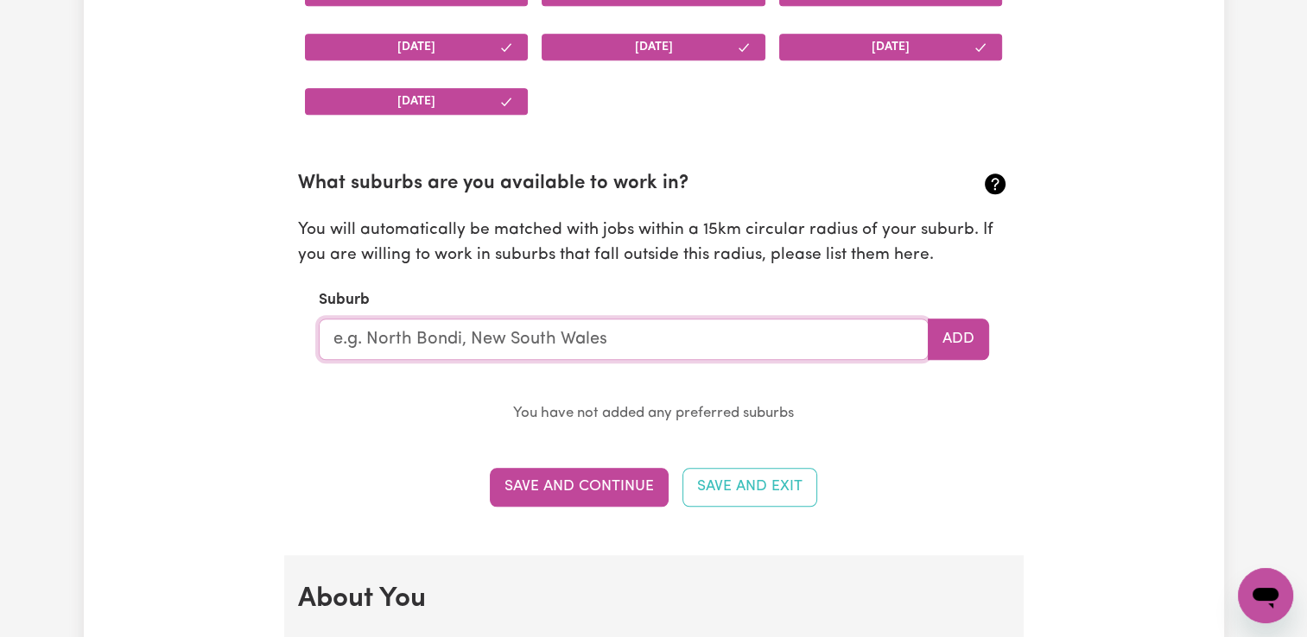
click at [492, 330] on input "text" at bounding box center [624, 339] width 610 height 41
click at [953, 330] on button "Add" at bounding box center [958, 339] width 61 height 41
click at [716, 330] on input "text" at bounding box center [624, 339] width 610 height 41
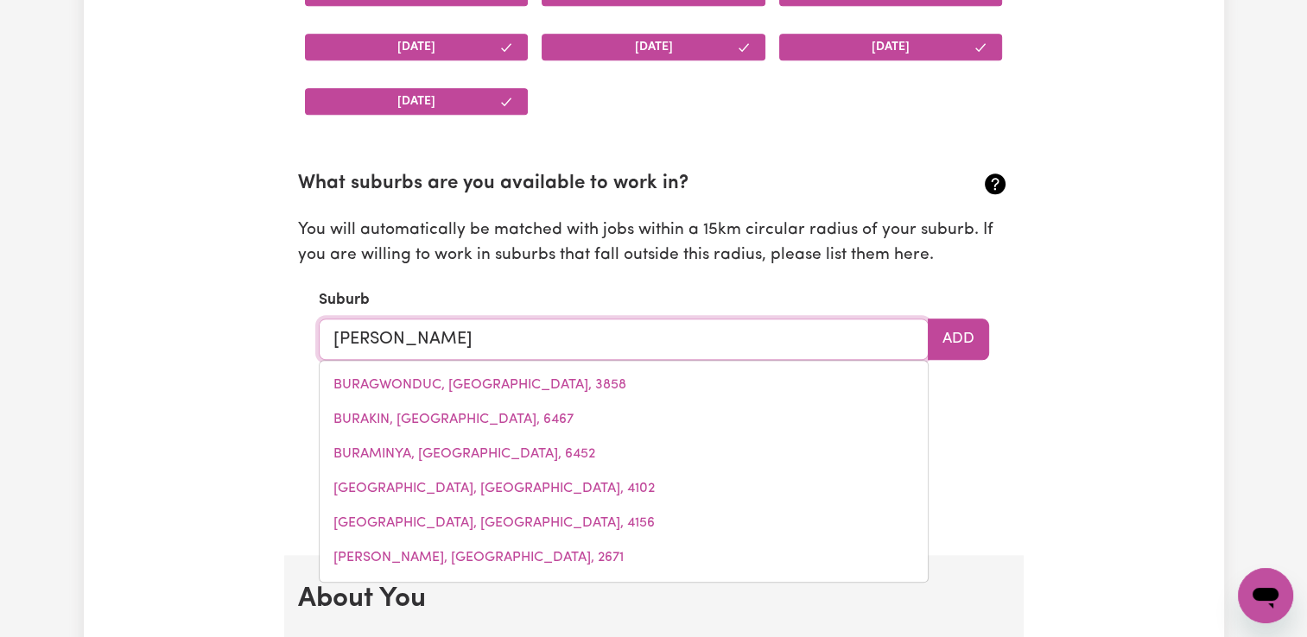
type input "burde"
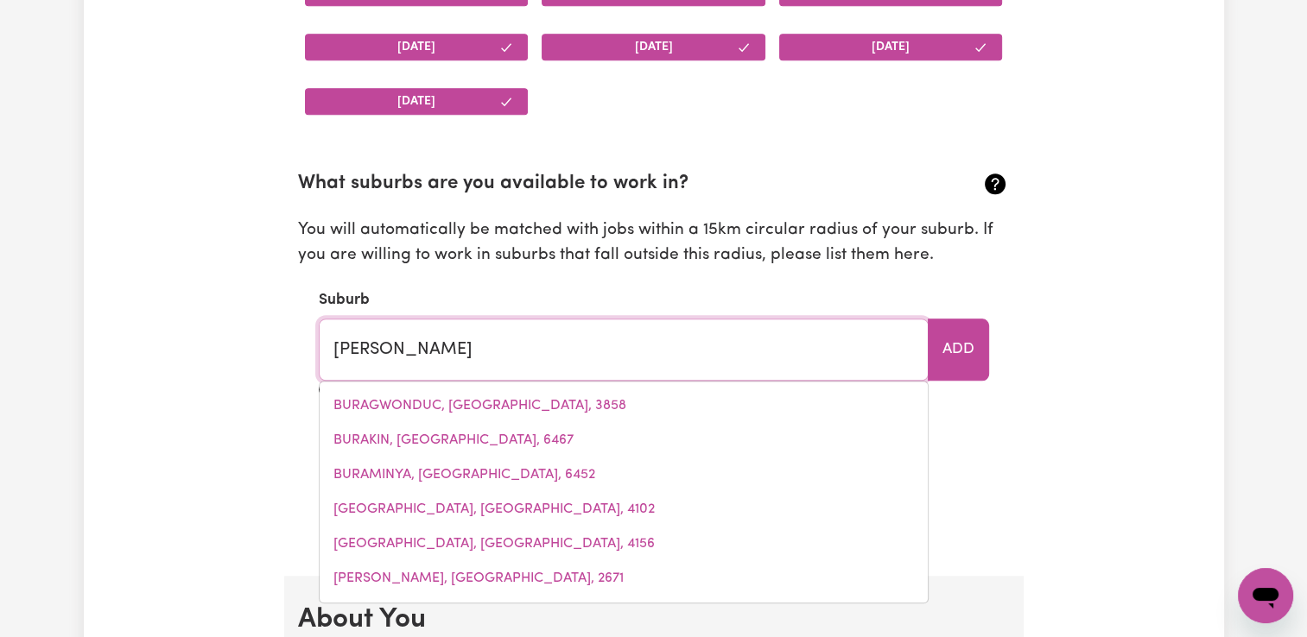
type input "burdeLL, Queensland, 4818"
type input "burdel"
type input "burdelL, Queensland, 4818"
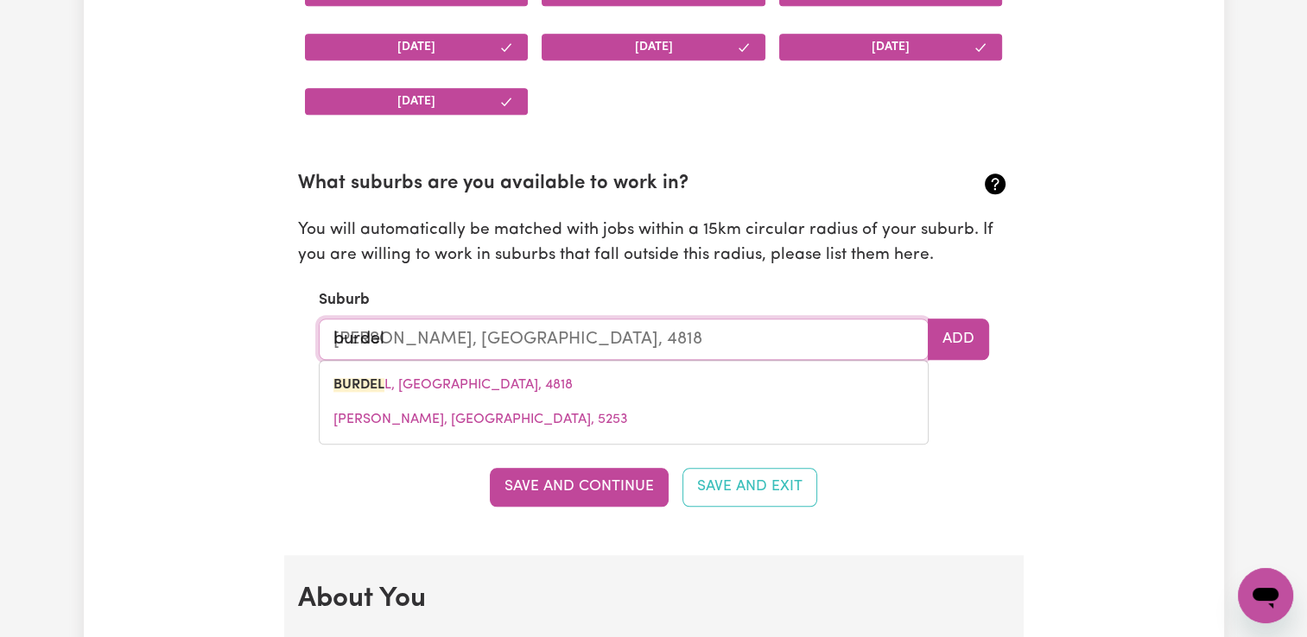
type input "burdell"
type input "burdell, Queensland, 4818"
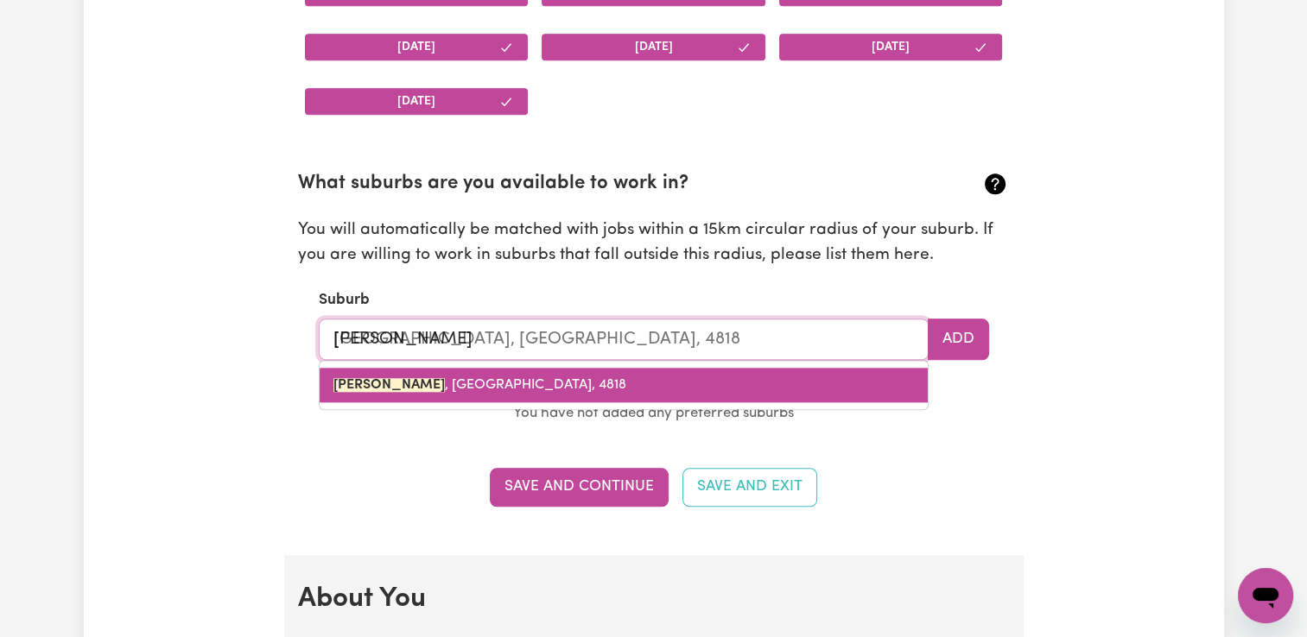
click at [618, 385] on link "BURDELL , Queensland, 4818" at bounding box center [624, 385] width 608 height 35
type input "BURDELL, Queensland, 4818"
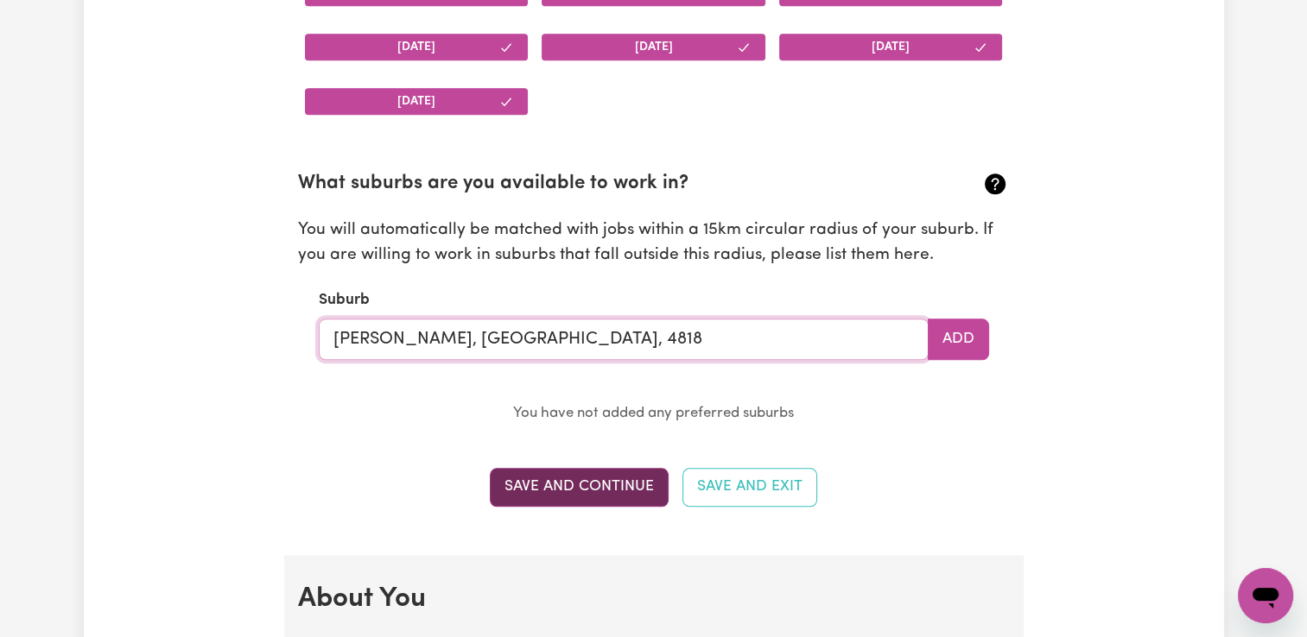
type input "BURDELL, Queensland, 4818"
click at [573, 481] on button "Save and Continue" at bounding box center [579, 487] width 179 height 38
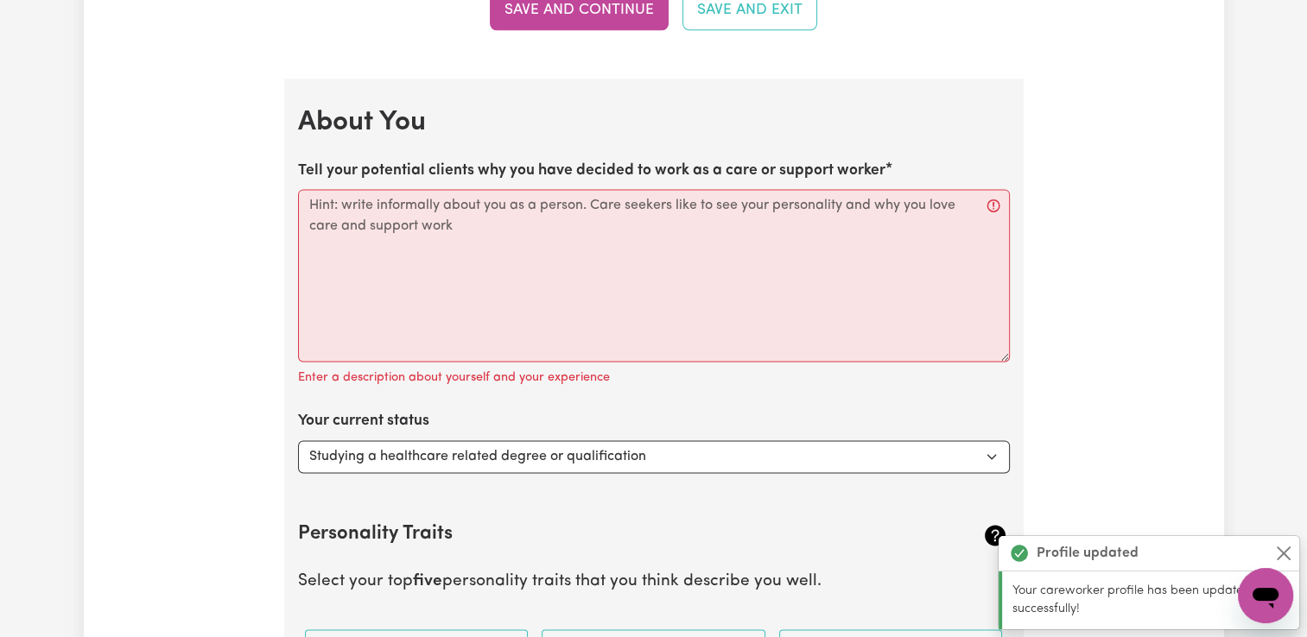
scroll to position [2342, 0]
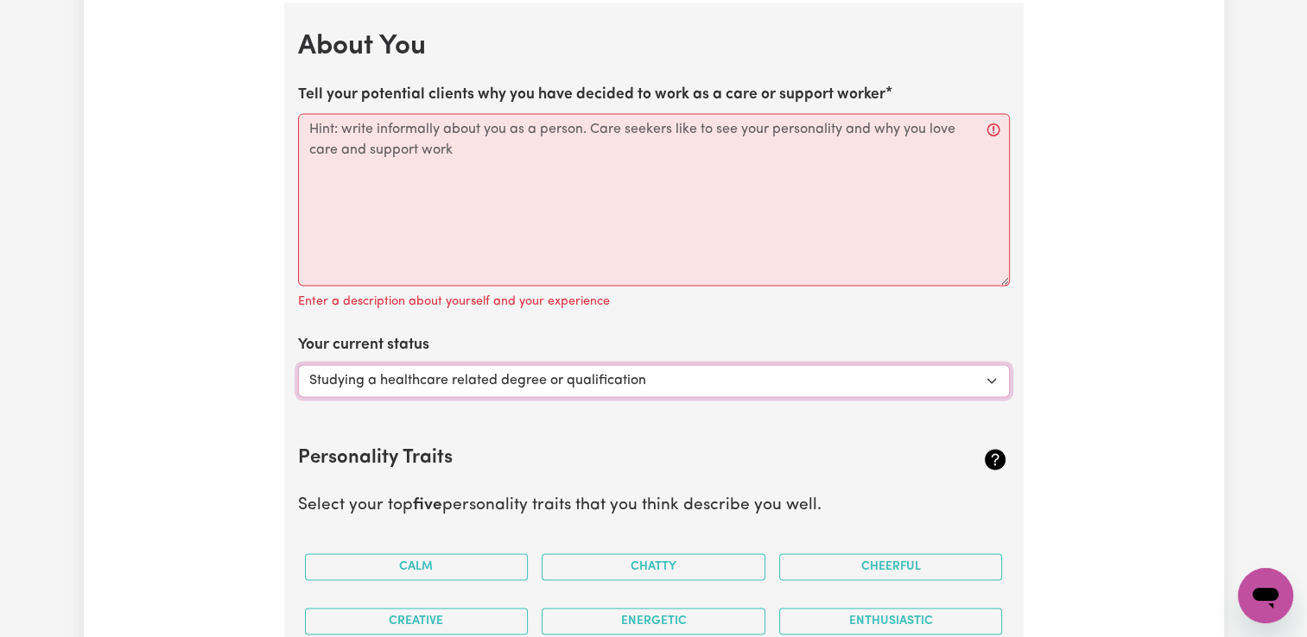
click at [994, 378] on select "Select... Studying a healthcare related degree or qualification Studying a non-…" at bounding box center [654, 380] width 712 height 33
select select "Looking for extra work to fill my week and/or weekends"
click at [298, 364] on select "Select... Studying a healthcare related degree or qualification Studying a non-…" at bounding box center [654, 380] width 712 height 33
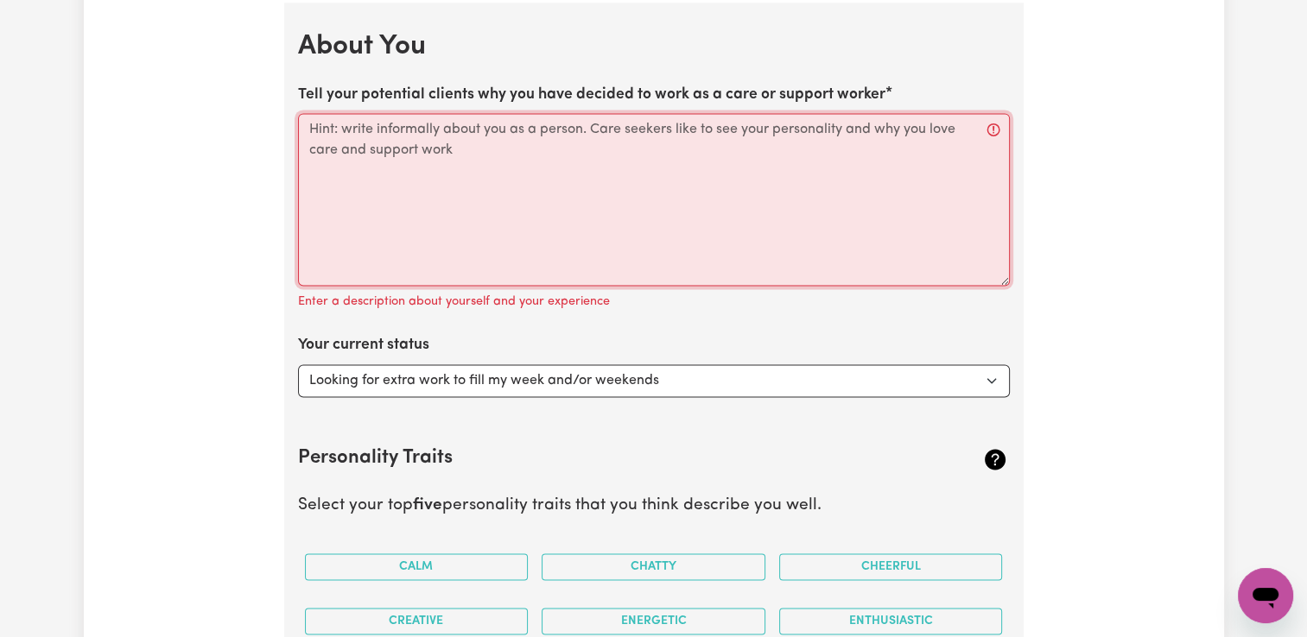
click at [354, 177] on textarea "Tell your potential clients why you have decided to work as a care or support w…" at bounding box center [654, 199] width 712 height 173
paste textarea "With a deep rooted passion for empowering others and fostering inclusive commun…"
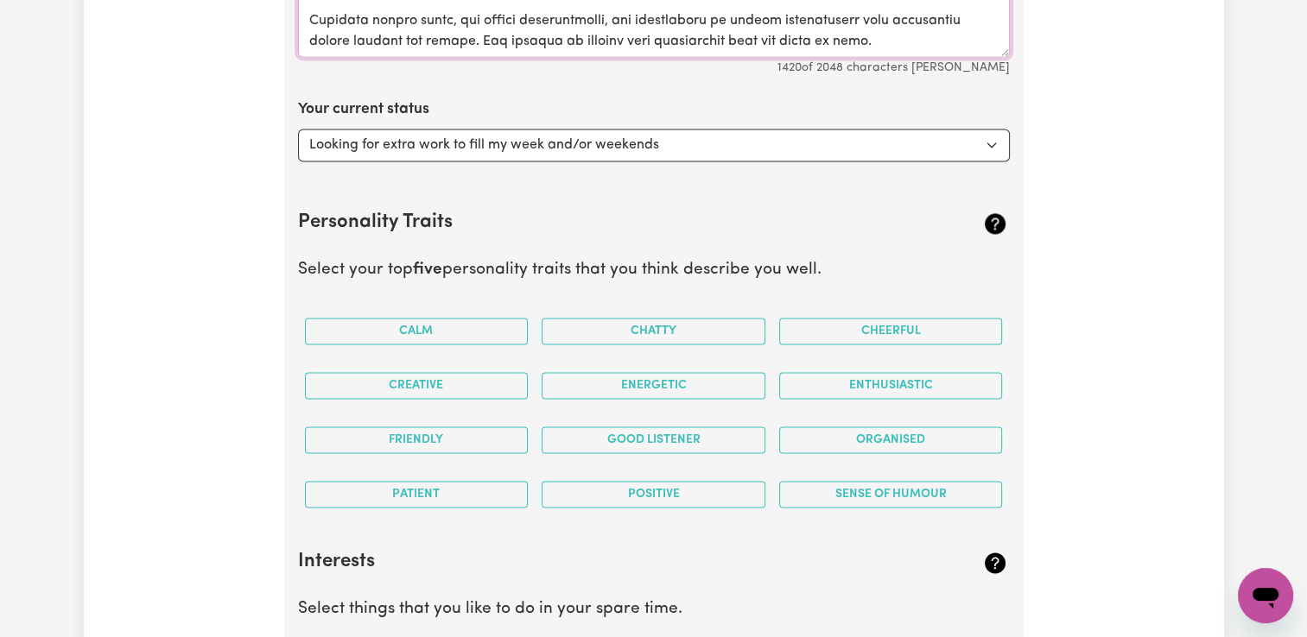
scroll to position [2601, 0]
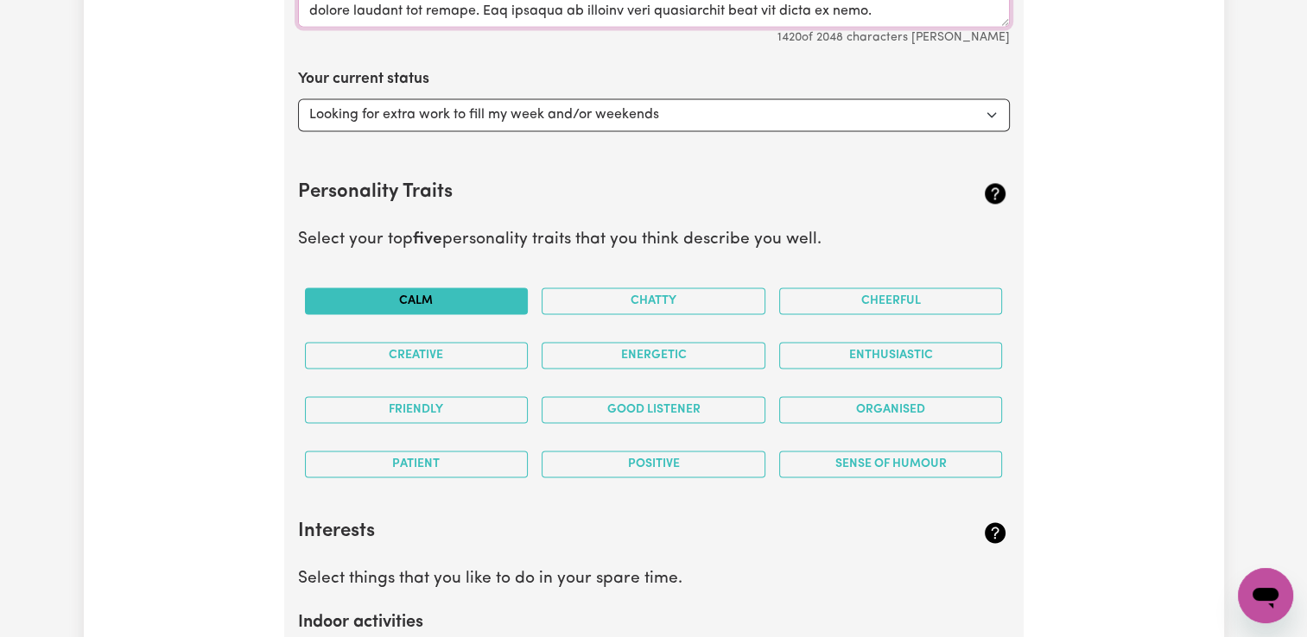
type textarea "With a deep-rooted passion for empowering others and fostering inclusive commun…"
click at [448, 300] on button "Calm" at bounding box center [417, 301] width 224 height 27
click at [611, 398] on button "Good Listener" at bounding box center [653, 409] width 224 height 27
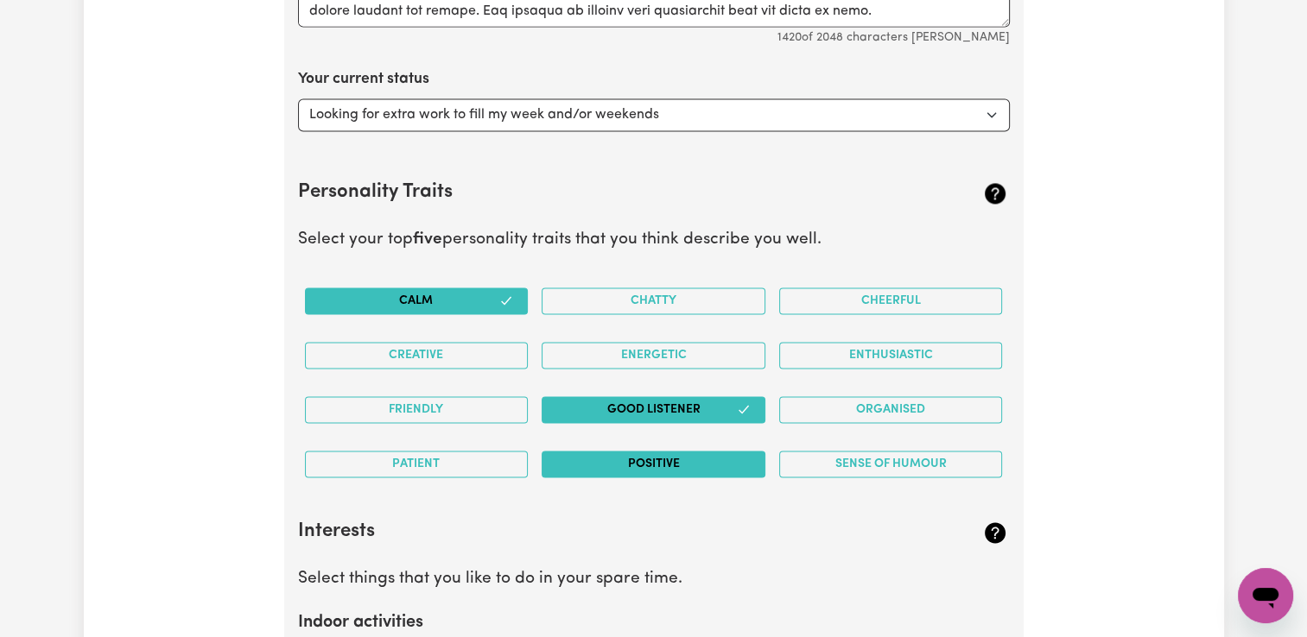
click at [649, 462] on button "Positive" at bounding box center [653, 464] width 224 height 27
click at [434, 451] on button "Patient" at bounding box center [417, 464] width 224 height 27
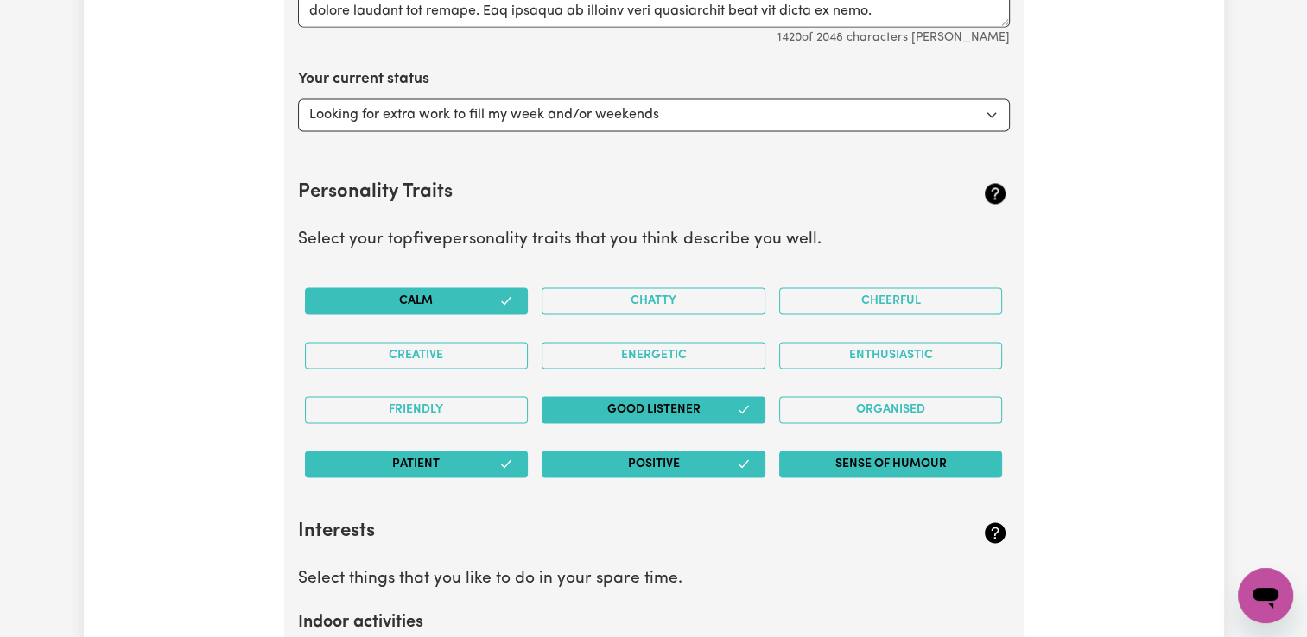
click at [839, 454] on button "Sense of Humour" at bounding box center [891, 464] width 224 height 27
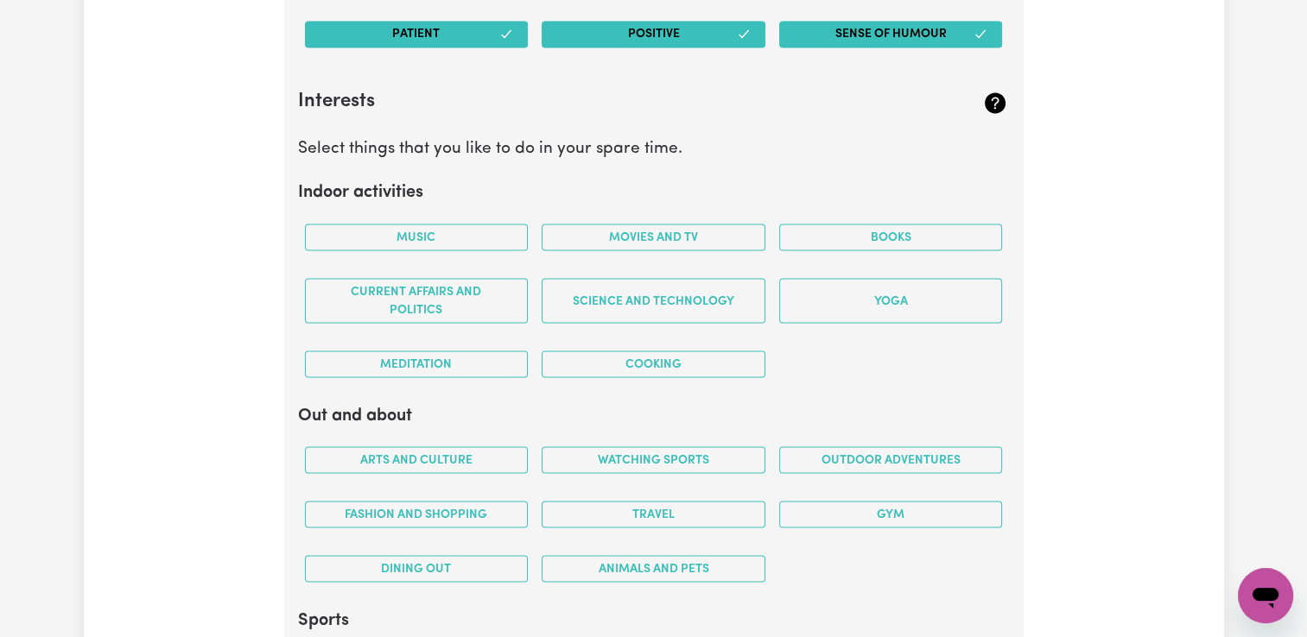
scroll to position [3033, 0]
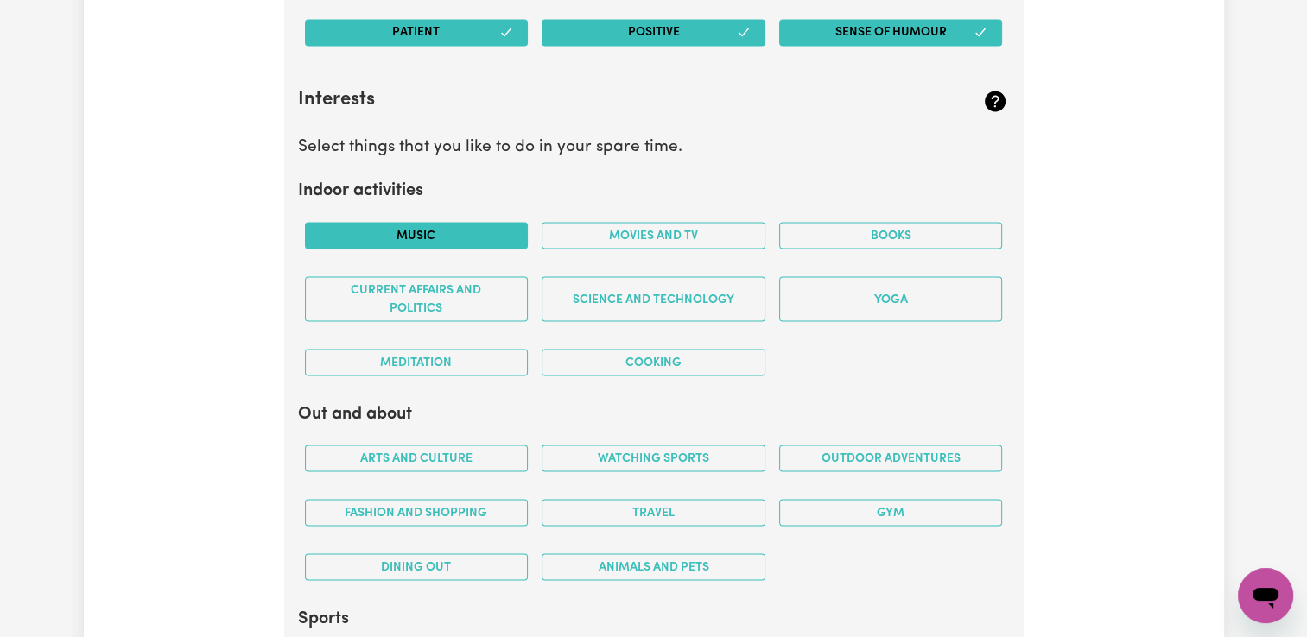
click at [415, 236] on button "Music" at bounding box center [417, 235] width 224 height 27
click at [646, 237] on button "Movies and TV" at bounding box center [653, 235] width 224 height 27
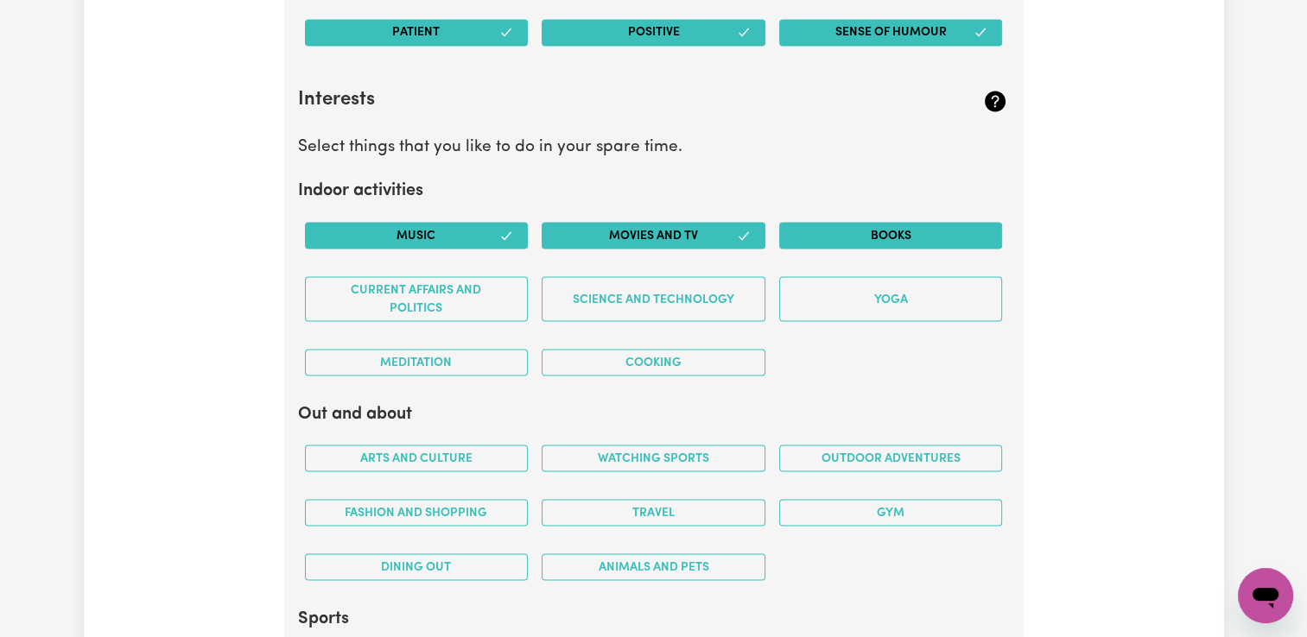
click at [827, 240] on button "Books" at bounding box center [891, 235] width 224 height 27
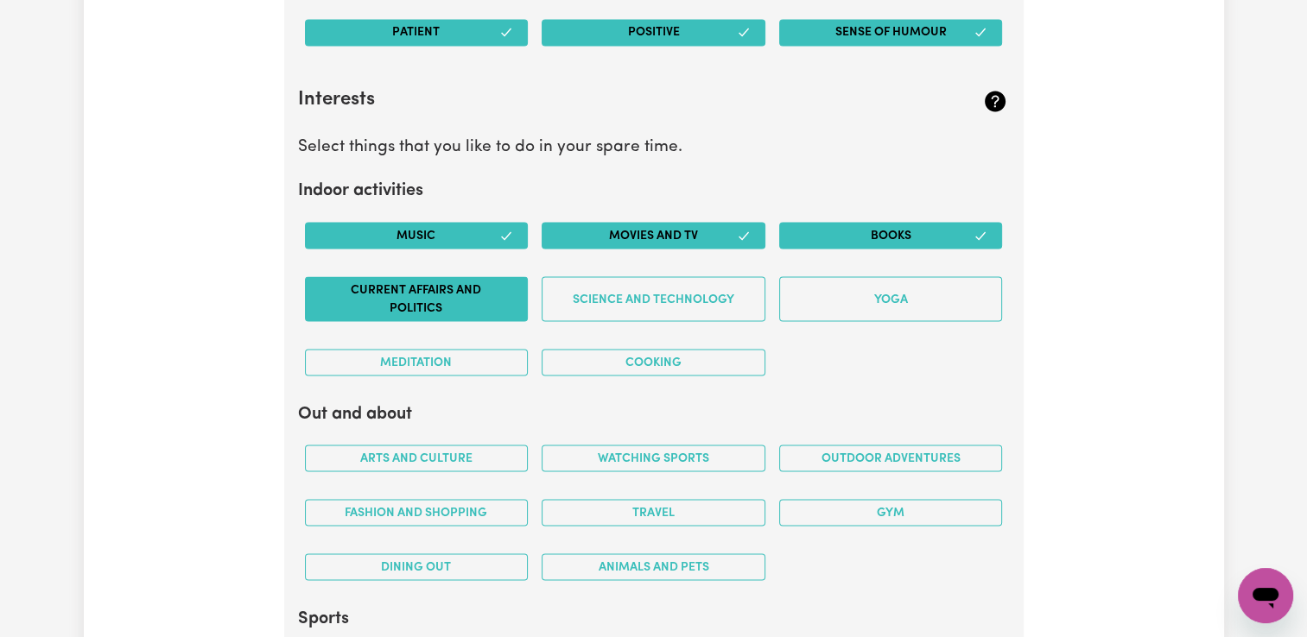
click at [370, 295] on button "Current Affairs and Politics" at bounding box center [417, 298] width 224 height 45
click at [662, 359] on button "Cooking" at bounding box center [653, 362] width 224 height 27
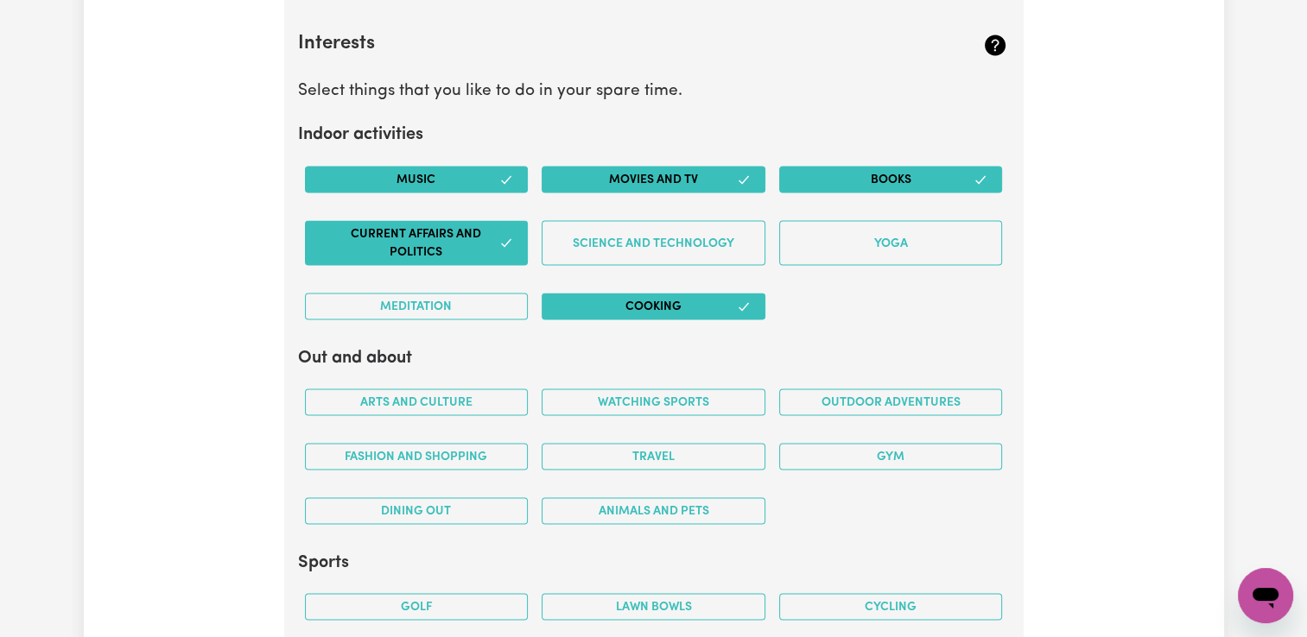
scroll to position [3119, 0]
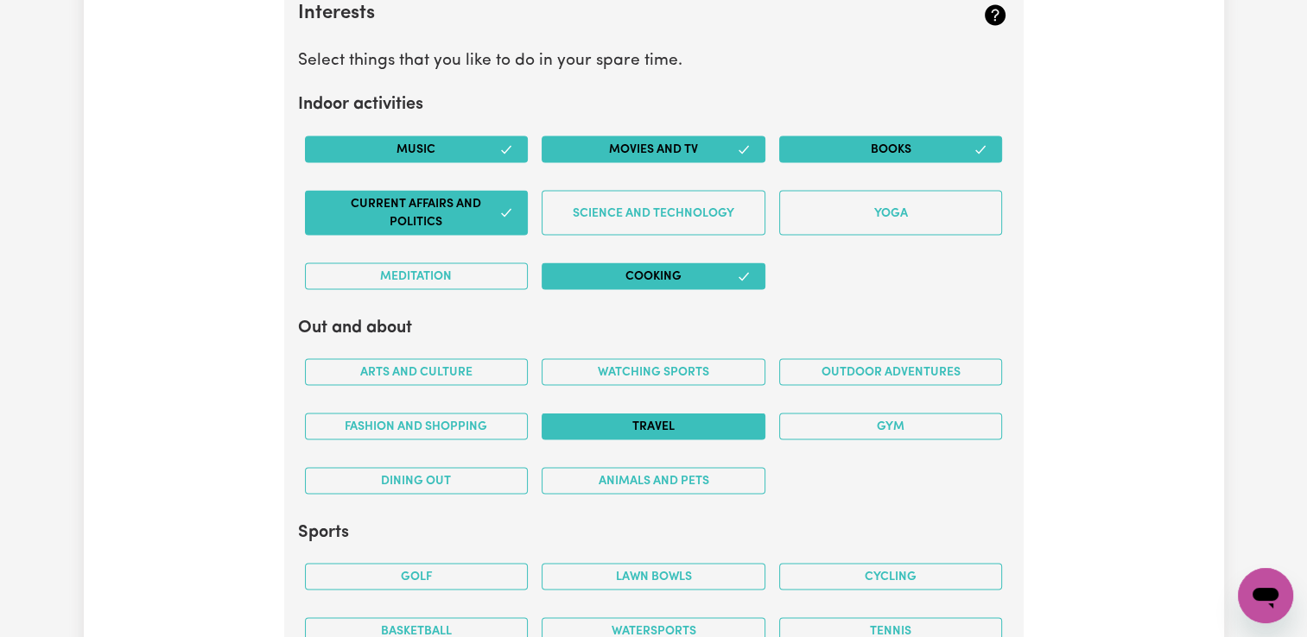
click at [637, 423] on button "Travel" at bounding box center [653, 426] width 224 height 27
click at [474, 475] on button "Dining out" at bounding box center [417, 480] width 224 height 27
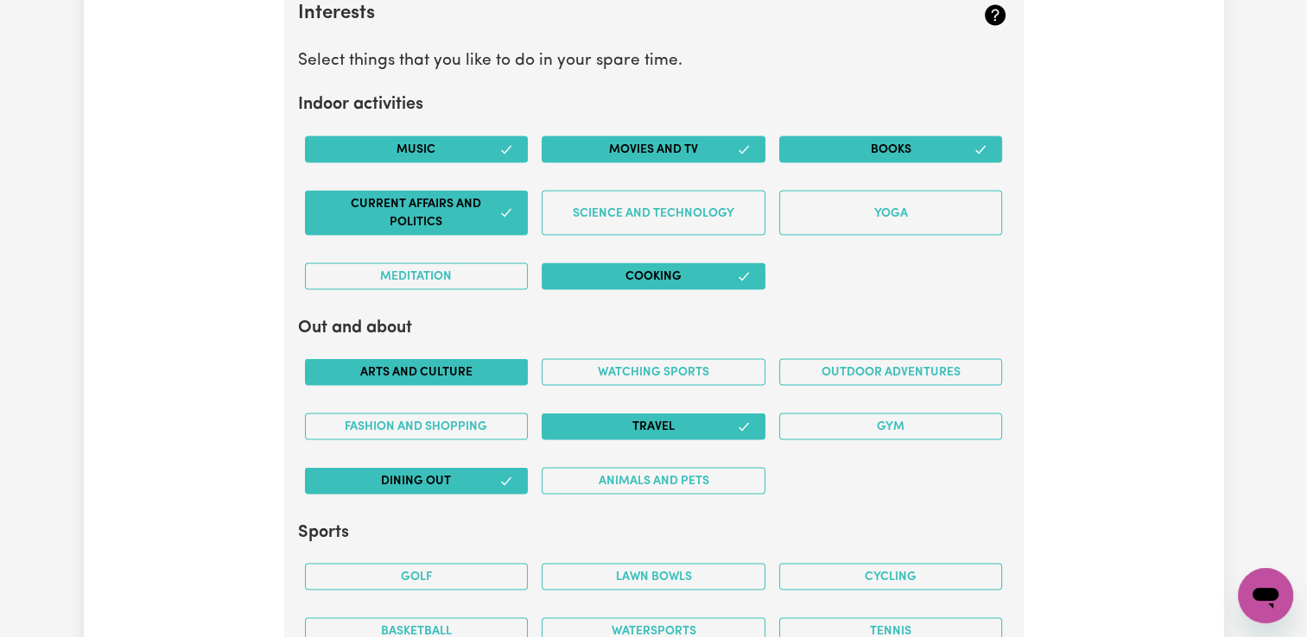
click at [463, 365] on button "Arts and Culture" at bounding box center [417, 371] width 224 height 27
click at [910, 364] on button "Outdoor adventures" at bounding box center [891, 371] width 224 height 27
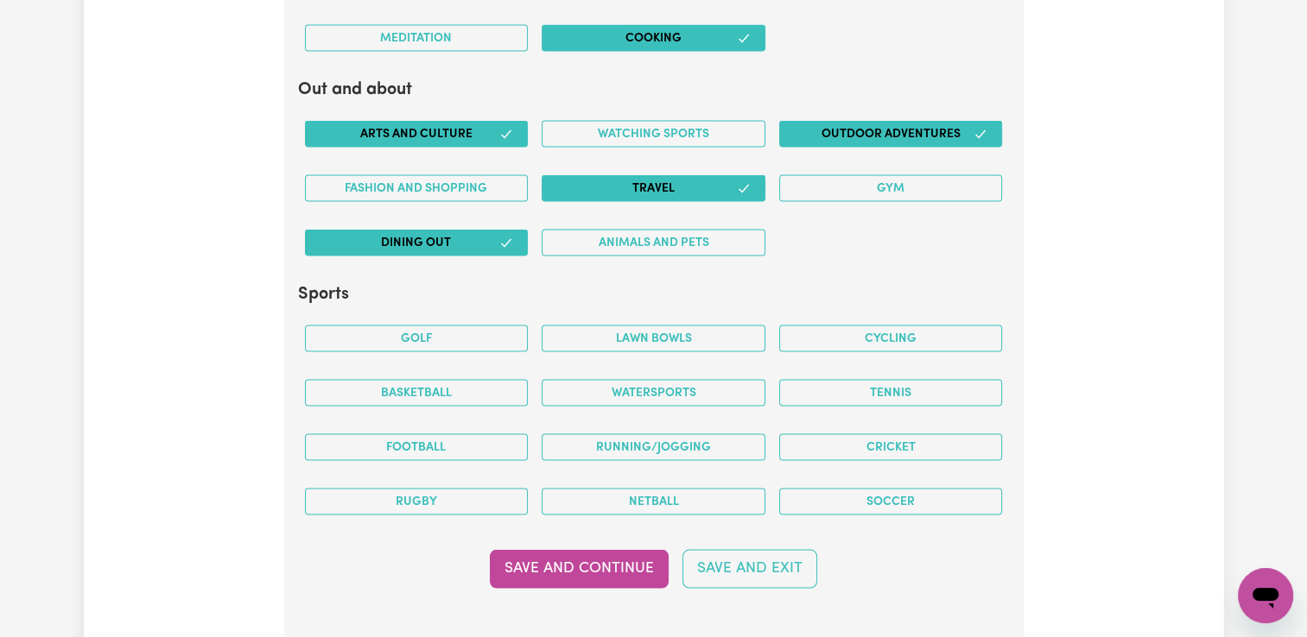
scroll to position [3378, 0]
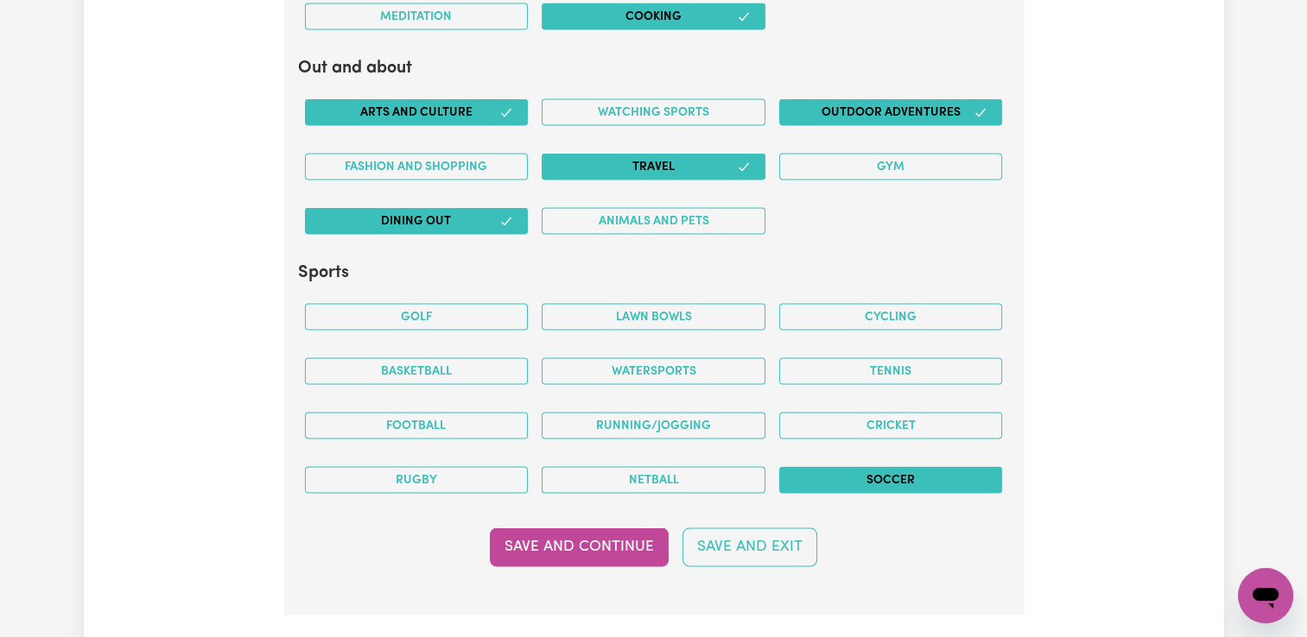
click at [860, 474] on button "Soccer" at bounding box center [891, 480] width 224 height 27
click at [643, 304] on button "Lawn bowls" at bounding box center [653, 317] width 224 height 27
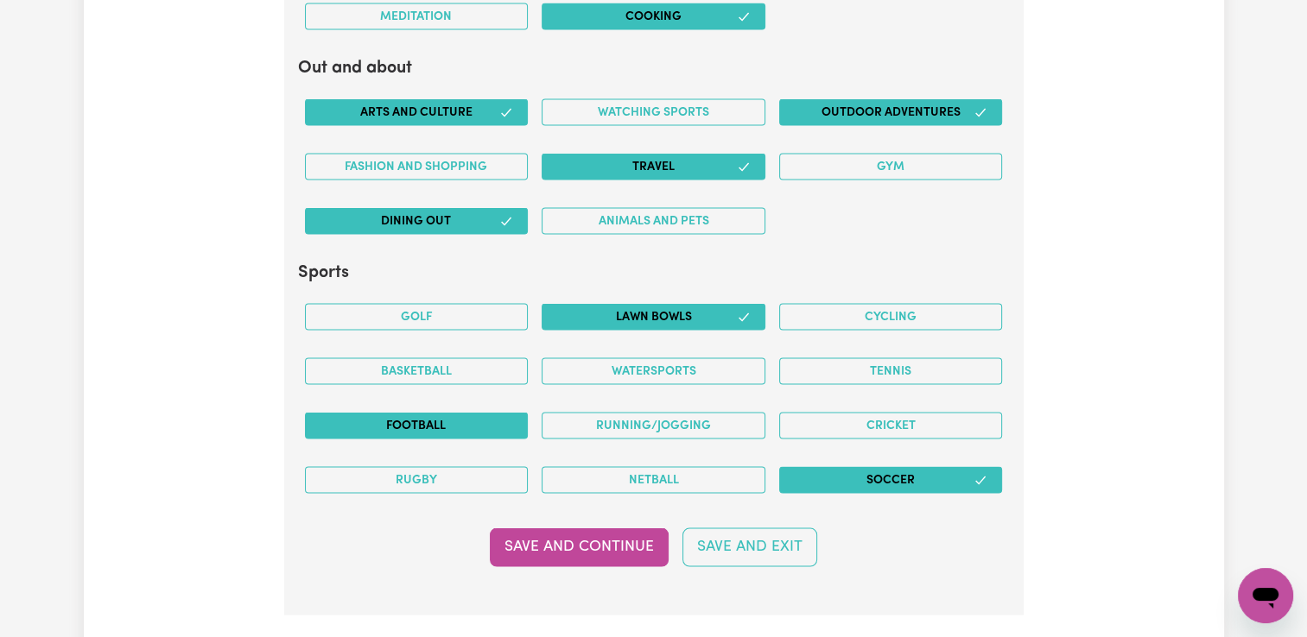
click at [424, 413] on button "Football" at bounding box center [417, 426] width 224 height 27
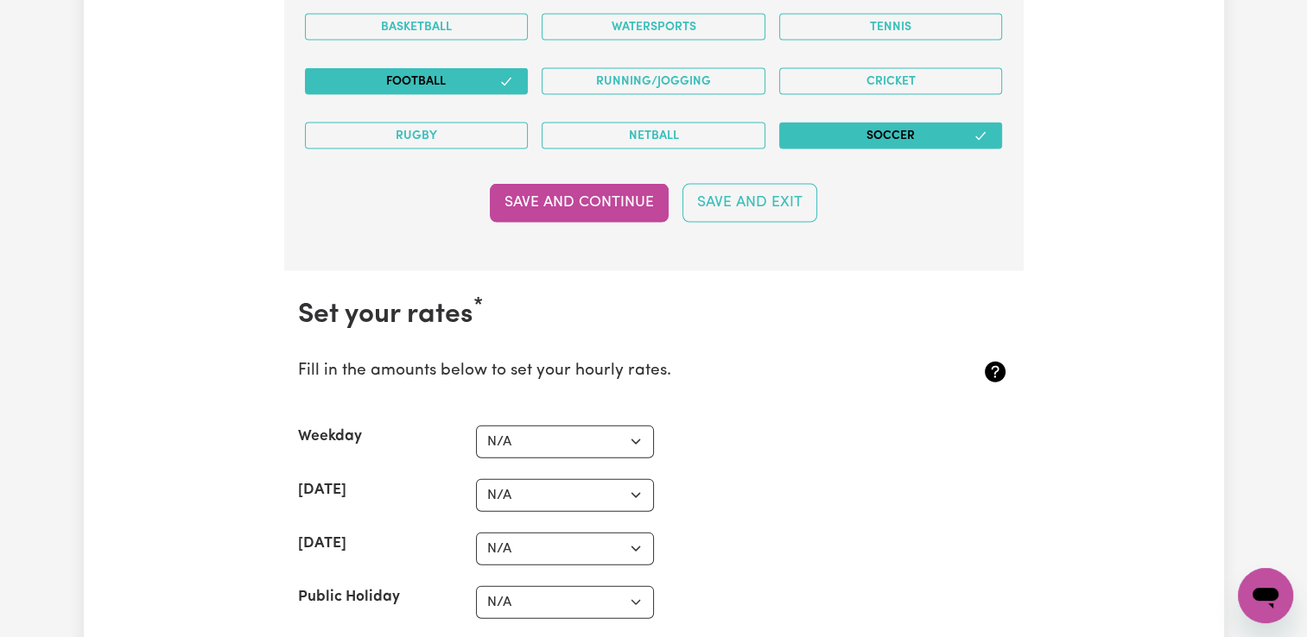
scroll to position [3724, 0]
click at [562, 197] on button "Save and Continue" at bounding box center [579, 202] width 179 height 38
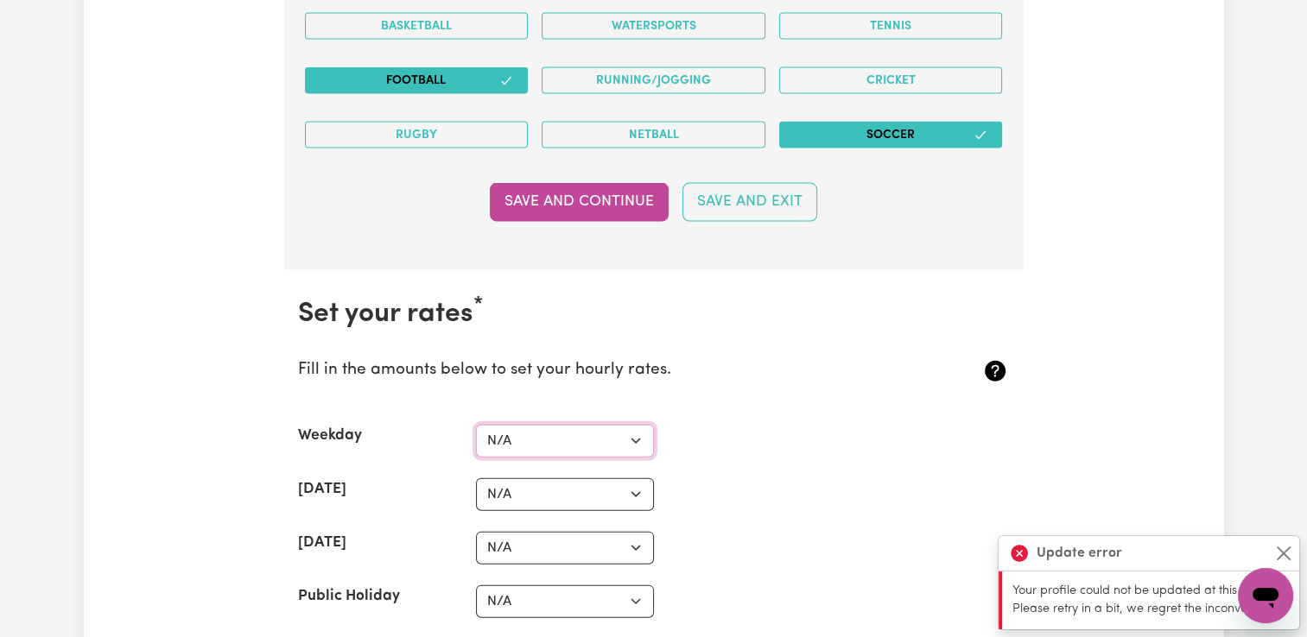
click at [635, 433] on select "N/A $37 $38 $39 $40 $41 $42 $43 $44 $45 $46 $47 $48 $49 $50 $51 $52 $53 $54 $55…" at bounding box center [565, 441] width 178 height 33
select select "56"
click at [476, 425] on select "N/A $37 $38 $39 $40 $41 $42 $43 $44 $45 $46 $47 $48 $49 $50 $51 $52 $53 $54 $55…" at bounding box center [565, 441] width 178 height 33
click at [643, 487] on select "N/A $37 $38 $39 $40 $41 $42 $43 $44 $45 $46 $47 $48 $49 $50 $51 $52 $53 $54 $55…" at bounding box center [565, 494] width 178 height 33
select select "85"
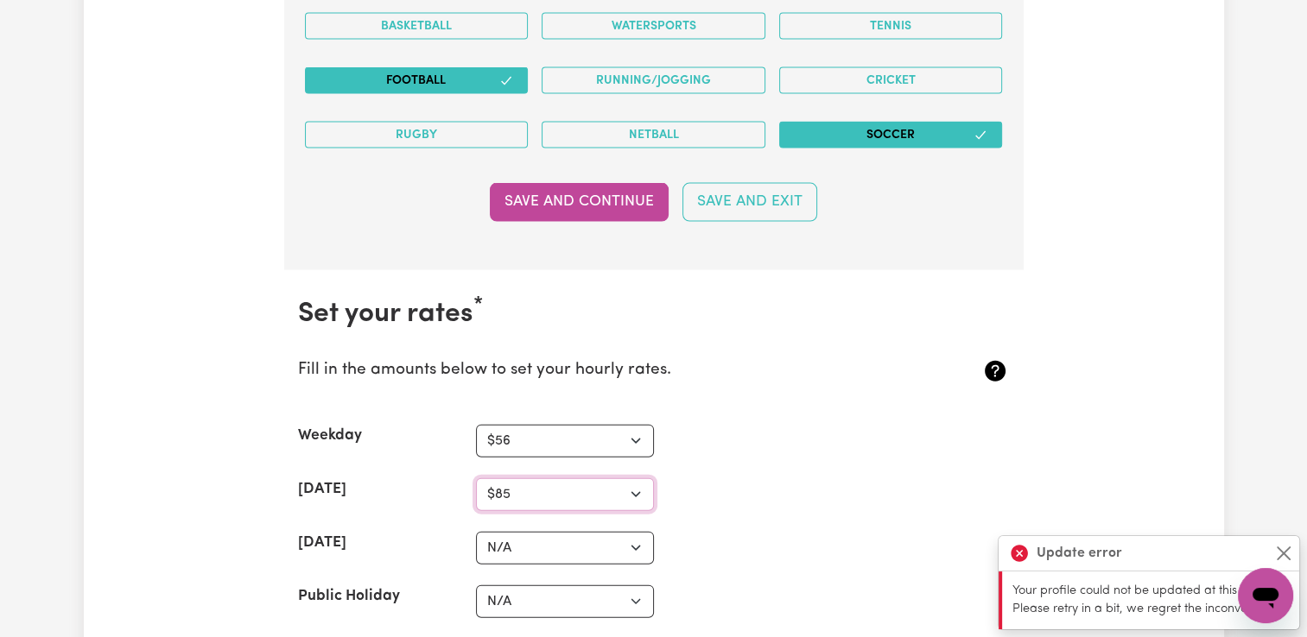
click at [476, 478] on select "N/A $37 $38 $39 $40 $41 $42 $43 $44 $45 $46 $47 $48 $49 $50 $51 $52 $53 $54 $55…" at bounding box center [565, 494] width 178 height 33
click at [630, 535] on select "N/A $37 $38 $39 $40 $41 $42 $43 $44 $45 $46 $47 $48 $49 $50 $51 $52 $53 $54 $55…" at bounding box center [565, 548] width 178 height 33
select select "100"
click at [476, 532] on select "N/A $37 $38 $39 $40 $41 $42 $43 $44 $45 $46 $47 $48 $49 $50 $51 $52 $53 $54 $55…" at bounding box center [565, 548] width 178 height 33
click at [641, 592] on select "N/A $37 $38 $39 $40 $41 $42 $43 $44 $45 $46 $47 $48 $49 $50 $51 $52 $53 $54 $55…" at bounding box center [565, 602] width 178 height 33
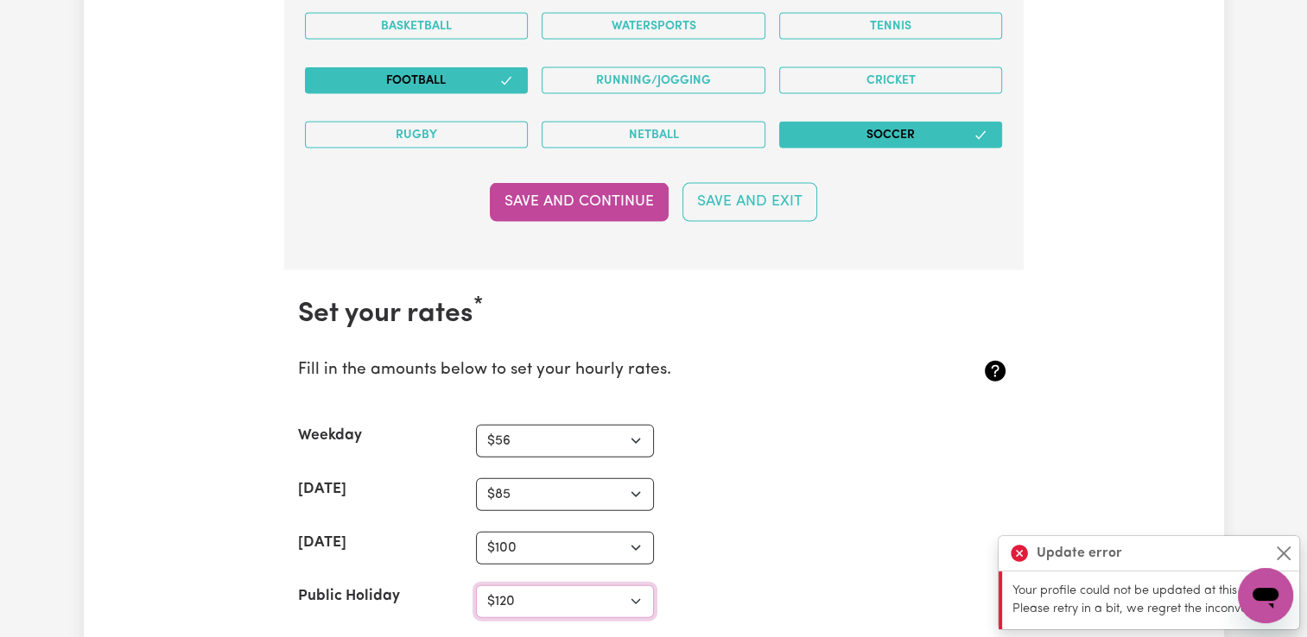
click at [476, 586] on select "N/A $37 $38 $39 $40 $41 $42 $43 $44 $45 $46 $47 $48 $49 $50 $51 $52 $53 $54 $55…" at bounding box center [565, 602] width 178 height 33
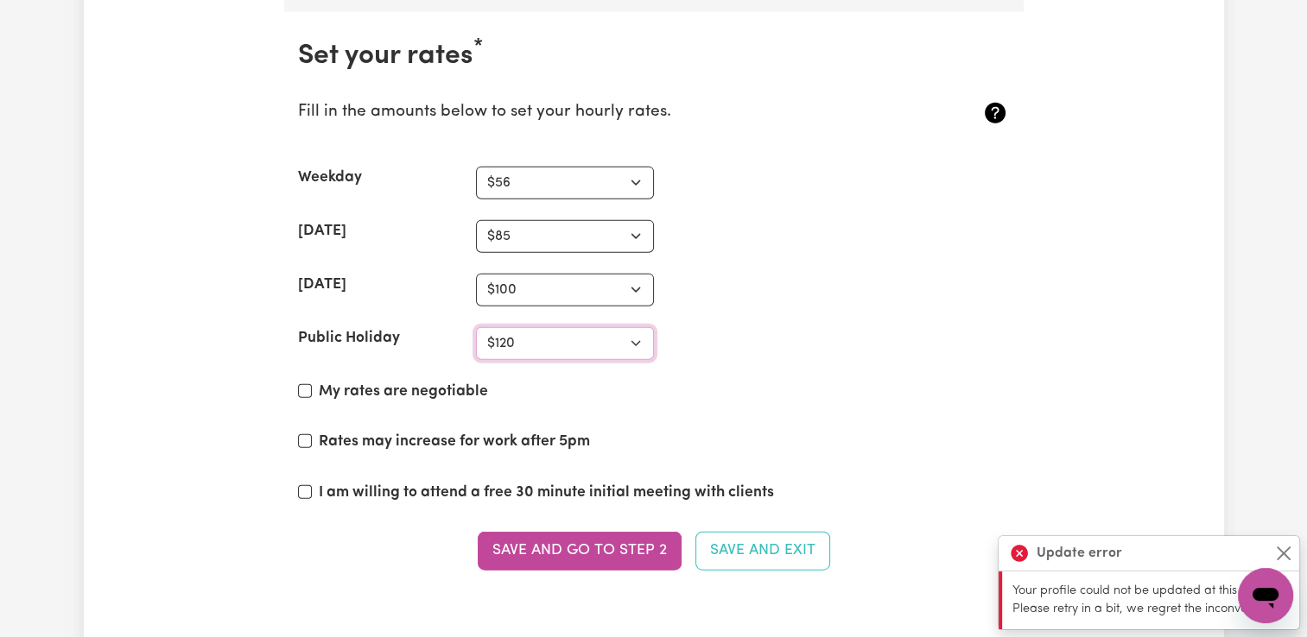
scroll to position [3983, 0]
click at [637, 330] on select "N/A $37 $38 $39 $40 $41 $42 $43 $44 $45 $46 $47 $48 $49 $50 $51 $52 $53 $54 $55…" at bounding box center [565, 342] width 178 height 33
select select "123"
click at [476, 326] on select "N/A $37 $38 $39 $40 $41 $42 $43 $44 $45 $46 $47 $48 $49 $50 $51 $52 $53 $54 $55…" at bounding box center [565, 342] width 178 height 33
click at [638, 333] on select "N/A $37 $38 $39 $40 $41 $42 $43 $44 $45 $46 $47 $48 $49 $50 $51 $52 $53 $54 $55…" at bounding box center [565, 342] width 178 height 33
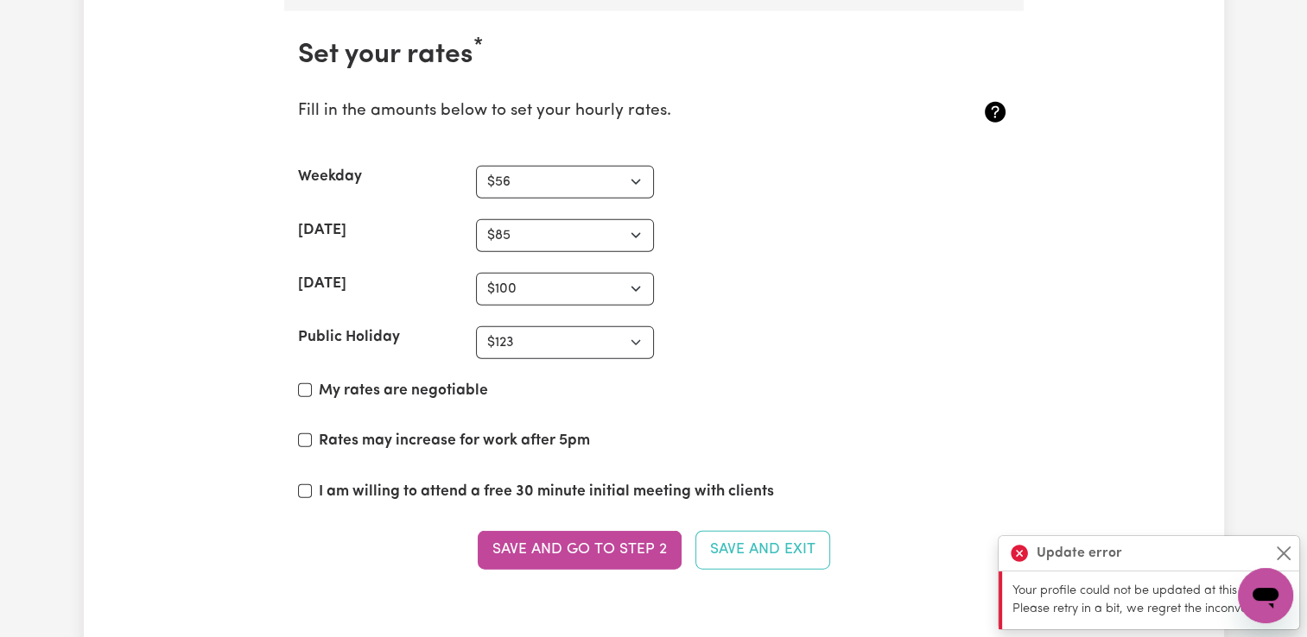
click at [715, 380] on div "My rates are negotiable" at bounding box center [654, 394] width 712 height 29
click at [307, 383] on input "My rates are negotiable" at bounding box center [305, 390] width 14 height 14
checkbox input "true"
click at [301, 485] on input "I am willing to attend a free 30 minute initial meeting with clients" at bounding box center [305, 491] width 14 height 14
checkbox input "true"
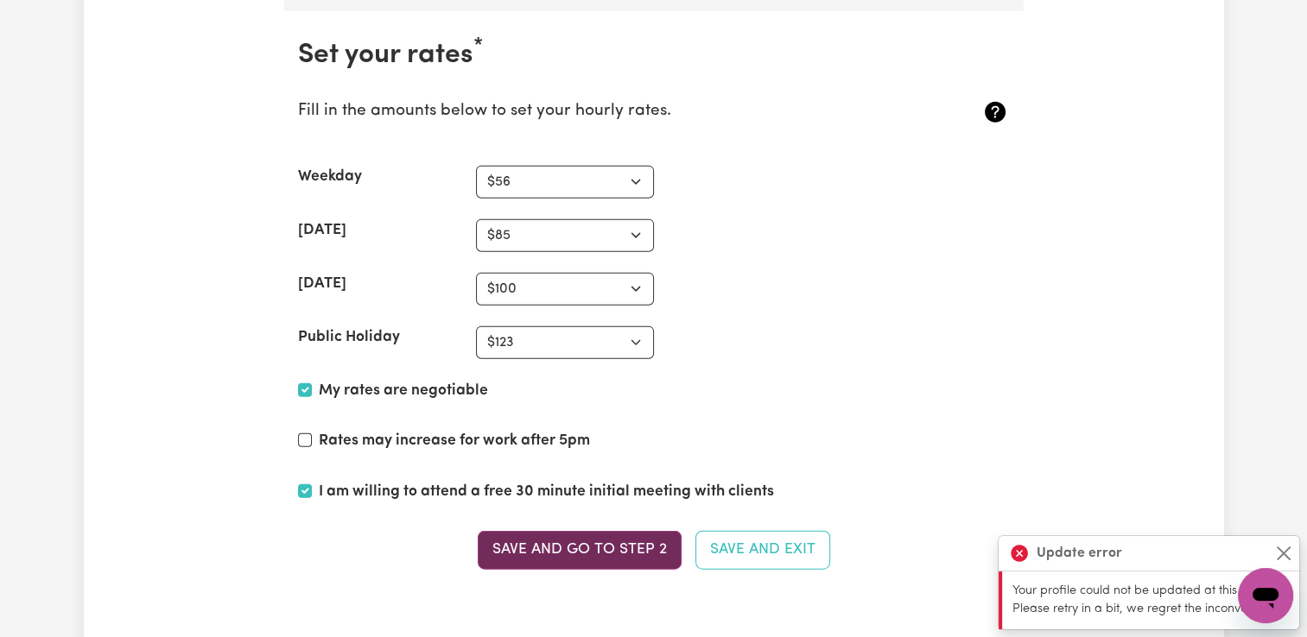
click at [595, 531] on button "Save and go to Step 2" at bounding box center [580, 550] width 204 height 38
drag, startPoint x: 744, startPoint y: 548, endPoint x: 632, endPoint y: 537, distance: 112.7
click at [632, 537] on div "Save and go to Step 2 Save and Exit" at bounding box center [654, 550] width 712 height 38
click at [630, 536] on button "Save and go to Step 2" at bounding box center [580, 550] width 204 height 38
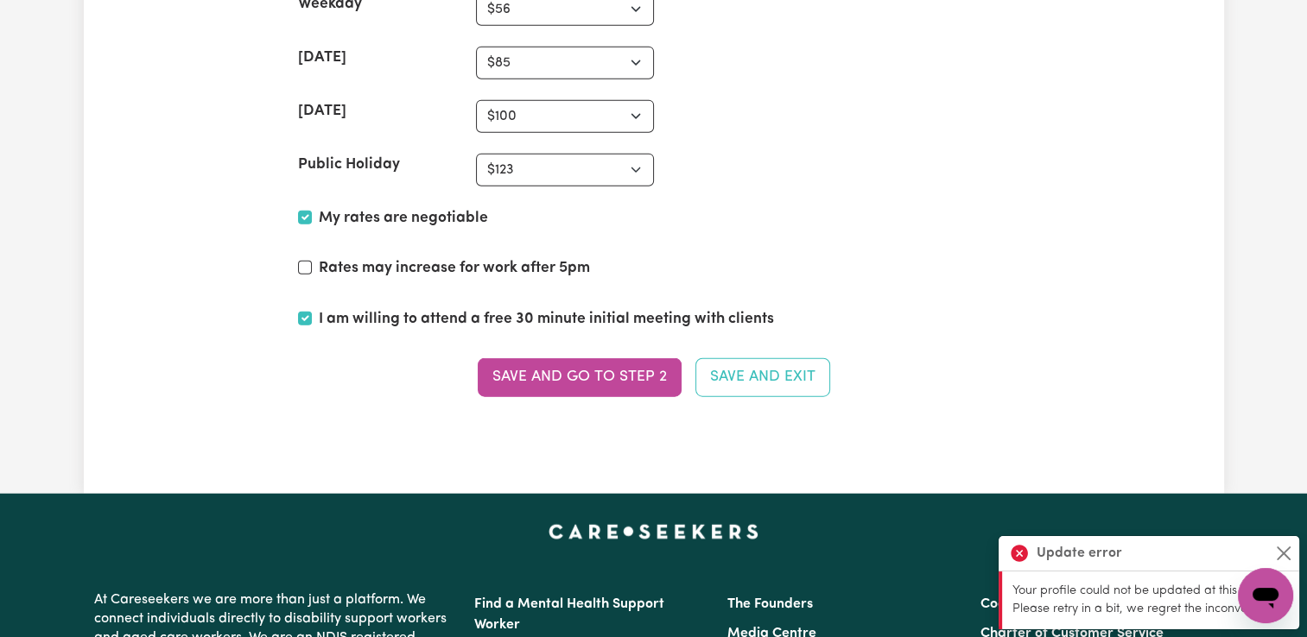
click at [592, 368] on button "Save and go to Step 2" at bounding box center [580, 377] width 204 height 38
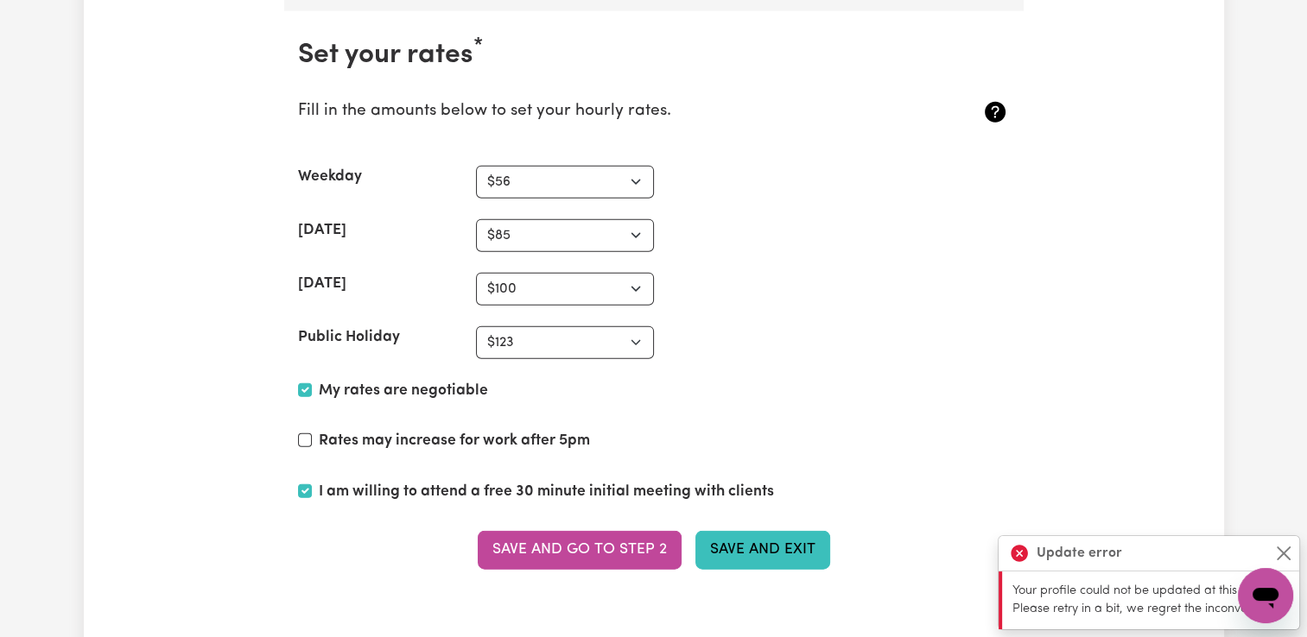
click at [760, 547] on button "Save and Exit" at bounding box center [762, 550] width 135 height 38
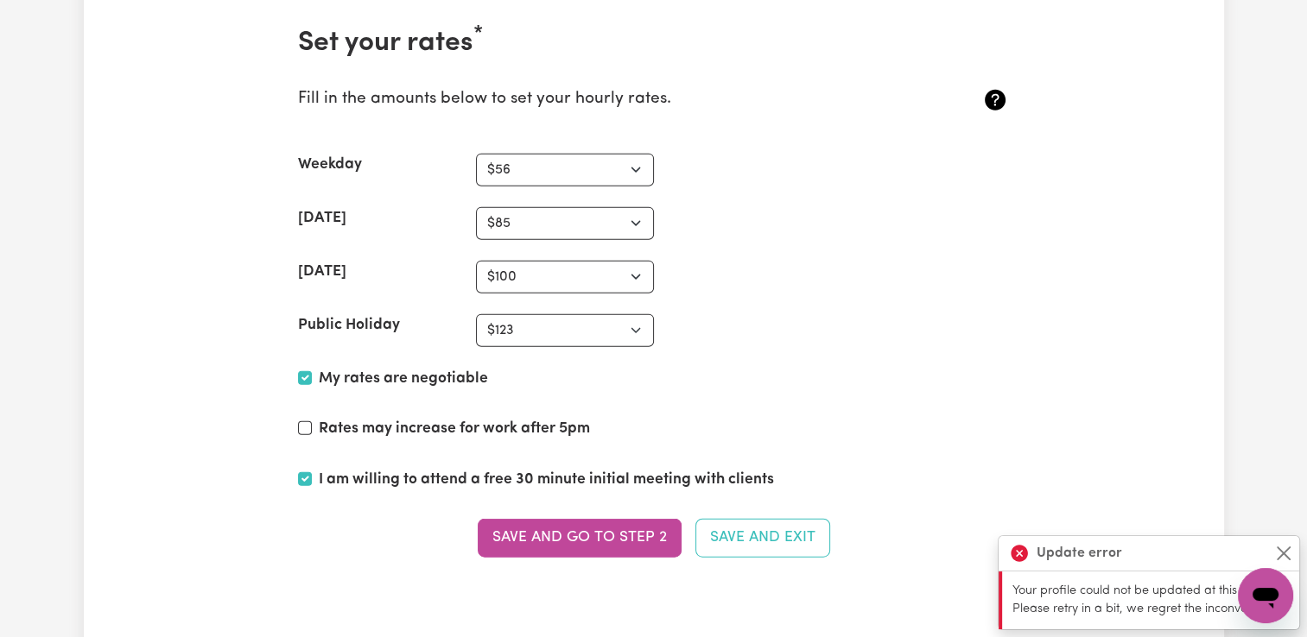
scroll to position [4156, 0]
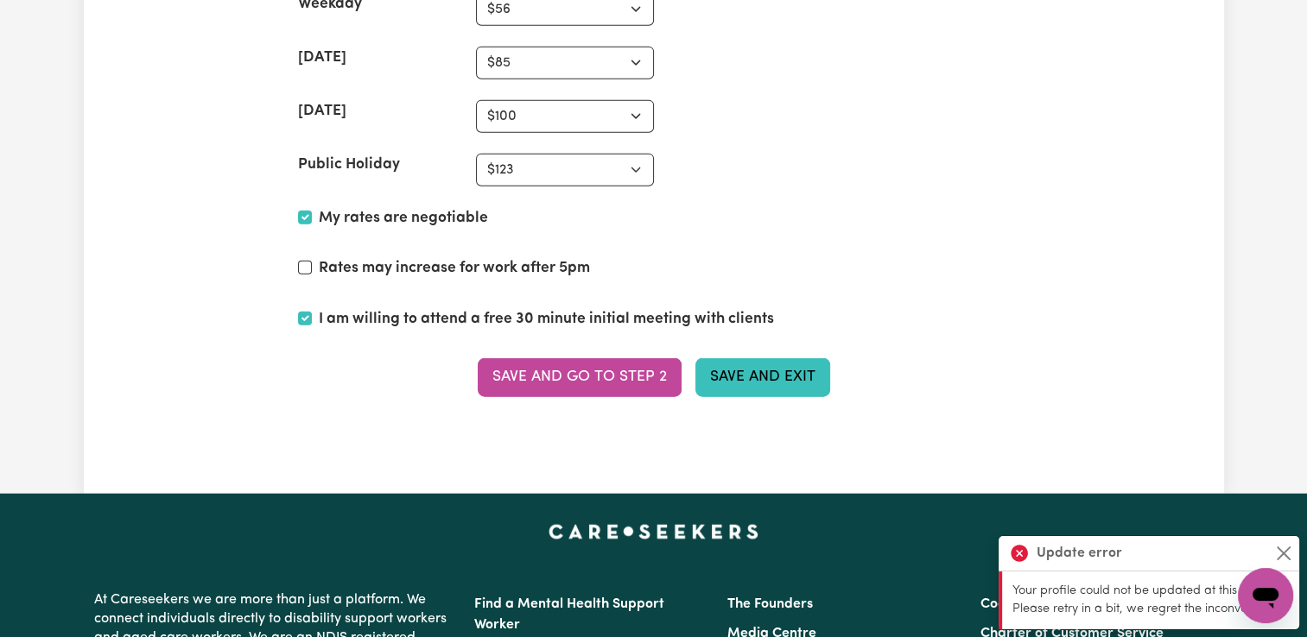
click at [752, 361] on button "Save and Exit" at bounding box center [762, 377] width 135 height 38
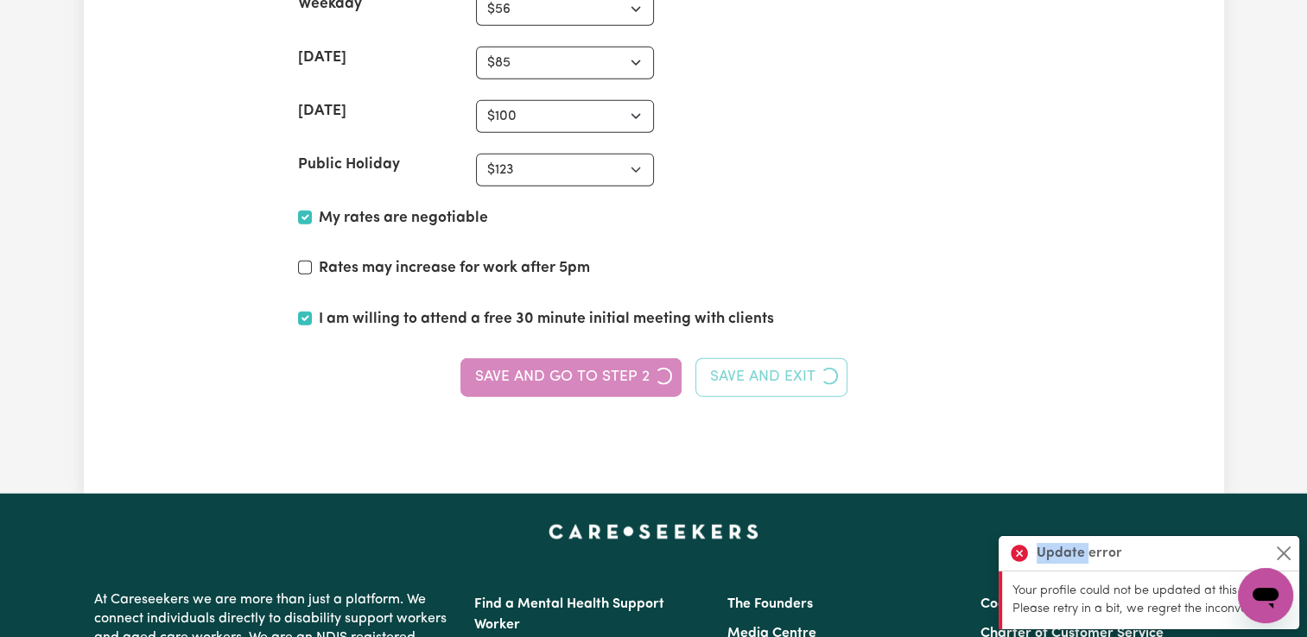
click at [752, 361] on div "Save and go to Step 2 Save and Exit" at bounding box center [654, 377] width 712 height 38
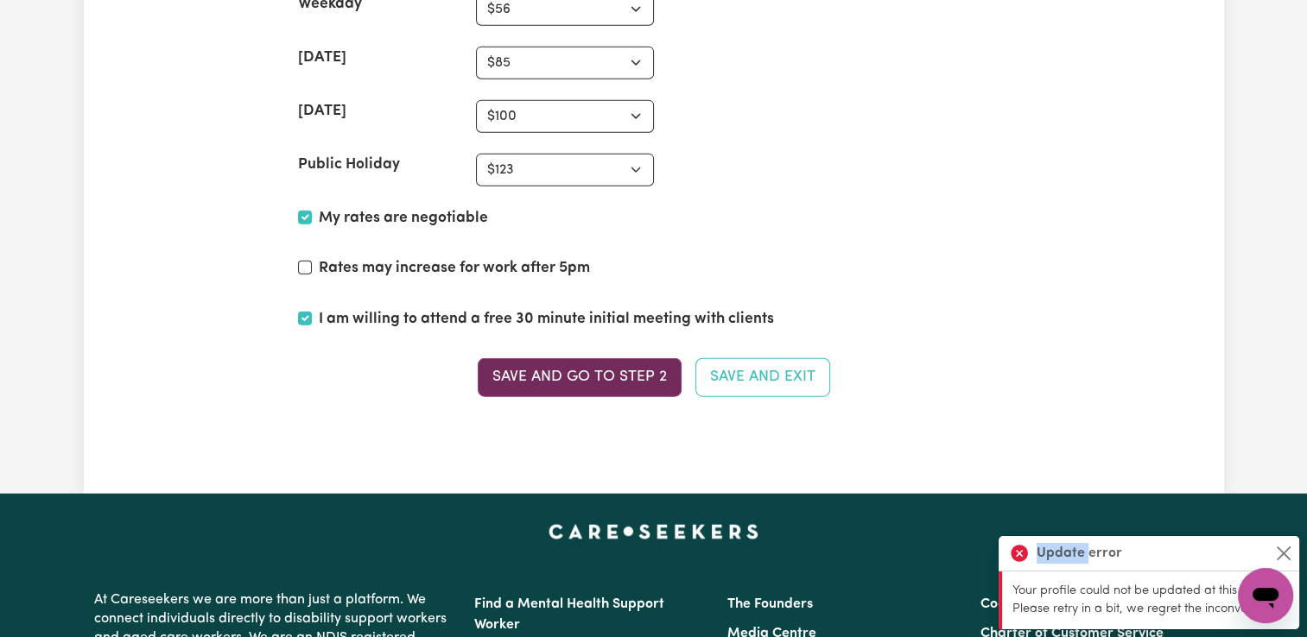
drag, startPoint x: 752, startPoint y: 361, endPoint x: 618, endPoint y: 377, distance: 134.8
click at [618, 377] on button "Save and go to Step 2" at bounding box center [580, 377] width 204 height 38
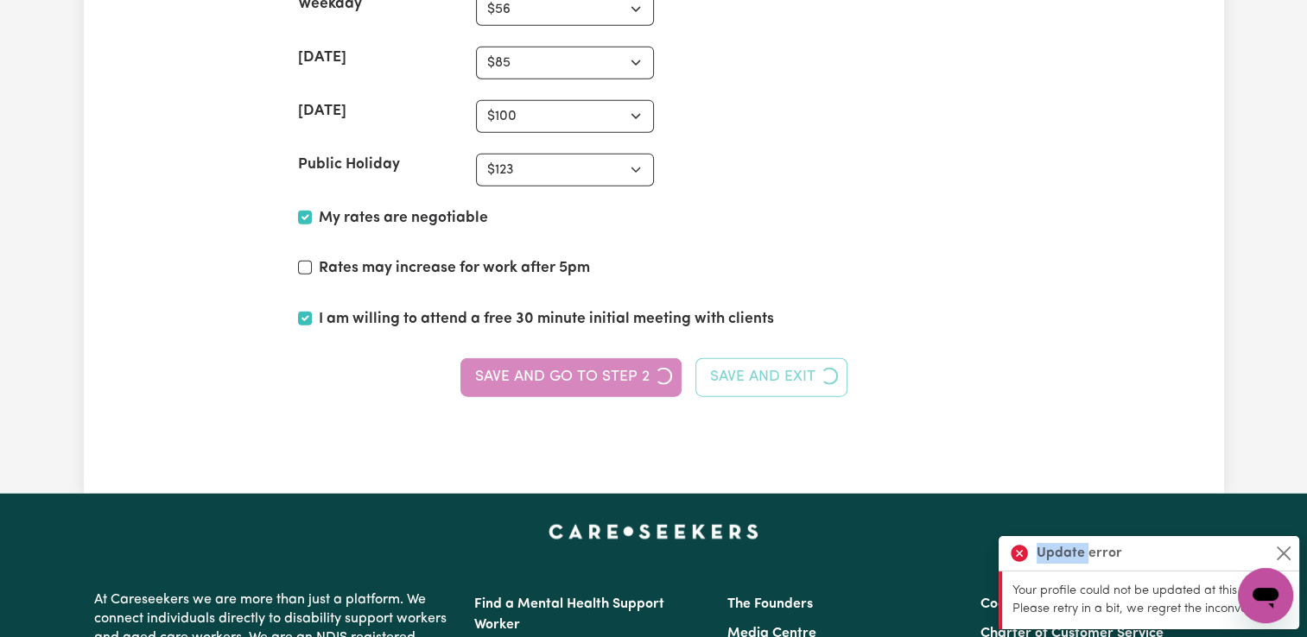
click at [618, 377] on div "Save and go to Step 2 Save and Exit" at bounding box center [654, 377] width 712 height 38
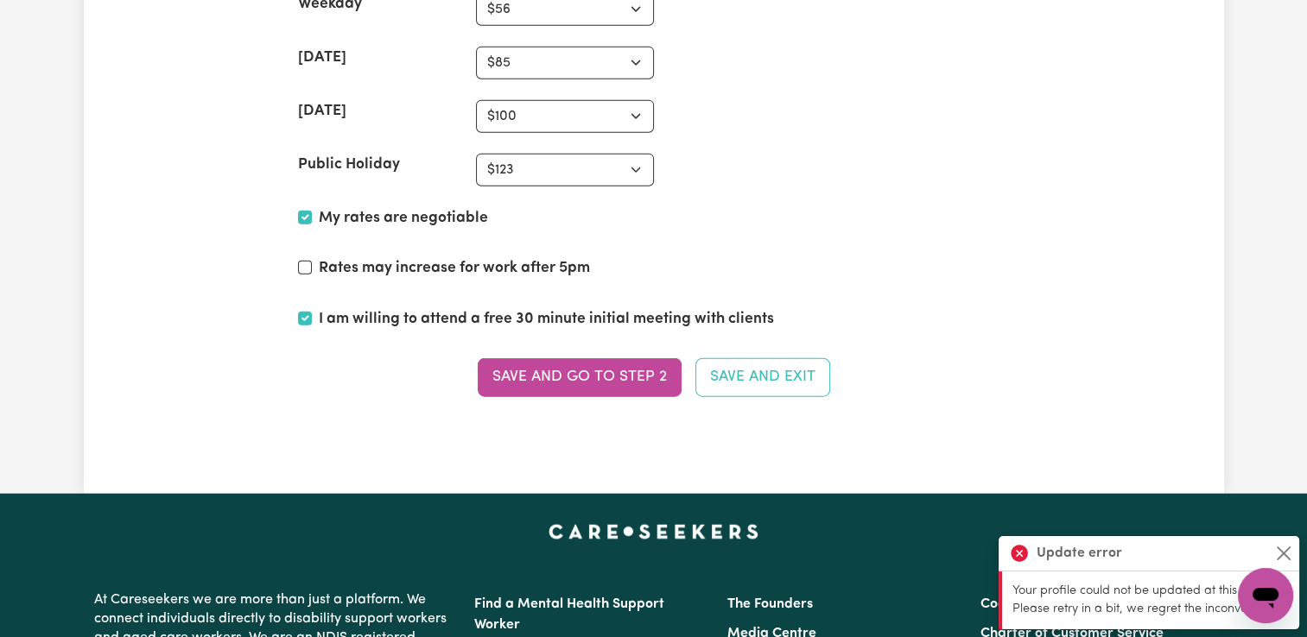
click at [617, 375] on div "Save and go to Step 2 Save and Exit" at bounding box center [654, 377] width 712 height 38
click at [617, 374] on button "Save and go to Step 2" at bounding box center [580, 377] width 204 height 38
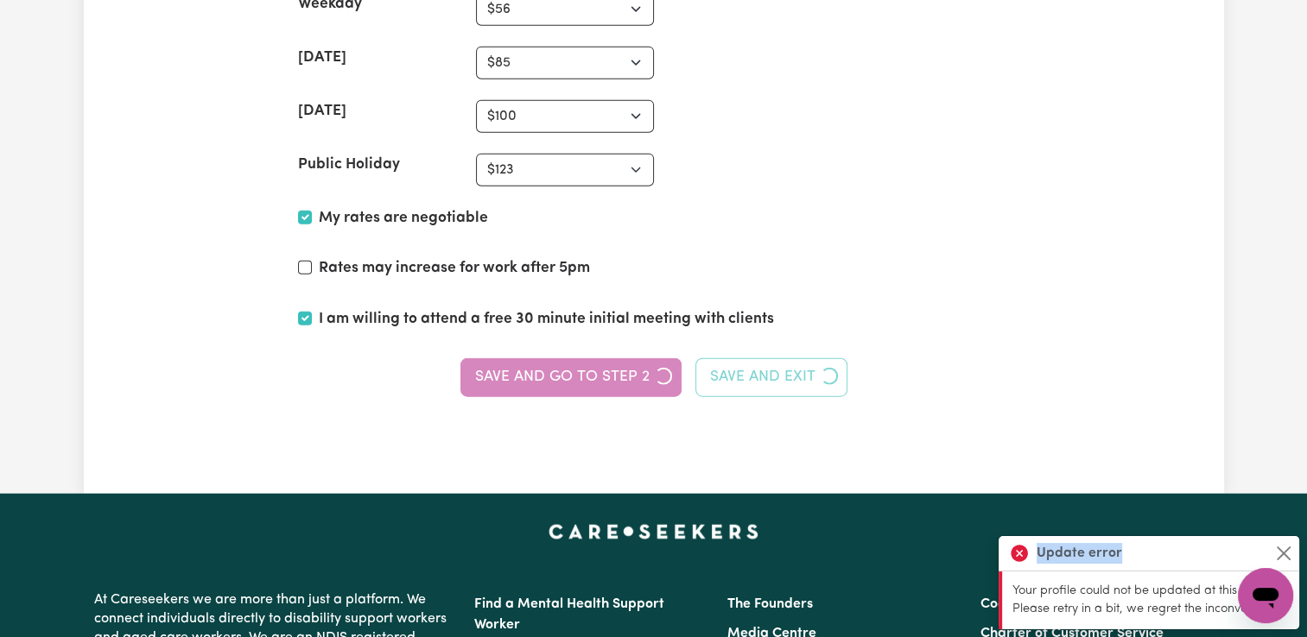
click at [617, 374] on div "Save and go to Step 2 Save and Exit" at bounding box center [654, 377] width 712 height 38
click at [614, 370] on div "Save and go to Step 2 Save and Exit" at bounding box center [654, 377] width 712 height 38
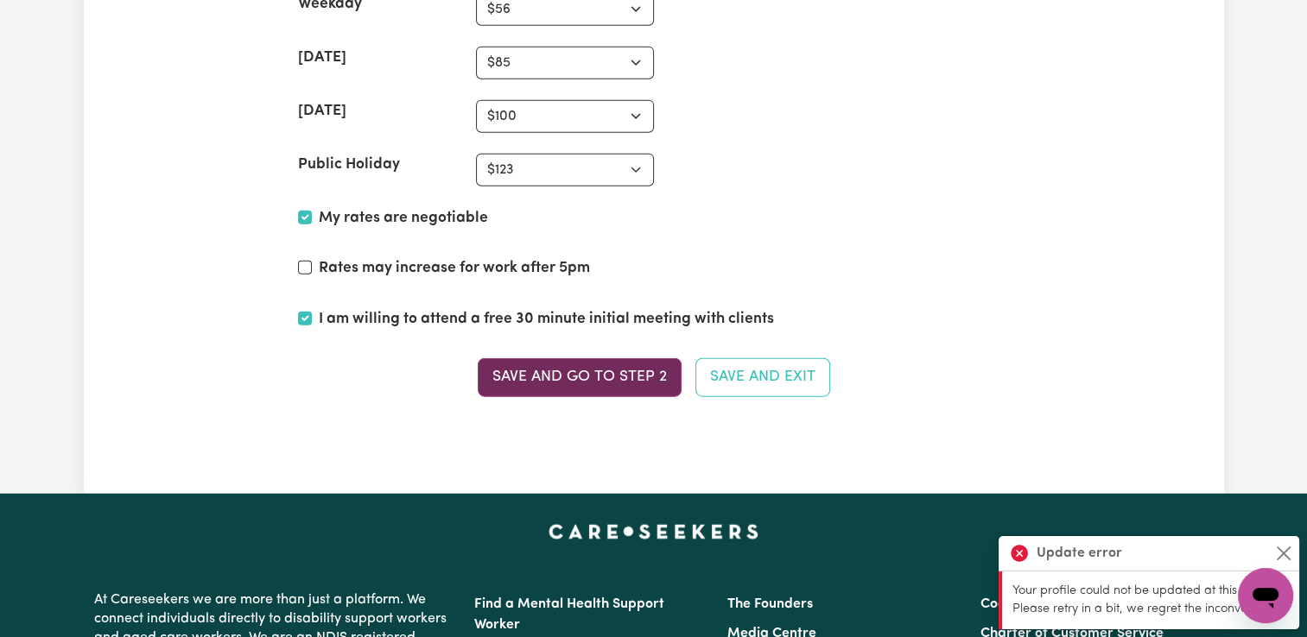
click at [613, 370] on button "Save and go to Step 2" at bounding box center [580, 377] width 204 height 38
click at [1277, 551] on button "Close" at bounding box center [1283, 553] width 21 height 21
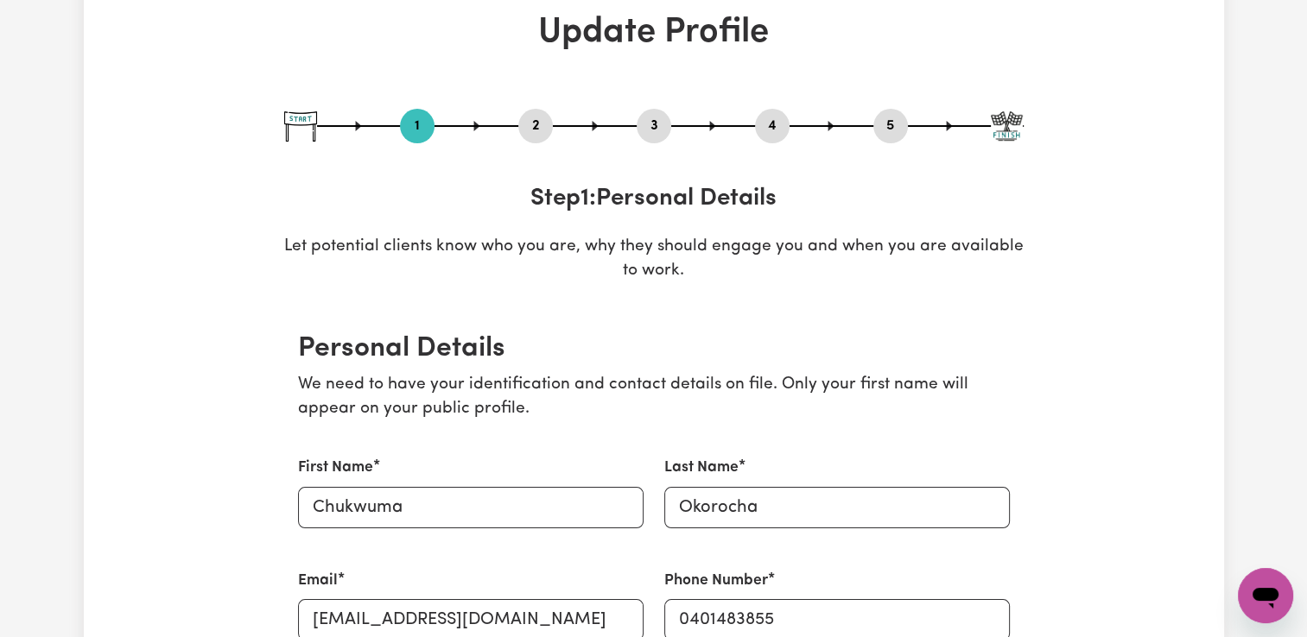
scroll to position [0, 0]
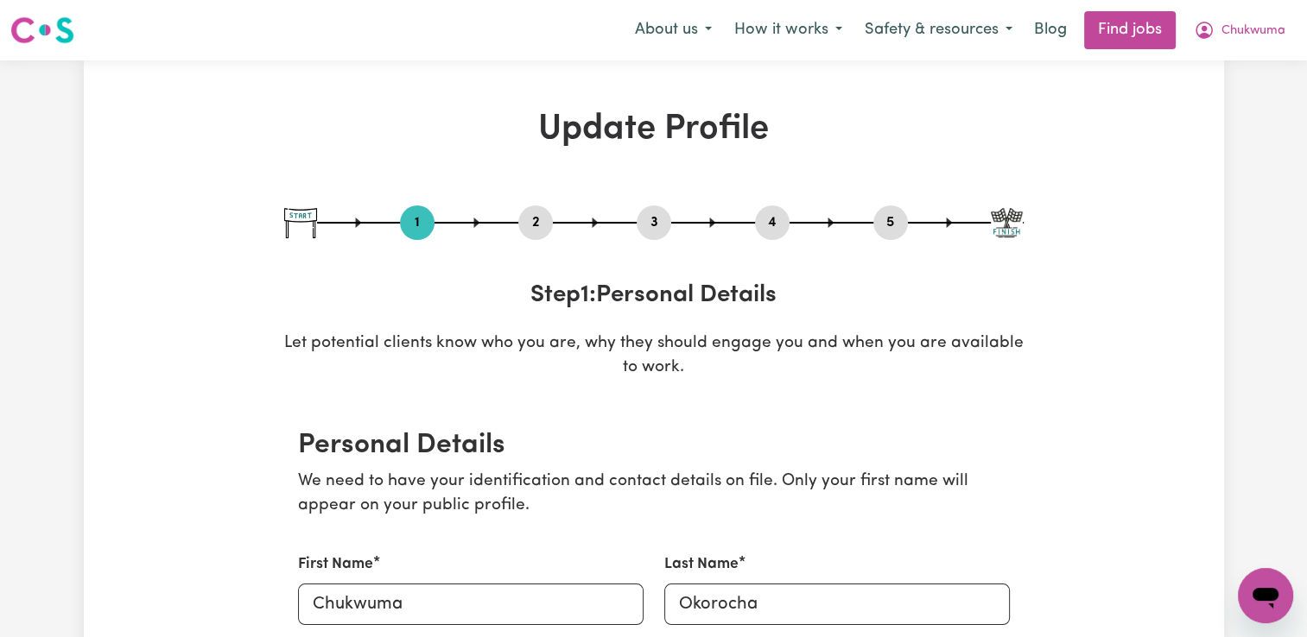
click at [545, 229] on button "2" at bounding box center [535, 223] width 35 height 22
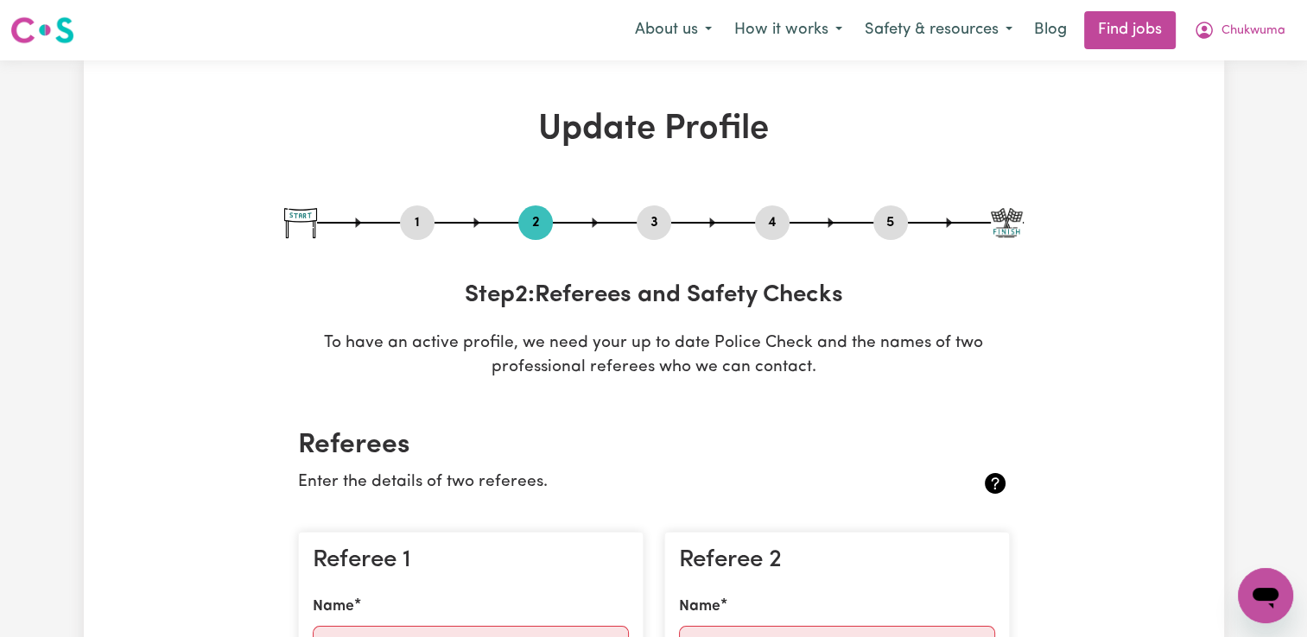
click at [408, 221] on button "1" at bounding box center [417, 223] width 35 height 22
select select "male"
select select "Australian Citizen"
select select "Studying a healthcare related degree or qualification"
select select "56"
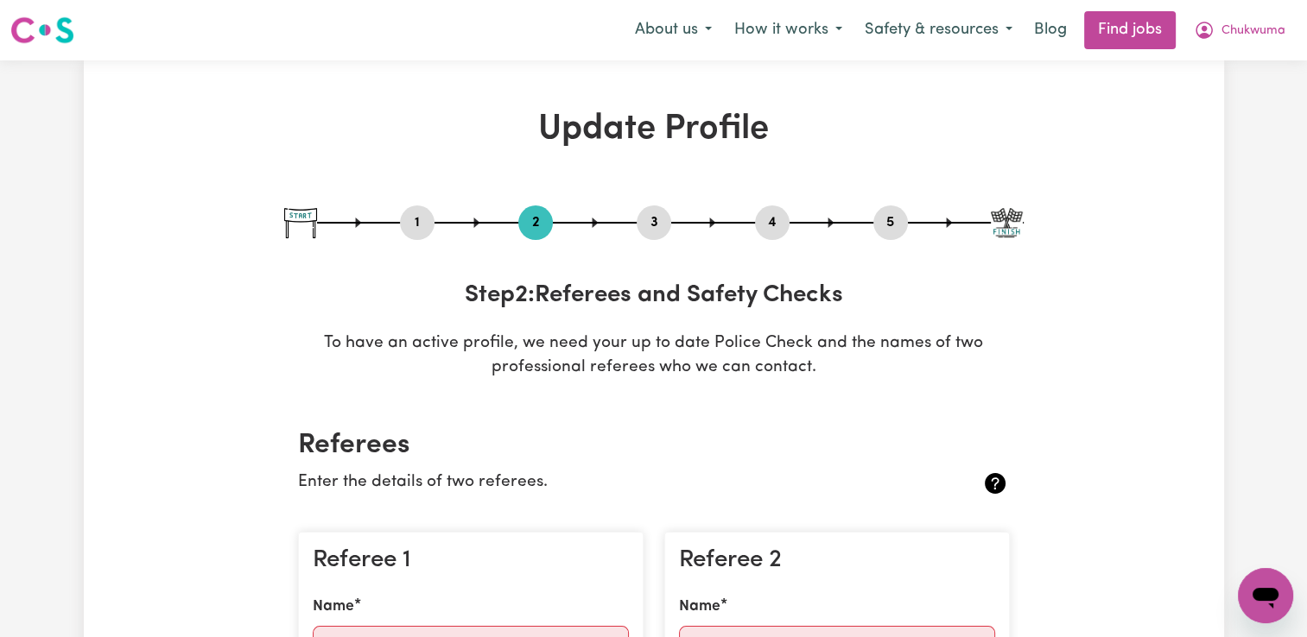
select select "85"
select select "100"
select select "123"
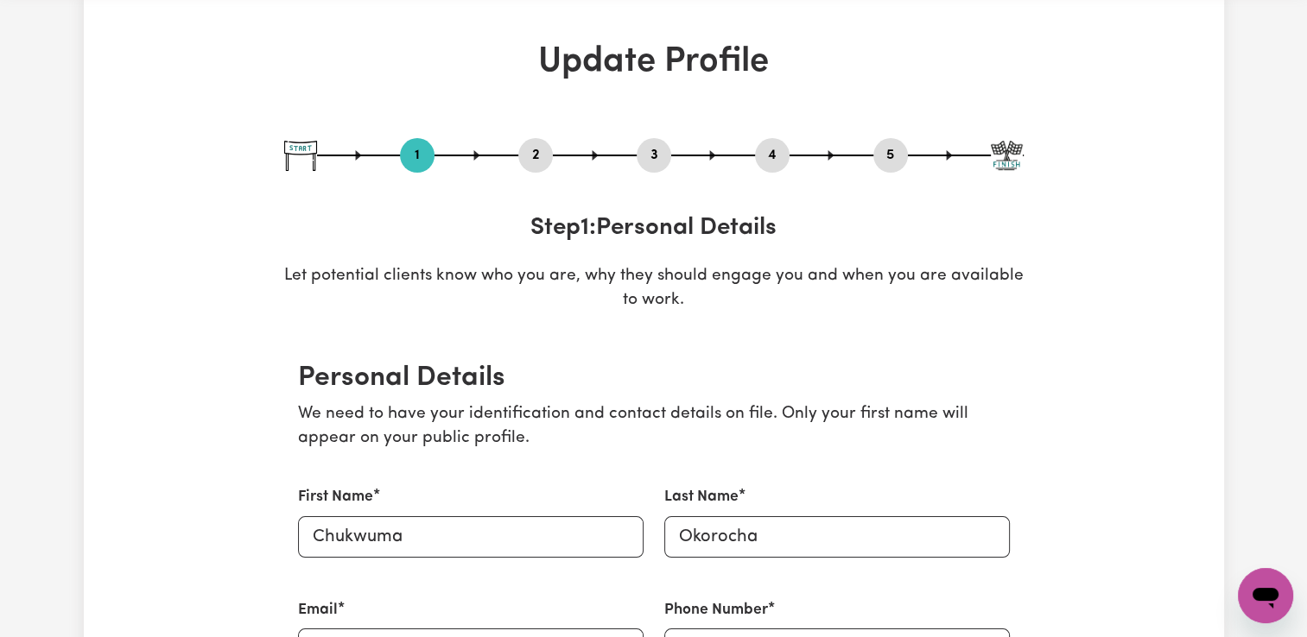
scroll to position [173, 0]
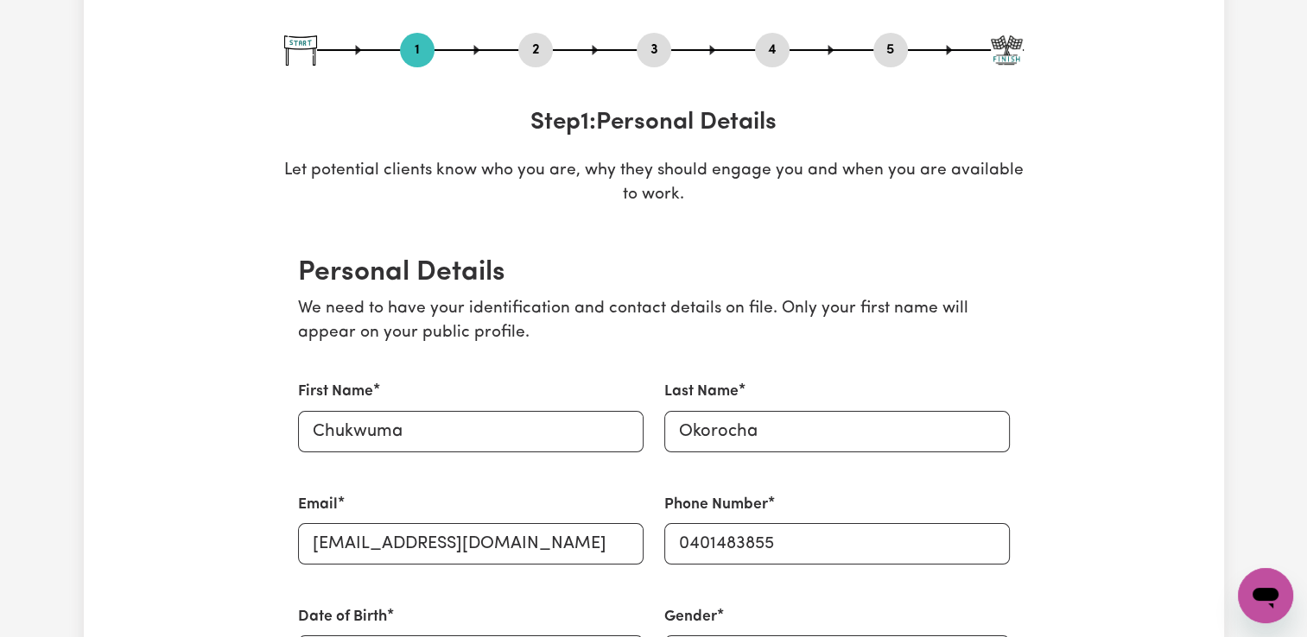
click at [540, 53] on button "2" at bounding box center [535, 50] width 35 height 22
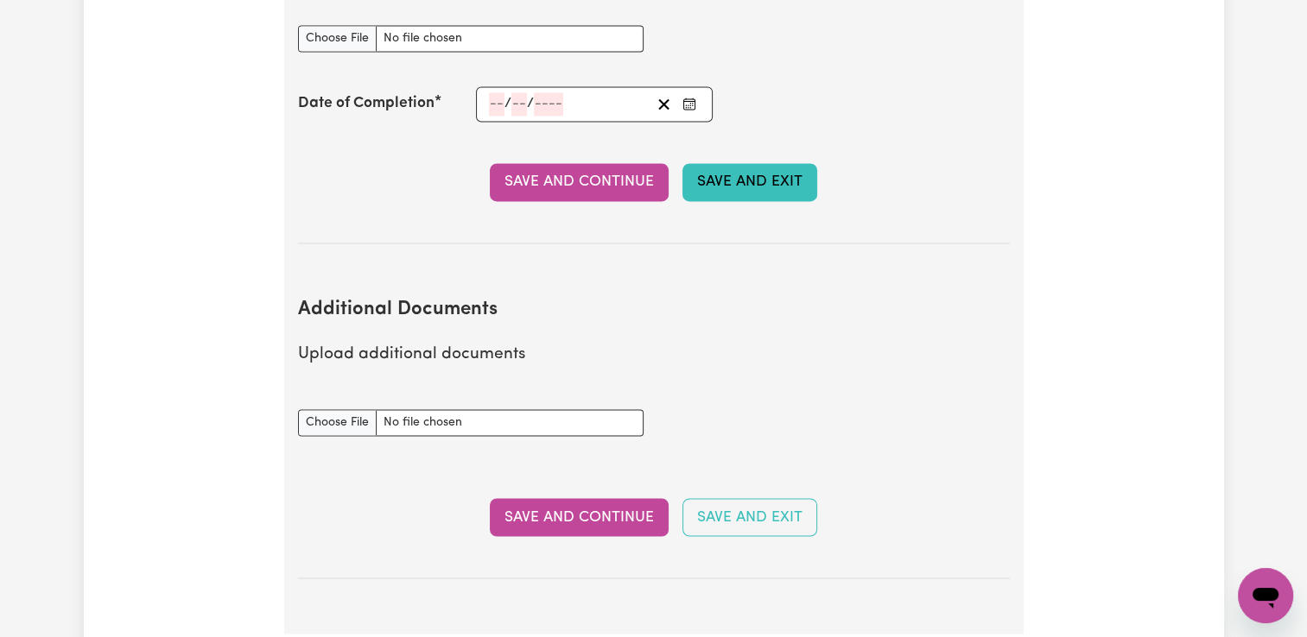
scroll to position [3023, 0]
